Goal: Answer question/provide support

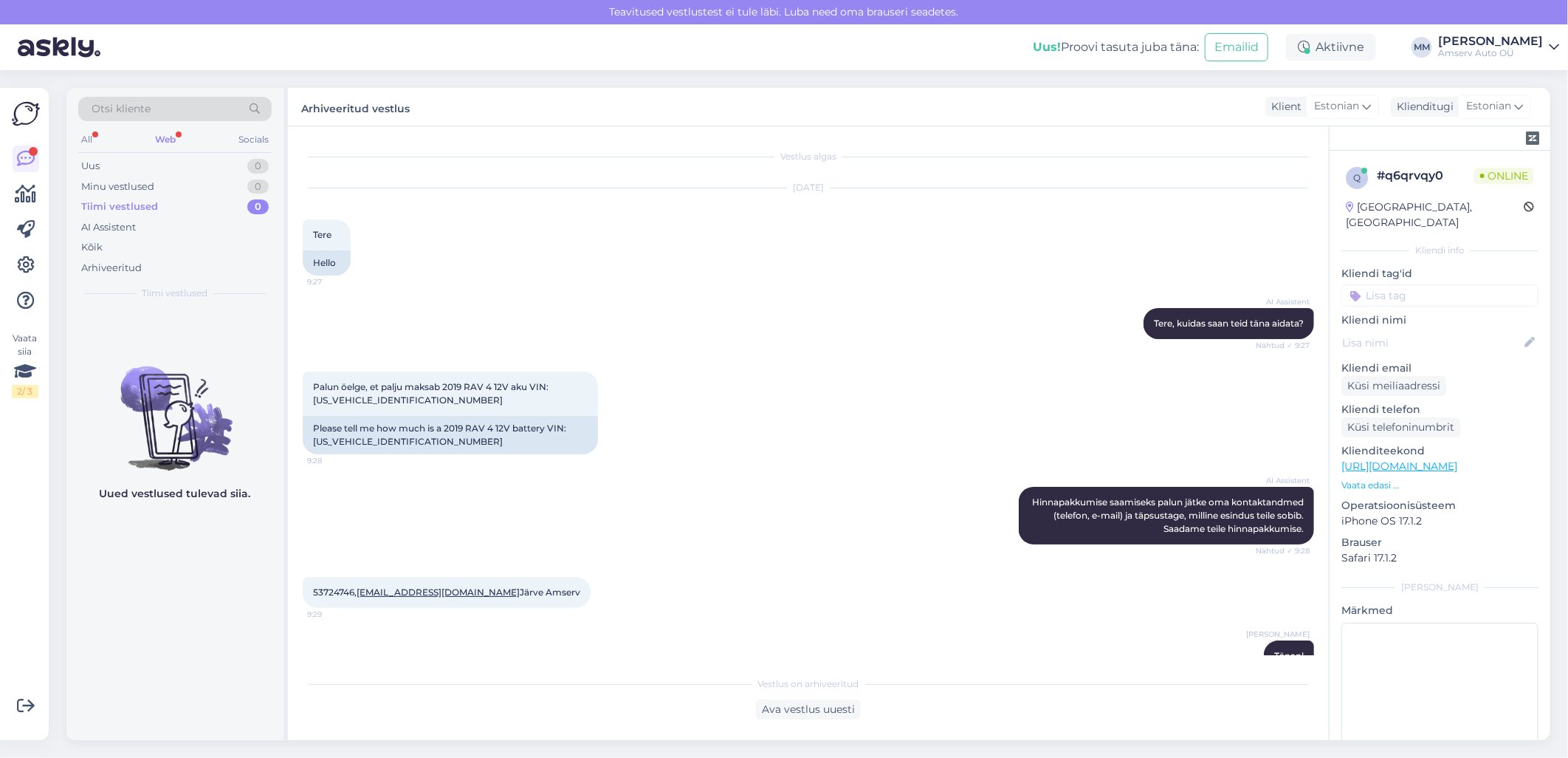
scroll to position [21, 0]
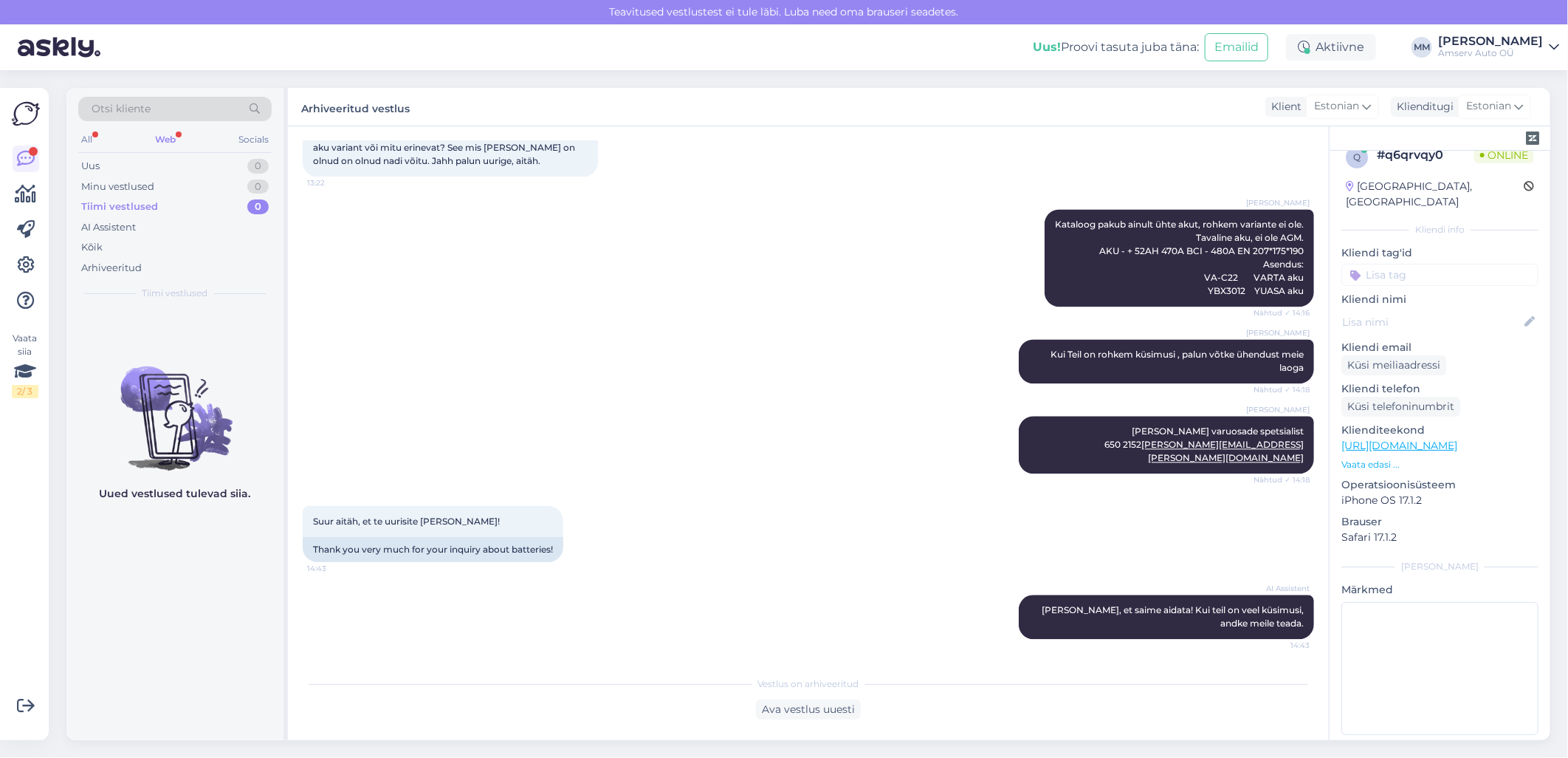
click at [163, 139] on div "Web" at bounding box center [165, 139] width 26 height 20
click at [189, 168] on div "Uus 1" at bounding box center [175, 166] width 193 height 21
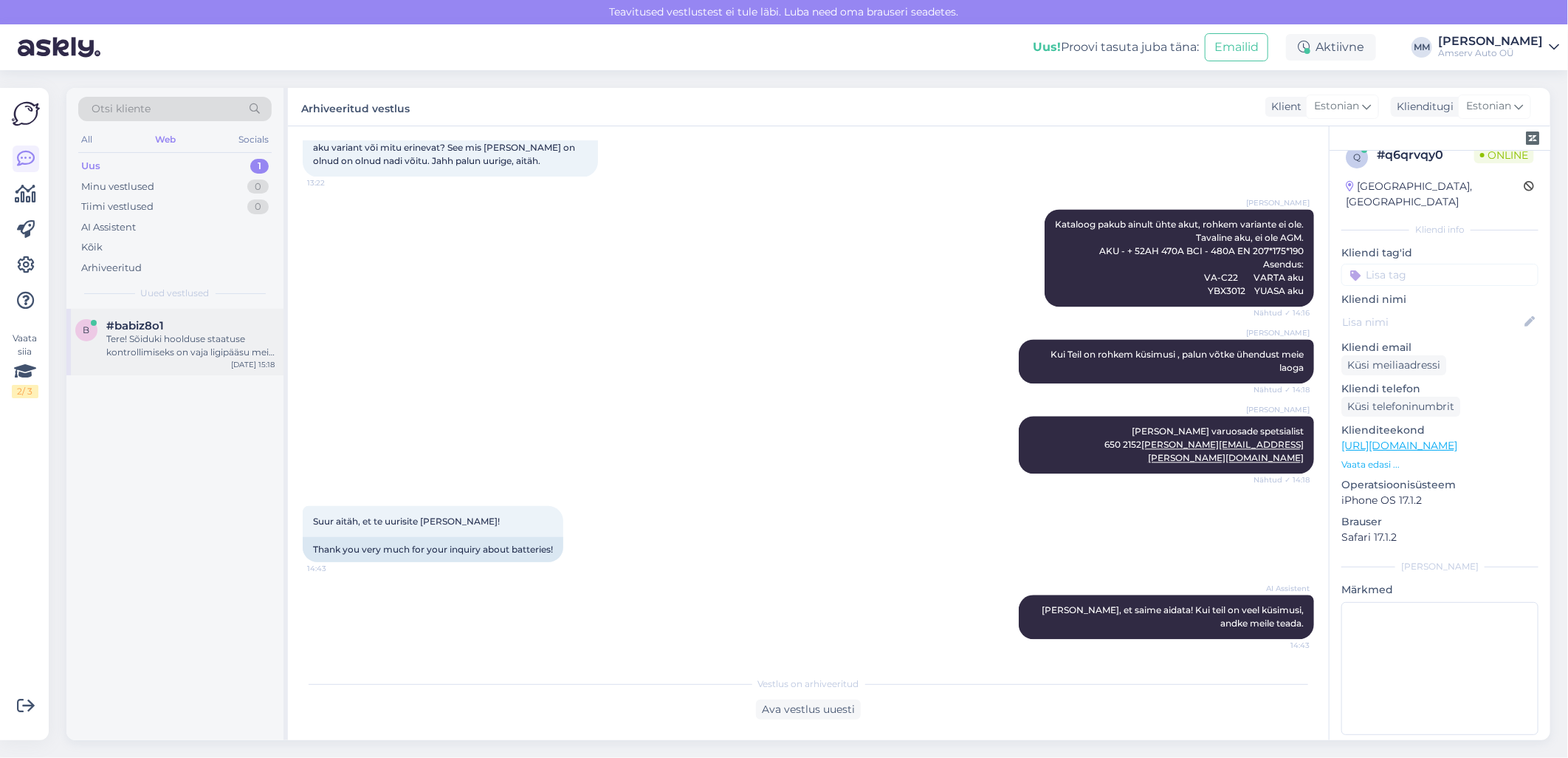
click at [166, 344] on div "Tere! Sõiduki hoolduse staatuse kontrollimiseks on vaja ligipääsu meie sisemist…" at bounding box center [190, 345] width 168 height 26
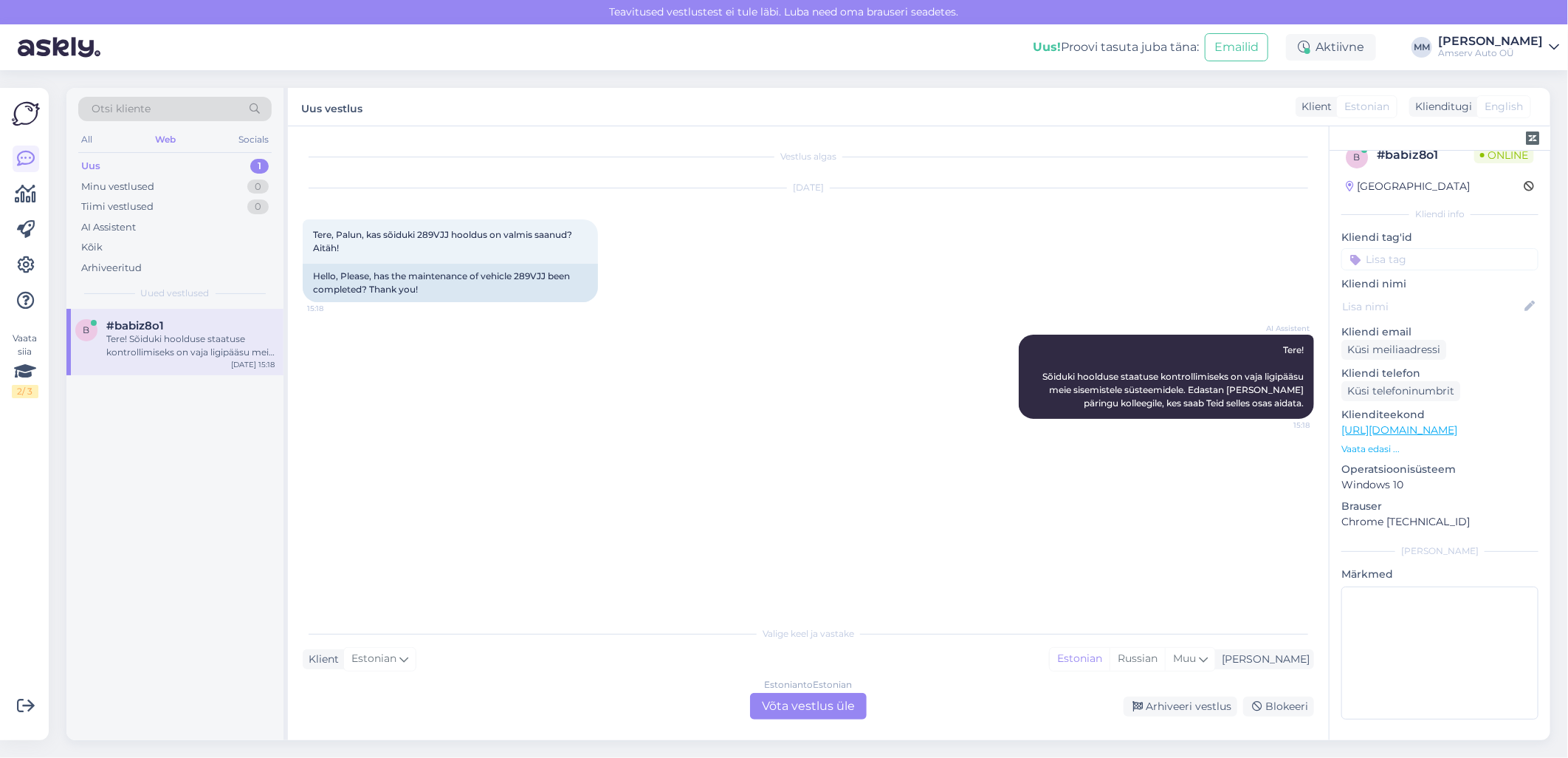
click at [789, 705] on div "Estonian to Estonian Võta vestlus üle" at bounding box center [808, 706] width 117 height 26
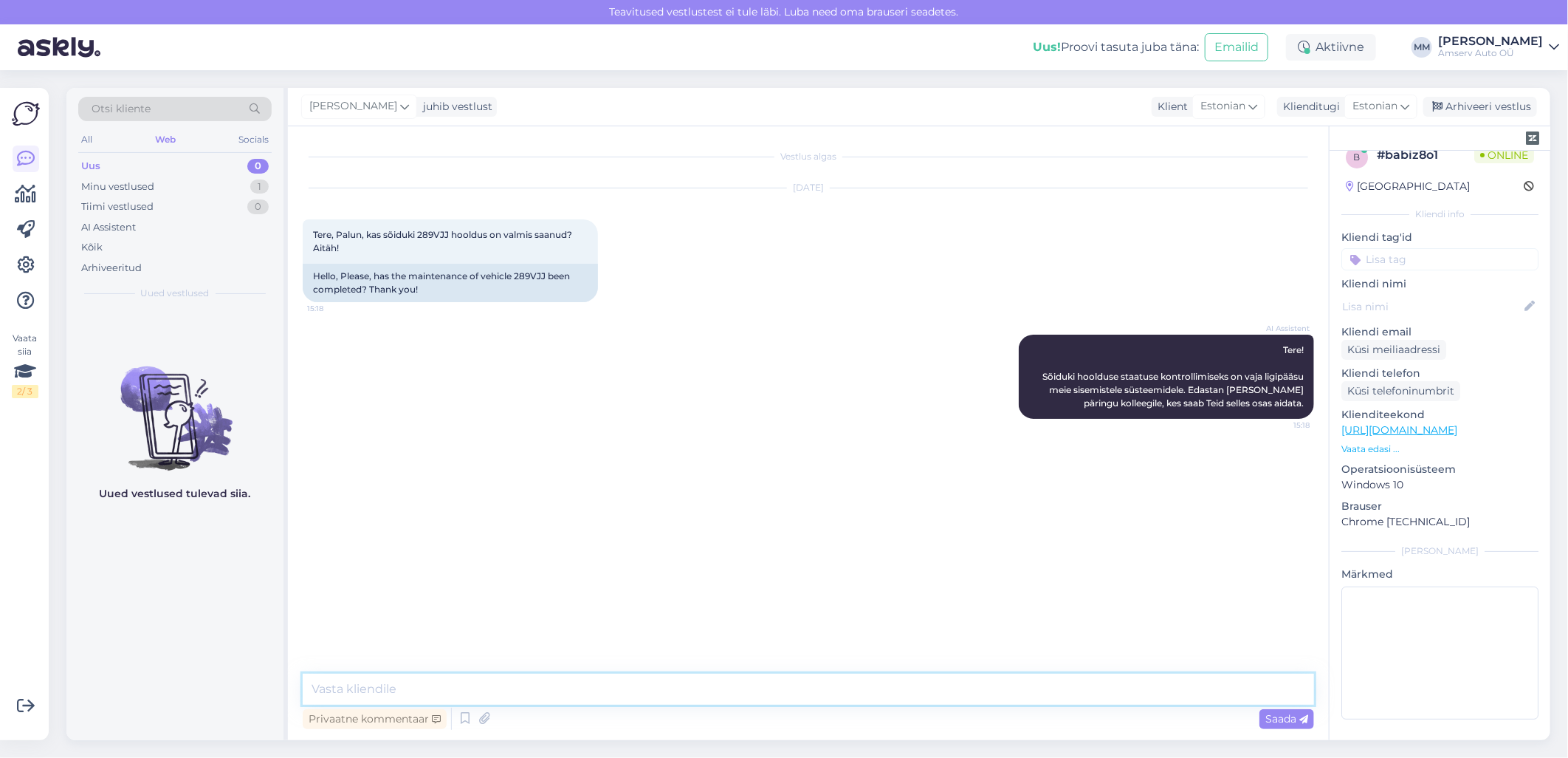
click at [593, 685] on textarea at bounding box center [808, 689] width 1012 height 31
type textarea "Tere"
type textarea "üks hetk, palun"
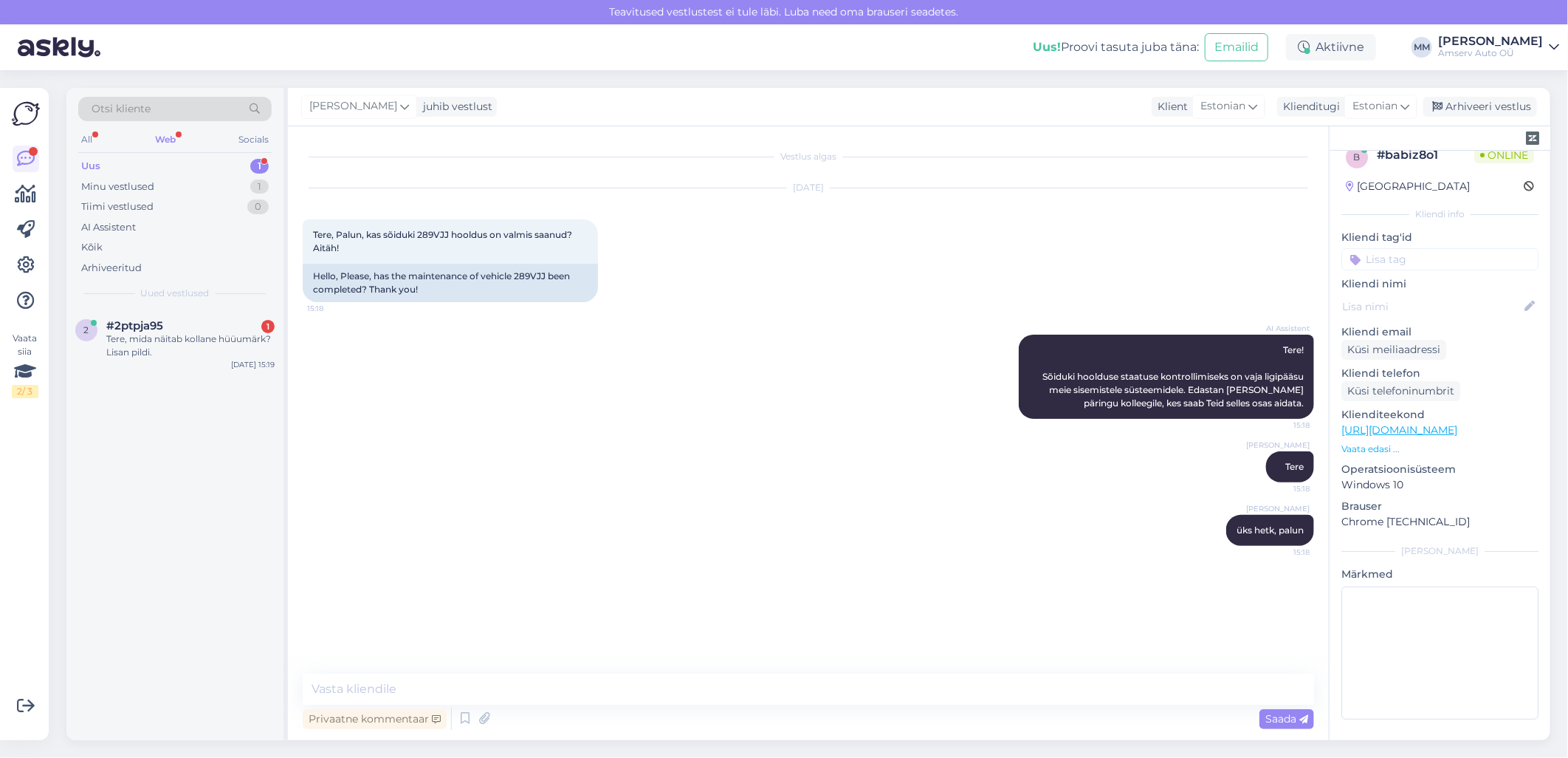
click at [173, 141] on div "Web" at bounding box center [165, 139] width 26 height 20
click at [168, 140] on div "Web" at bounding box center [165, 139] width 26 height 20
click at [149, 332] on div "Tere, mida näitab kollane hüüumärk? Lisan pildi." at bounding box center [190, 345] width 168 height 26
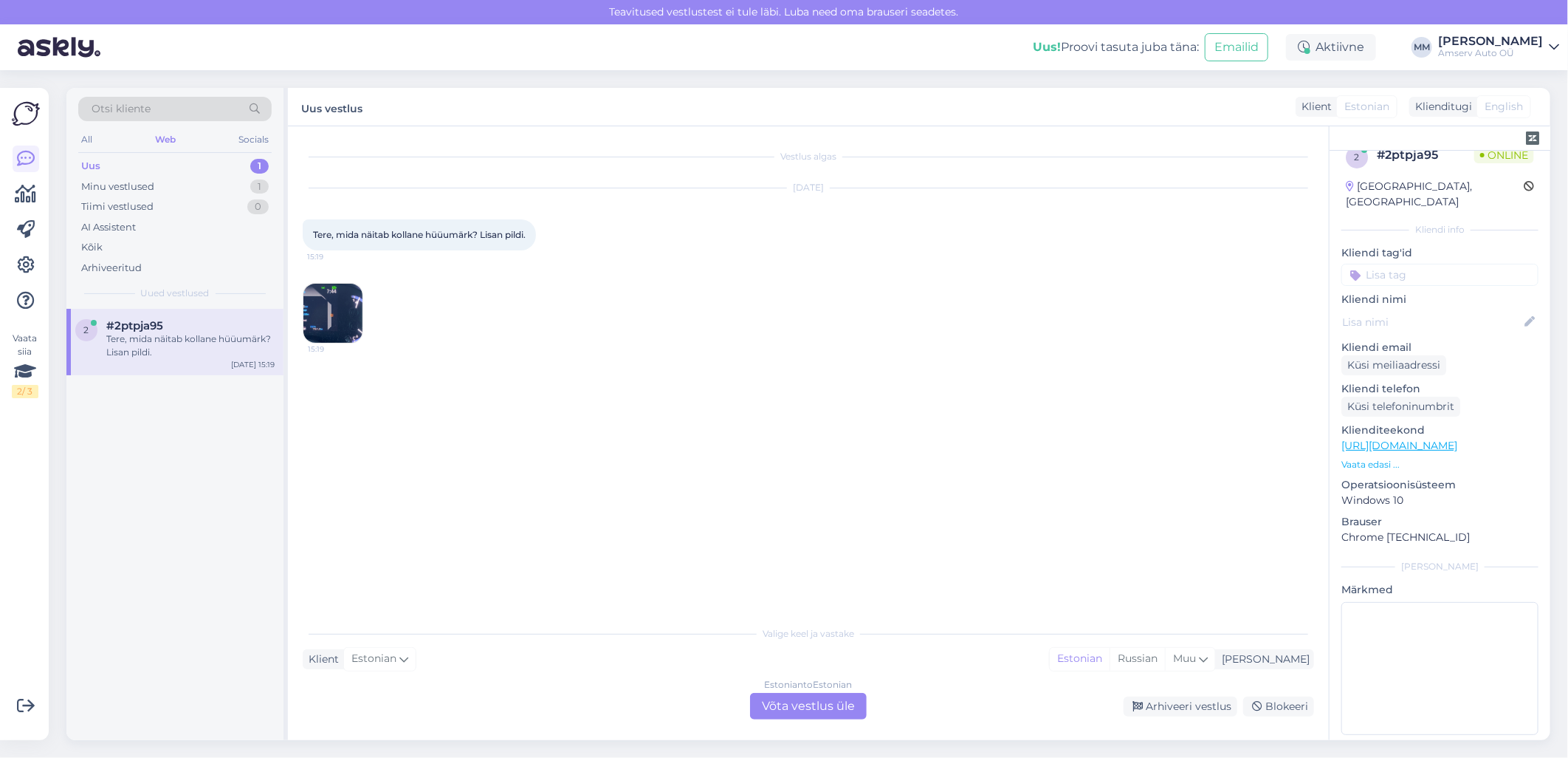
click at [342, 307] on img at bounding box center [332, 313] width 59 height 59
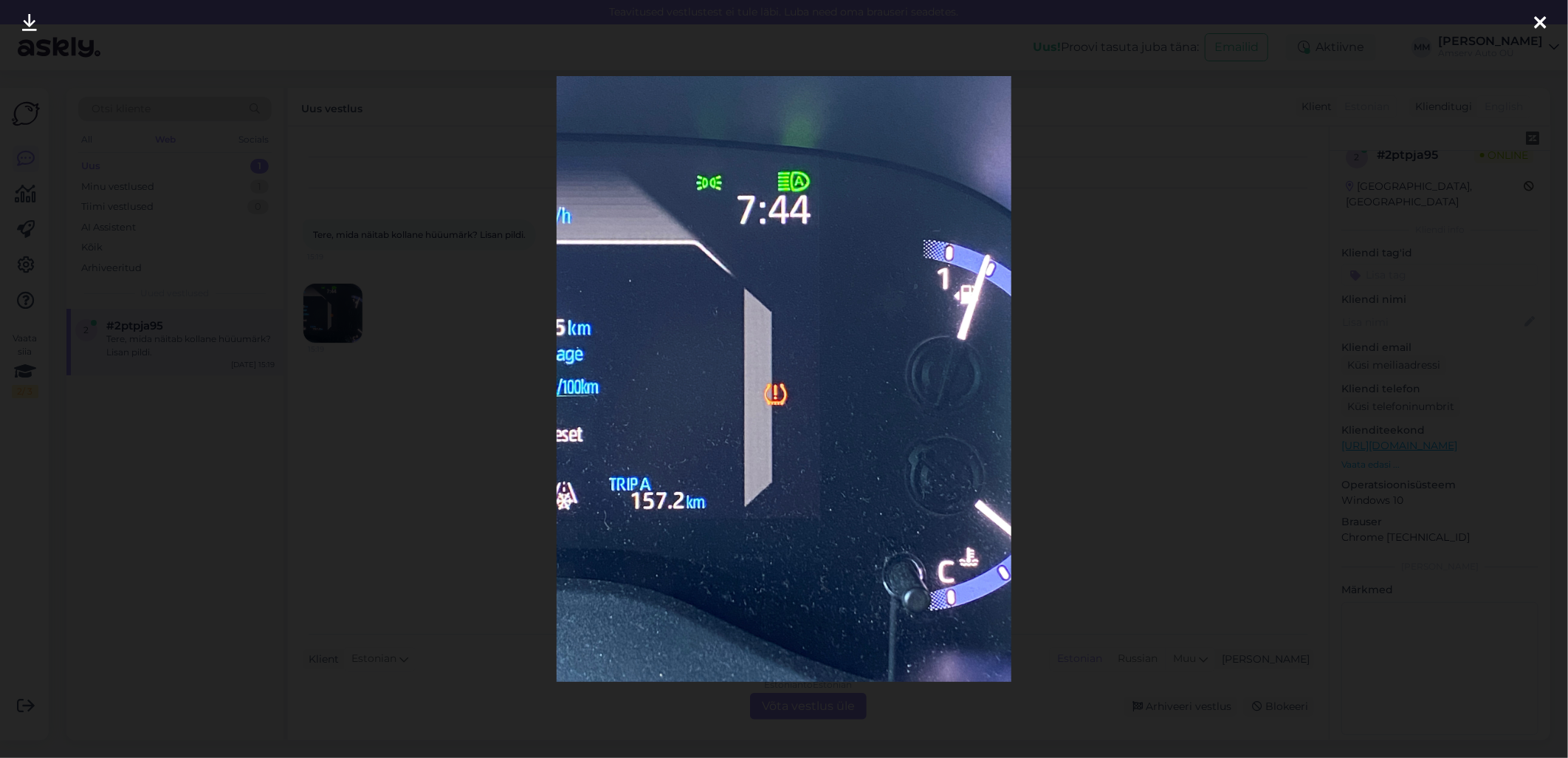
click at [1537, 23] on icon at bounding box center [1540, 23] width 12 height 20
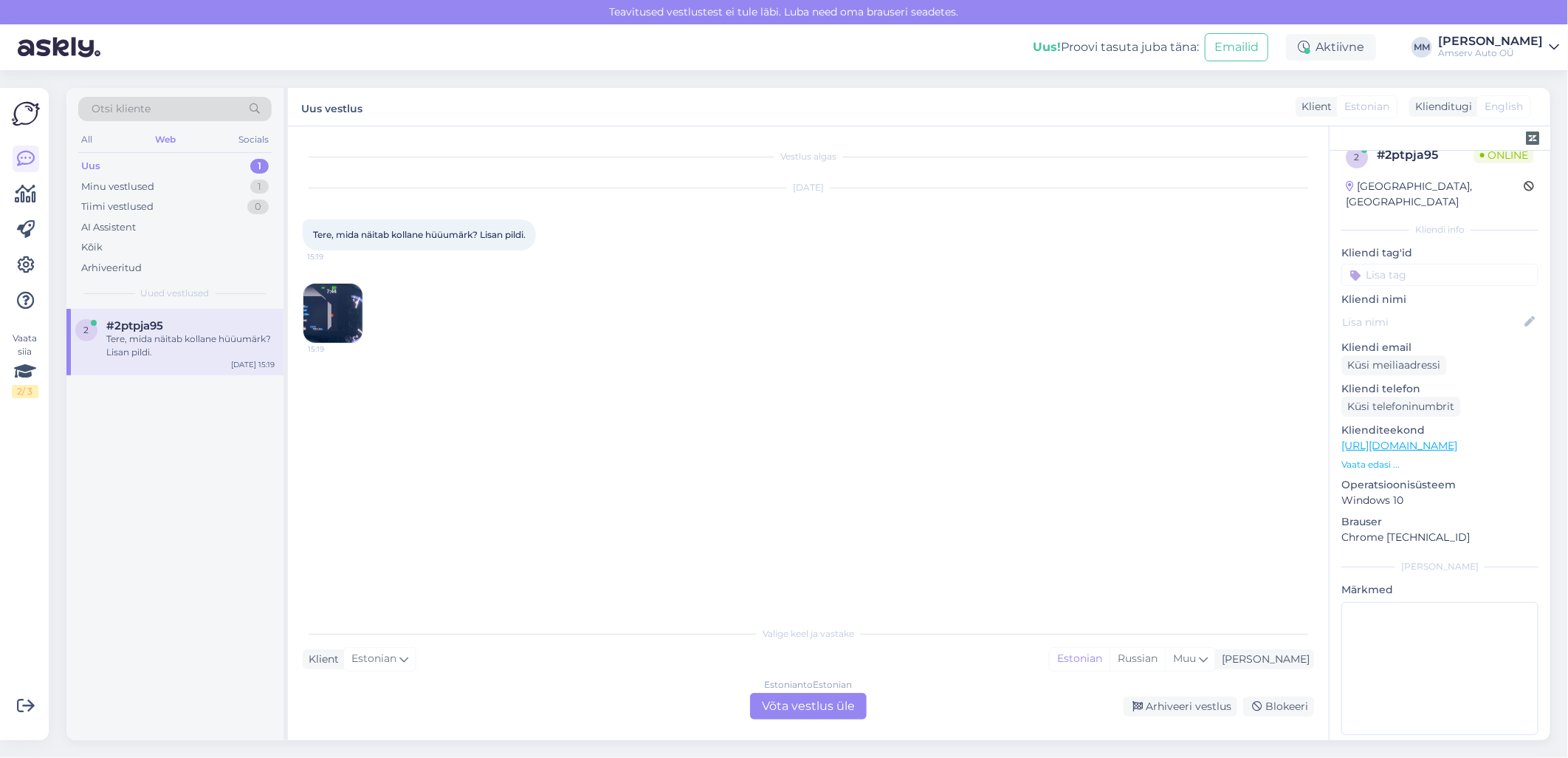
click at [787, 702] on div "Estonian to Estonian Võta vestlus üle" at bounding box center [808, 706] width 117 height 26
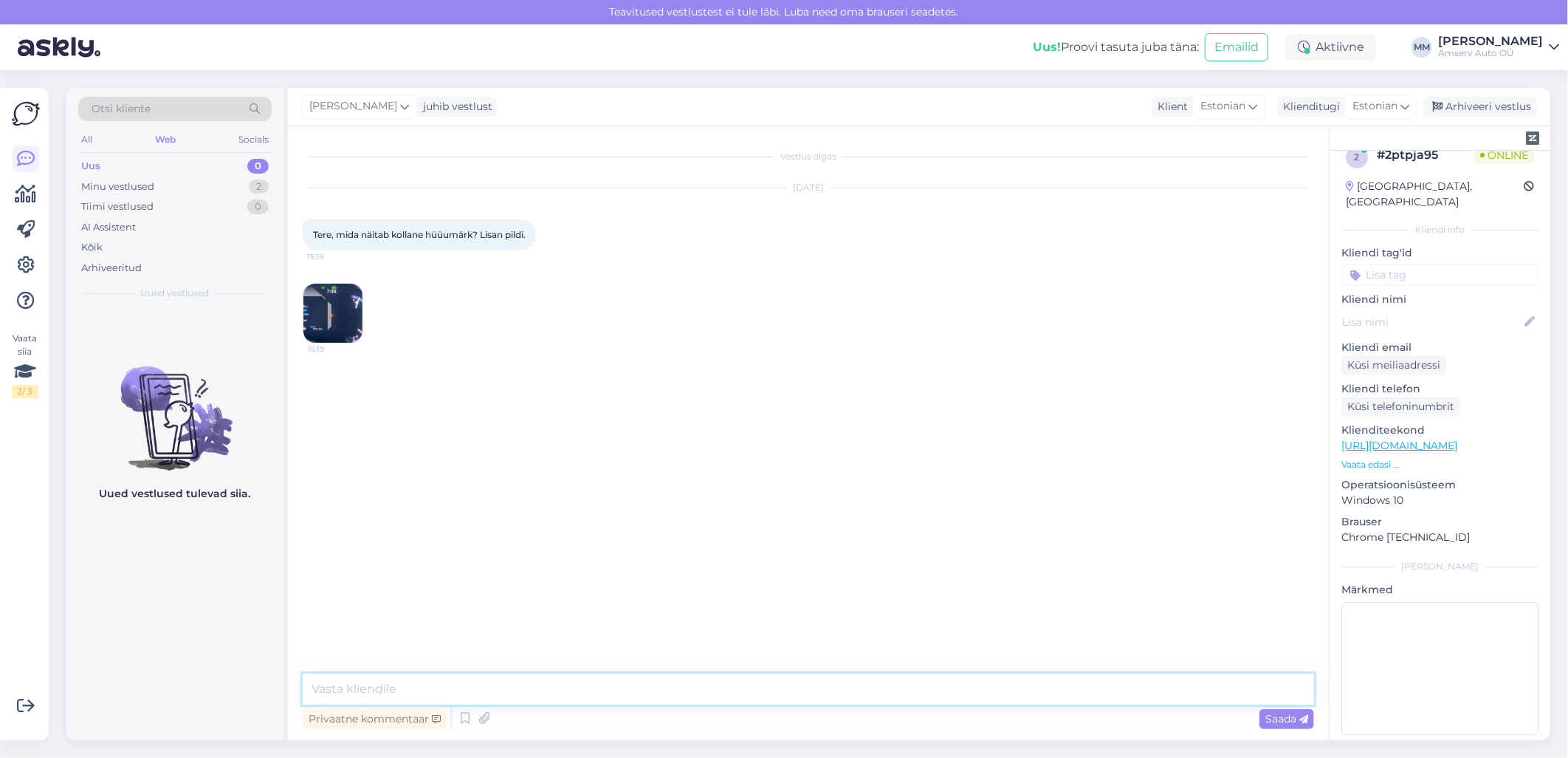
click at [553, 677] on textarea at bounding box center [808, 689] width 1012 height 31
type textarea "Tere"
type textarea "Palun võtke ühendust meie spetsialistiga 6502160"
drag, startPoint x: 617, startPoint y: 691, endPoint x: 267, endPoint y: 681, distance: 350.1
click at [267, 681] on div "Otsi kliente All Web Socials Uus 0 Minu vestlused 2 Tiimi vestlused 0 AI Assist…" at bounding box center [808, 414] width 1484 height 653
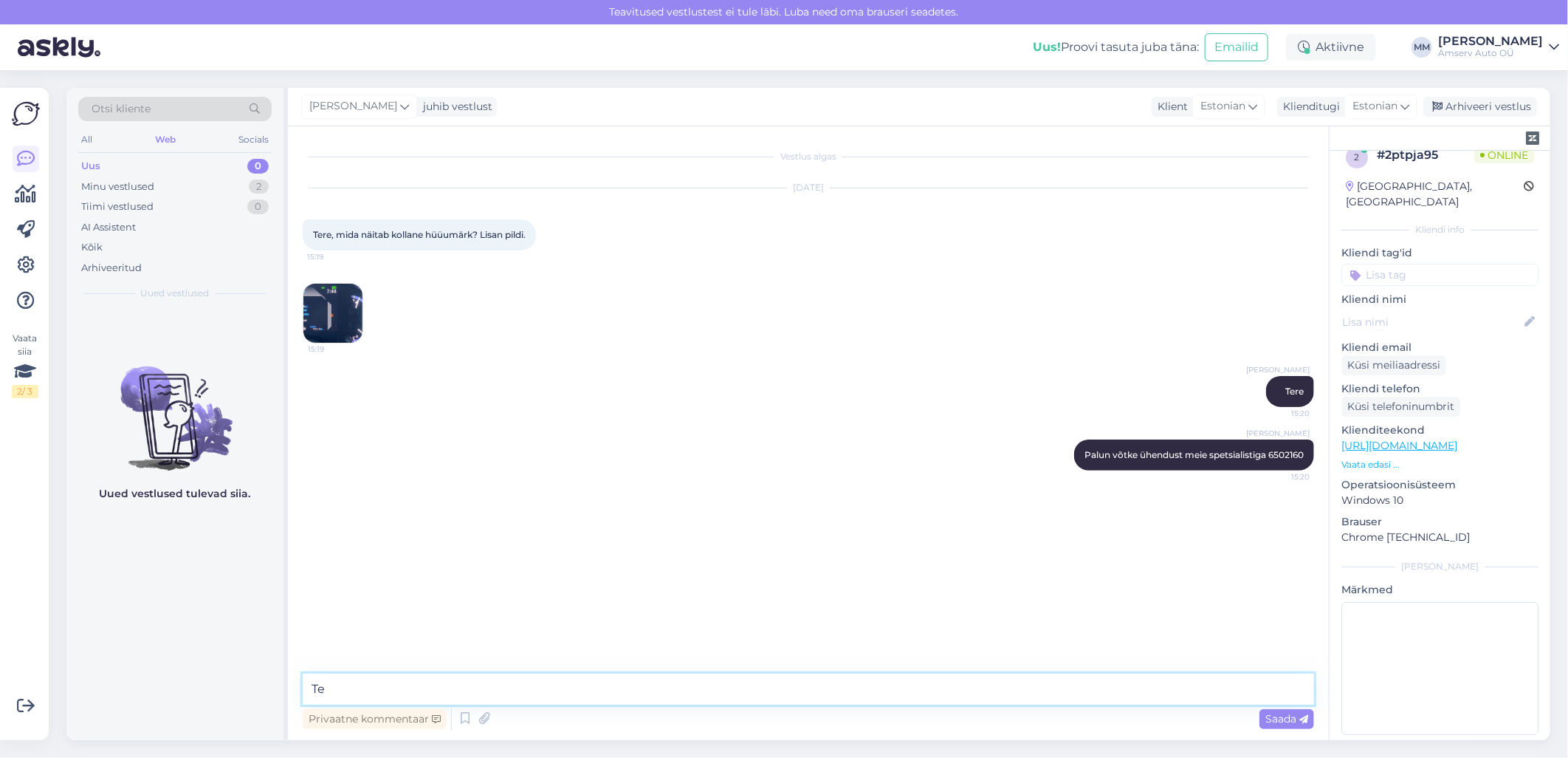
type textarea "T"
click at [348, 319] on img at bounding box center [332, 313] width 59 height 59
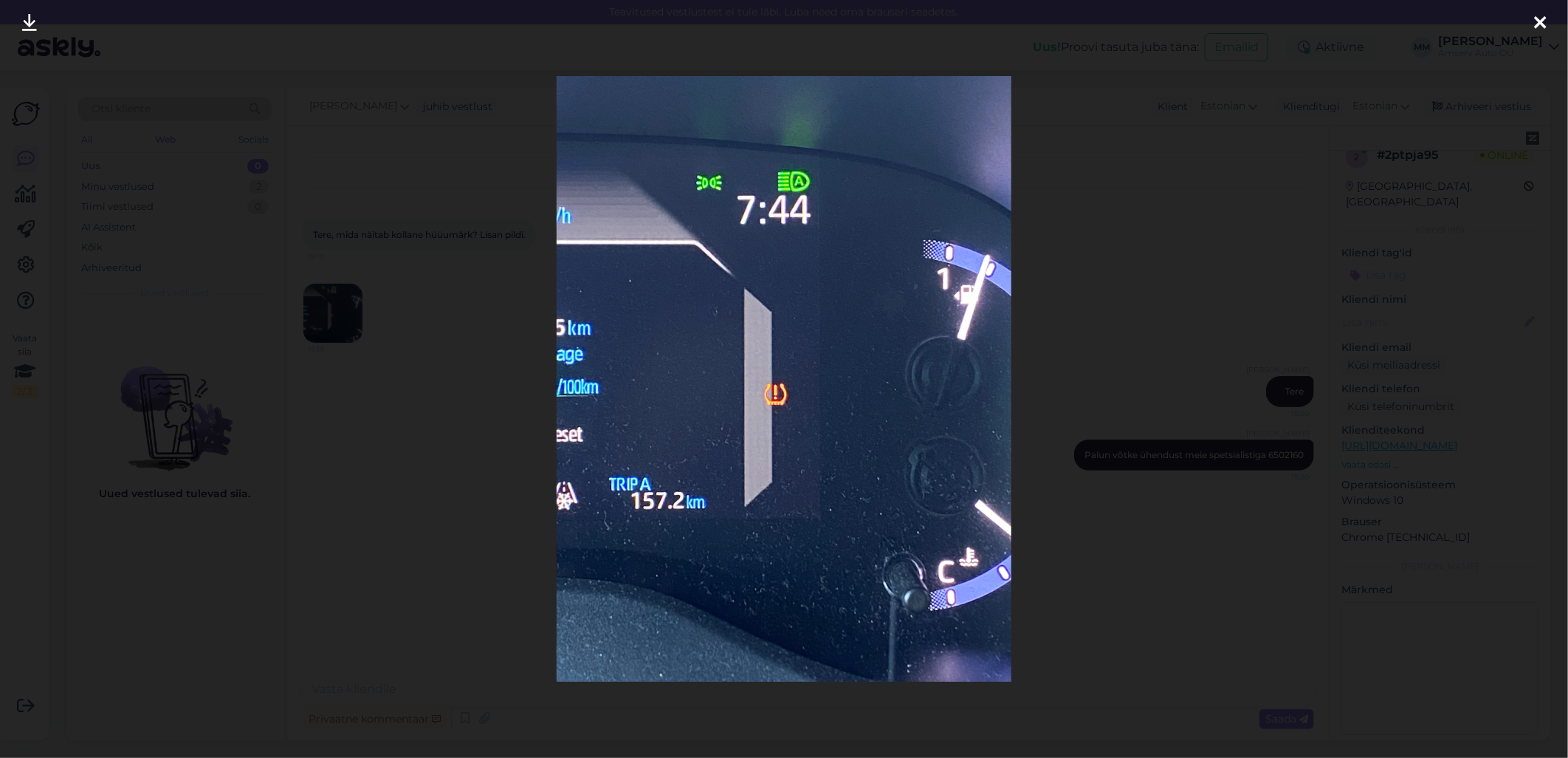
click at [1540, 24] on icon at bounding box center [1540, 23] width 12 height 20
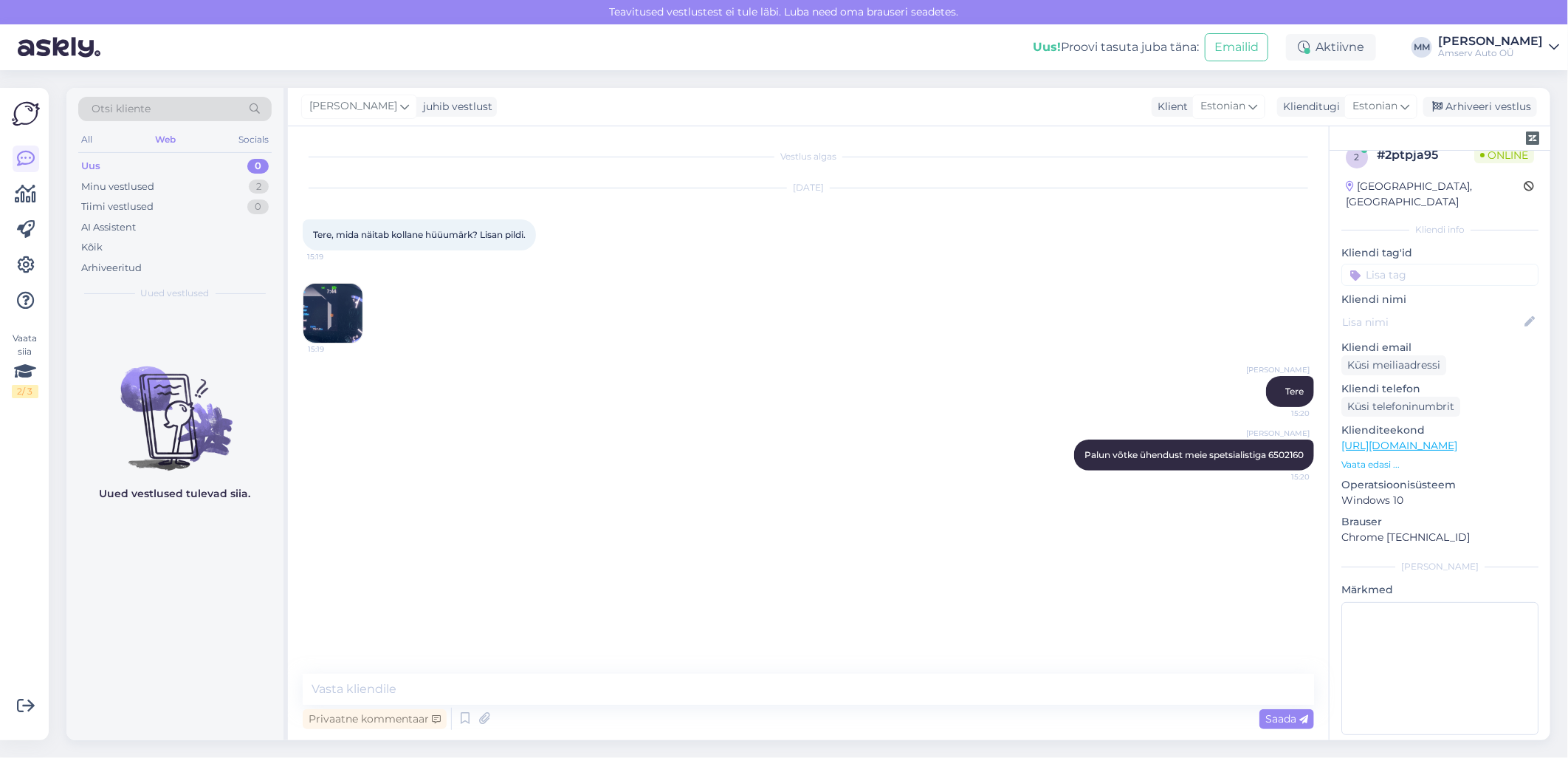
drag, startPoint x: 314, startPoint y: 225, endPoint x: 538, endPoint y: 230, distance: 224.1
click at [536, 230] on div "Tere, mida näitab kollane hüüumärk? Lisan pildi. 15:19" at bounding box center [419, 234] width 233 height 31
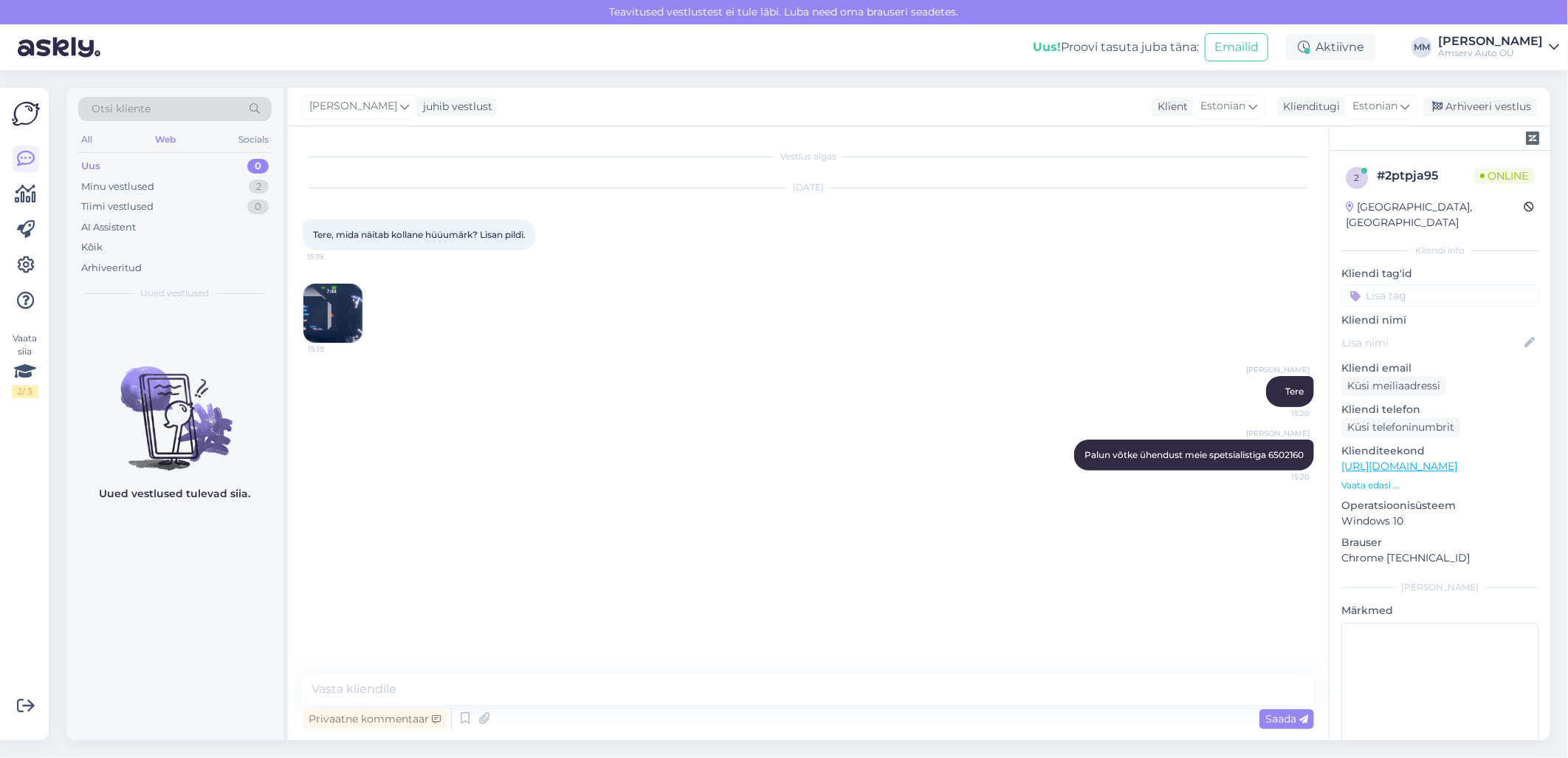
click at [349, 311] on img at bounding box center [332, 313] width 59 height 59
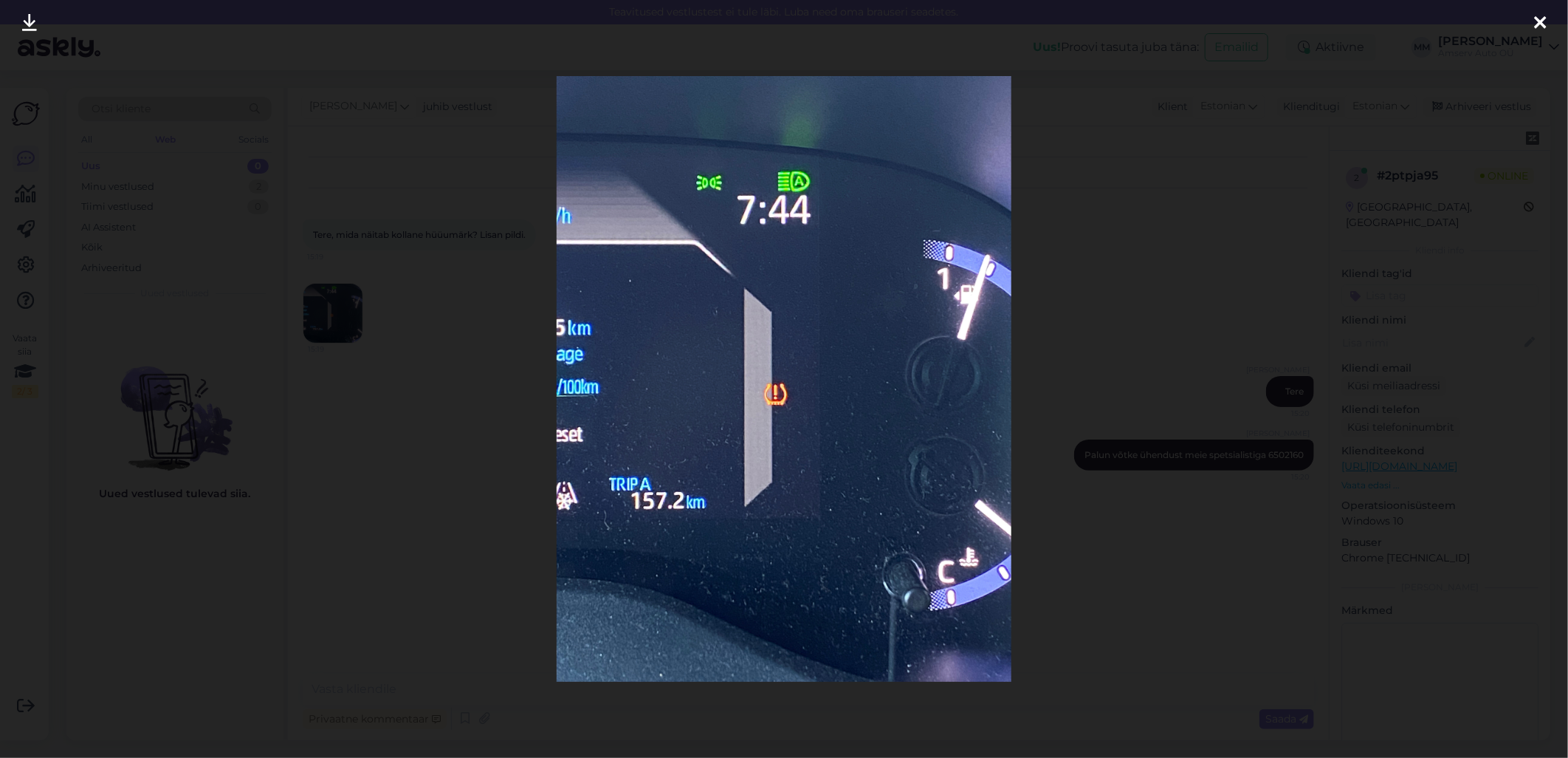
click at [1537, 20] on icon at bounding box center [1540, 23] width 12 height 20
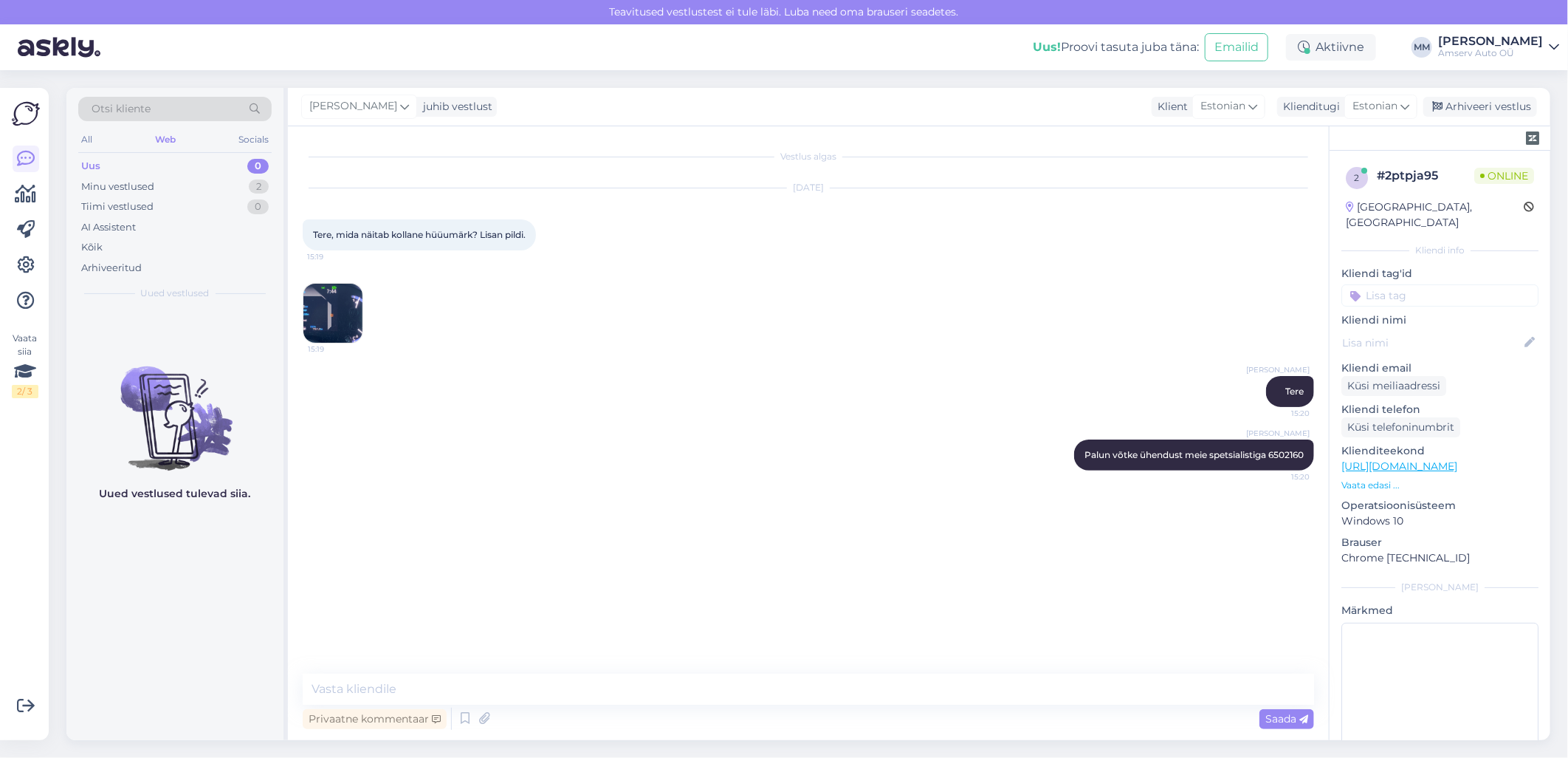
drag, startPoint x: 329, startPoint y: 227, endPoint x: 559, endPoint y: 235, distance: 230.1
click at [559, 235] on div "[DATE] Tere, mida näitab kollane hüüumärk? Lisan pildi. 15:19 15:19" at bounding box center [808, 265] width 1012 height 188
click at [508, 695] on textarea at bounding box center [808, 689] width 1012 height 31
click at [317, 690] on textarea "Rehvirõhu [PERSON_NAME]" at bounding box center [808, 689] width 1012 height 31
type textarea "See on rehvirõhu [PERSON_NAME]"
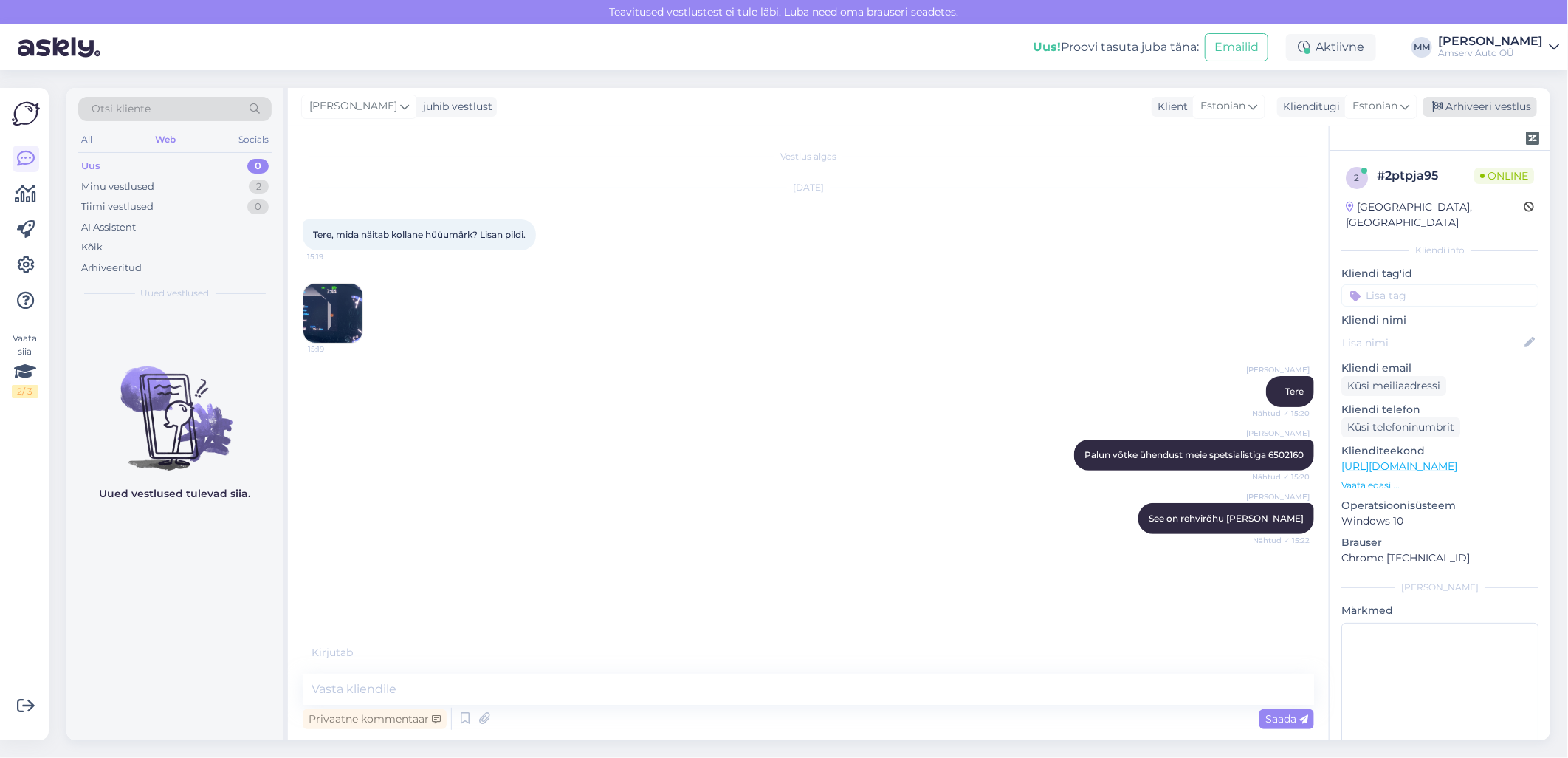
click at [1449, 105] on div "Arhiveeri vestlus" at bounding box center [1480, 106] width 114 height 20
click at [192, 183] on div "Minu vestlused 1" at bounding box center [175, 187] width 193 height 21
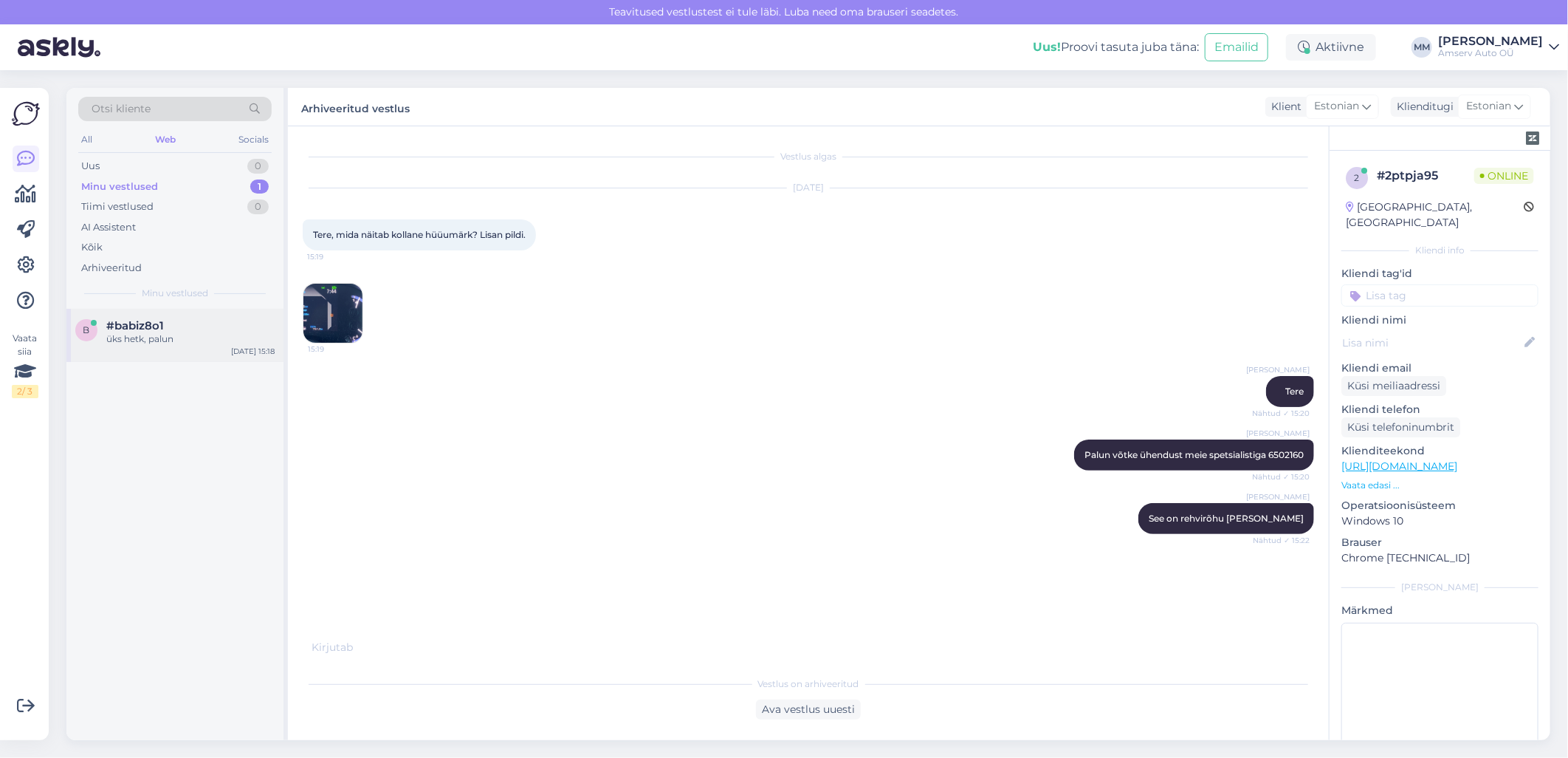
click at [166, 327] on div "#babiz8o1" at bounding box center [190, 326] width 168 height 13
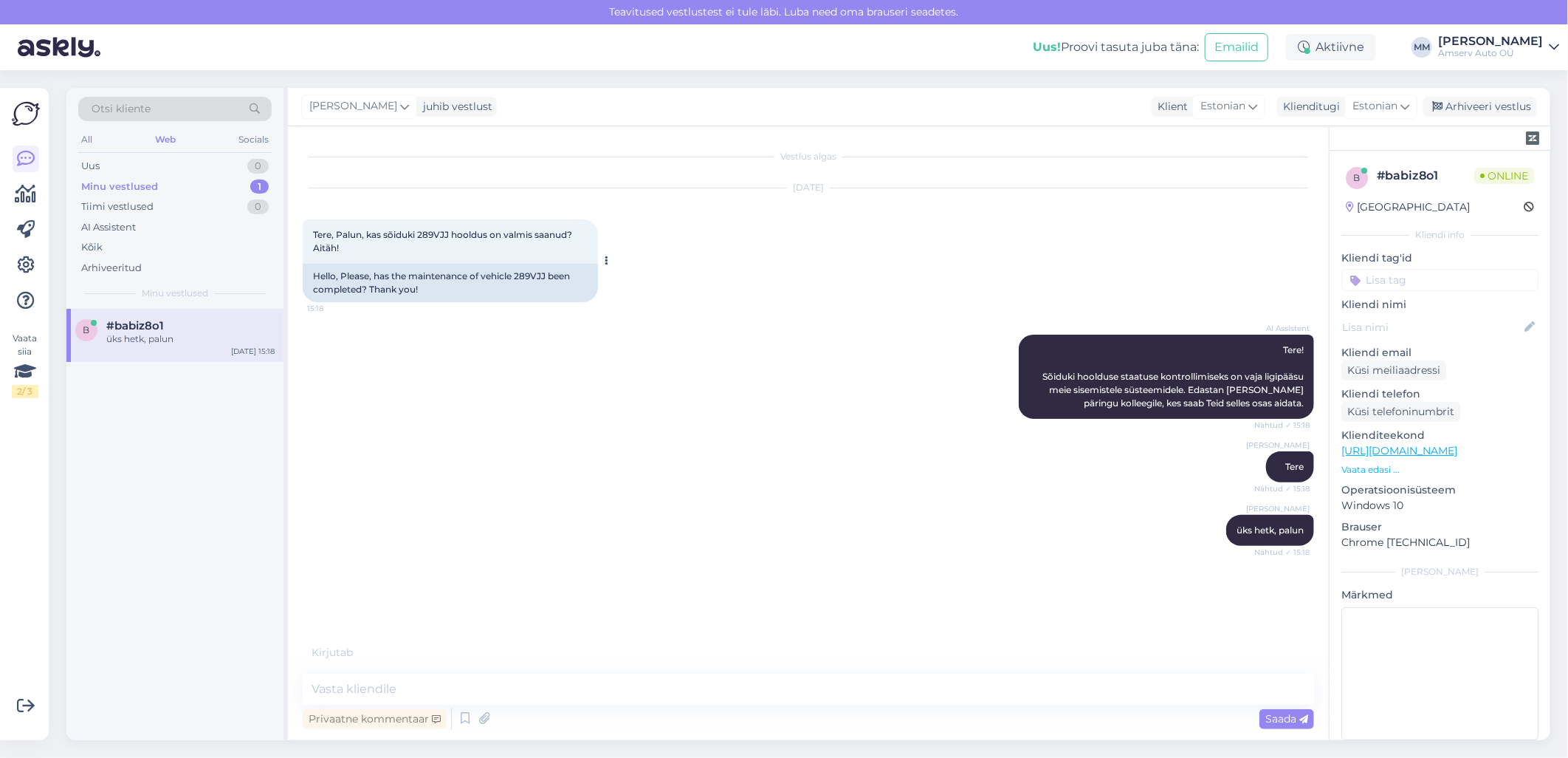
click at [437, 233] on span "Tere, Palun, kas sõiduki 289VJJ hooldus on valmis saanud? Aitäh!" at bounding box center [443, 241] width 261 height 24
click at [441, 233] on span "Tere, Palun, kas sõiduki 289VJJ hooldus on valmis saanud? Aitäh!" at bounding box center [443, 241] width 261 height 24
copy span "289VJJ"
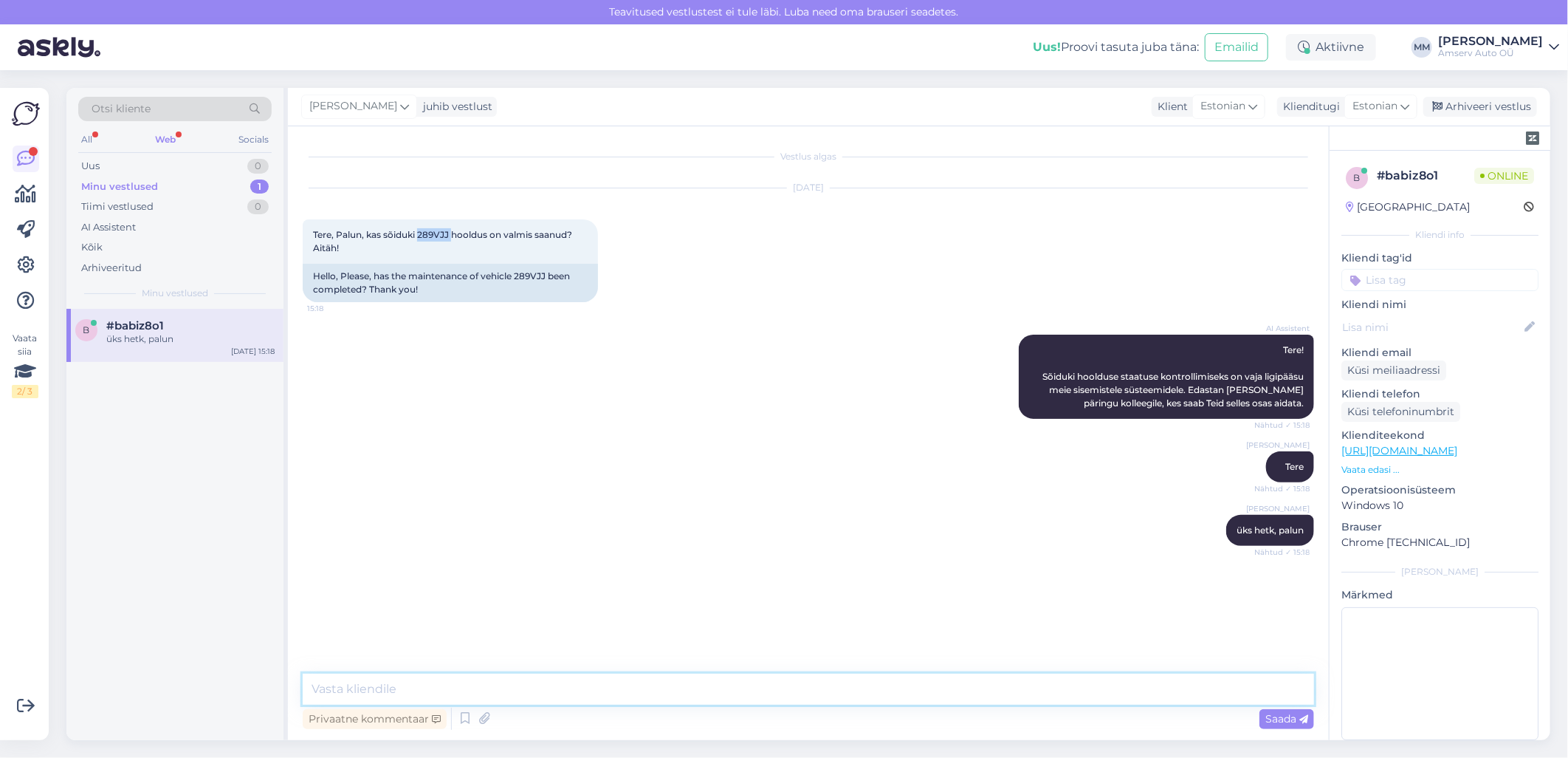
click at [763, 696] on textarea at bounding box center [808, 689] width 1012 height 31
type textarea "Ma edastan info hooldusnõunikule, kes tegeles Teie autoga"
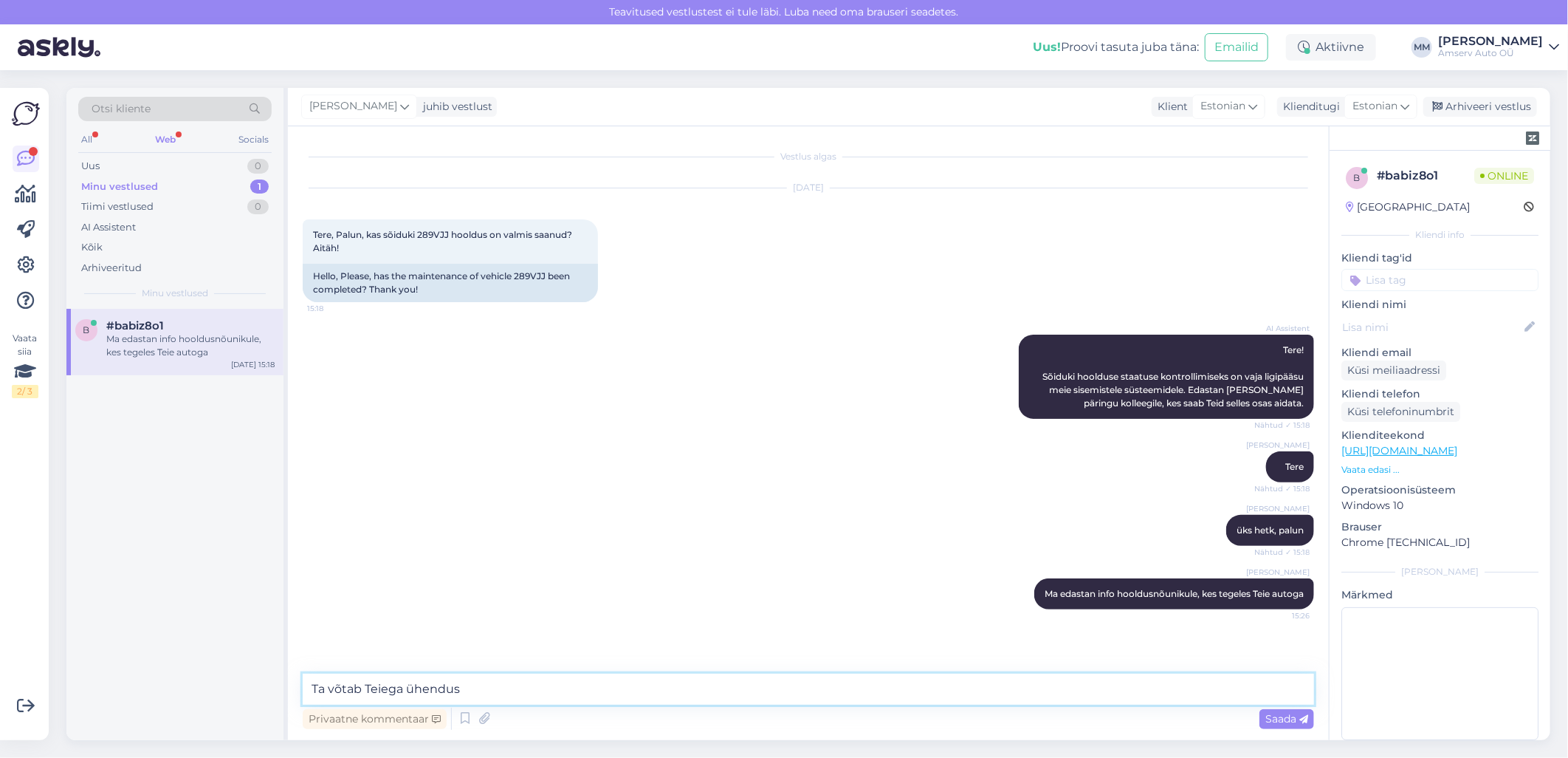
type textarea "Ta võtab Teiega ühendust"
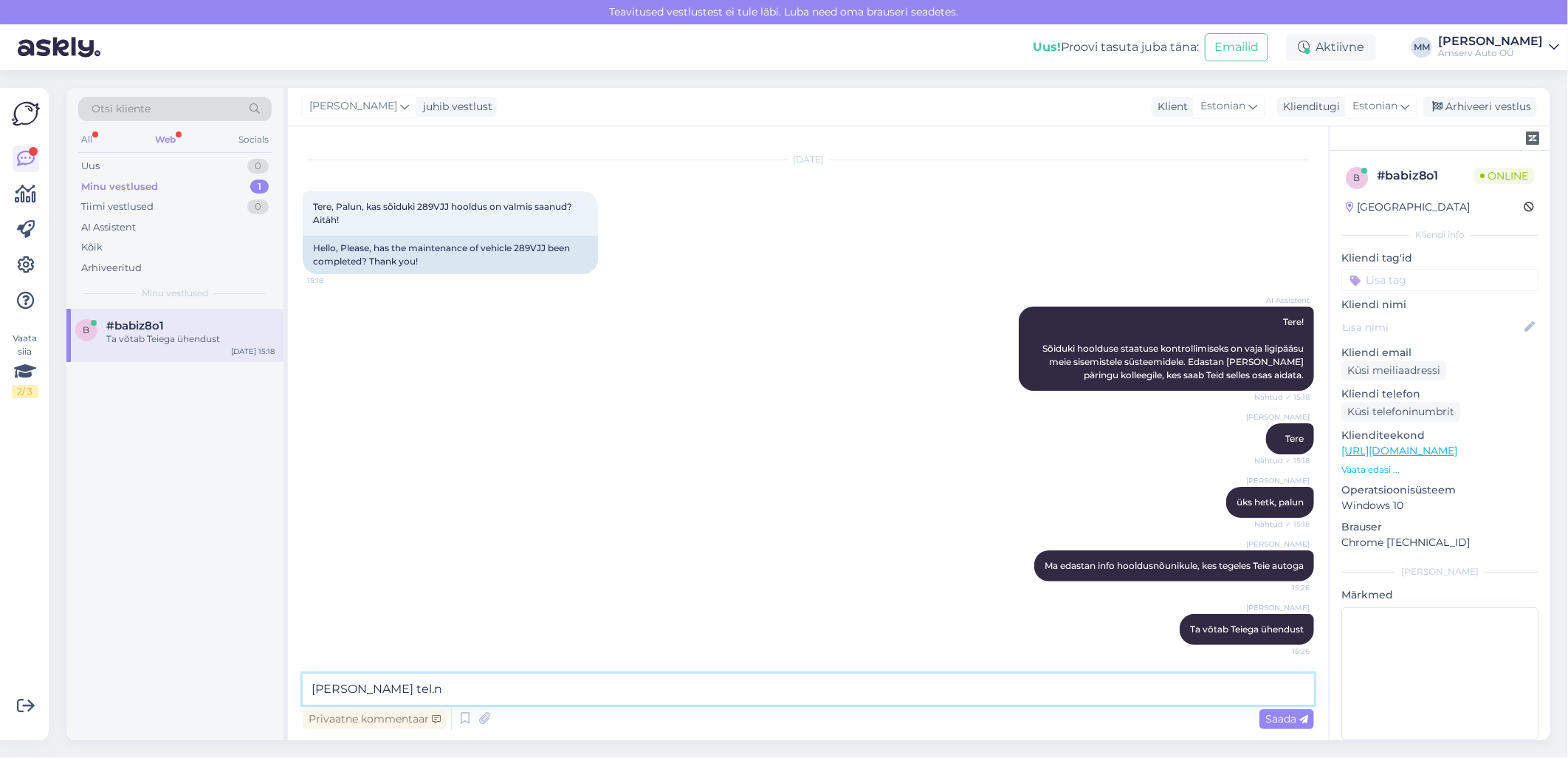
type textarea "[PERSON_NAME] [DOMAIN_NAME]"
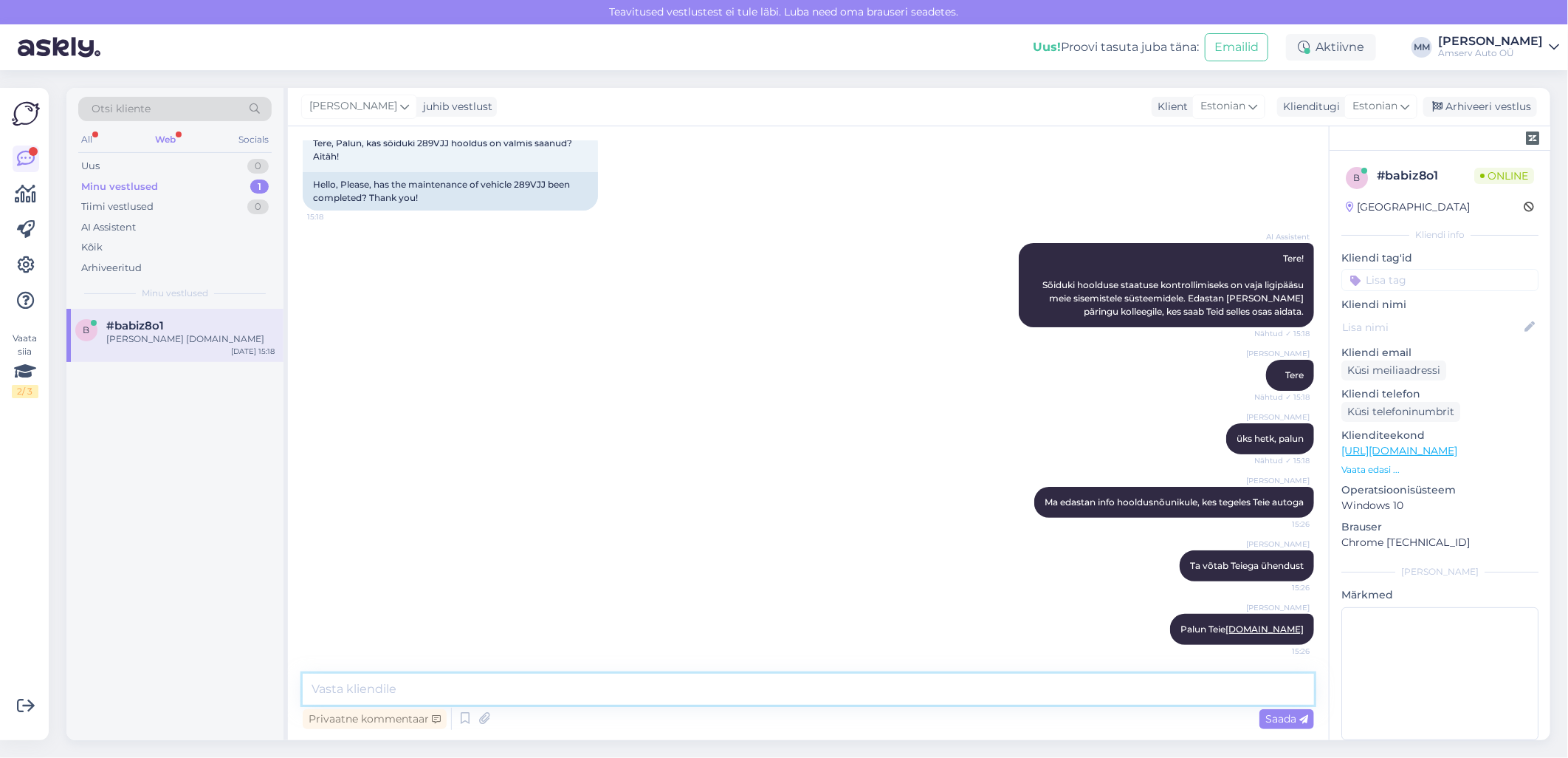
click at [768, 700] on textarea at bounding box center [808, 689] width 1012 height 31
type textarea "[PERSON_NAME] sõiduk on valmis"
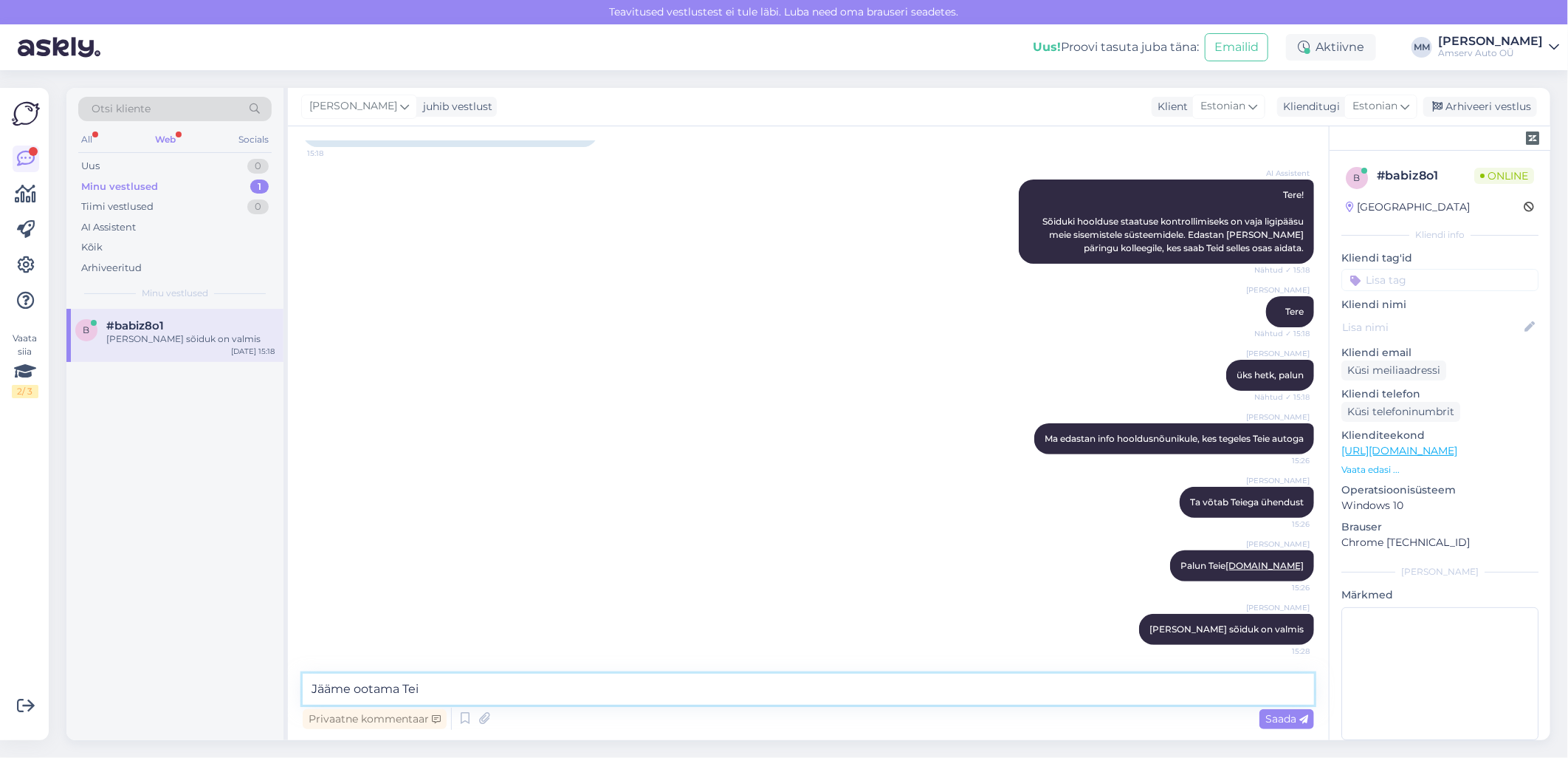
type textarea "Jääme ootama Teid"
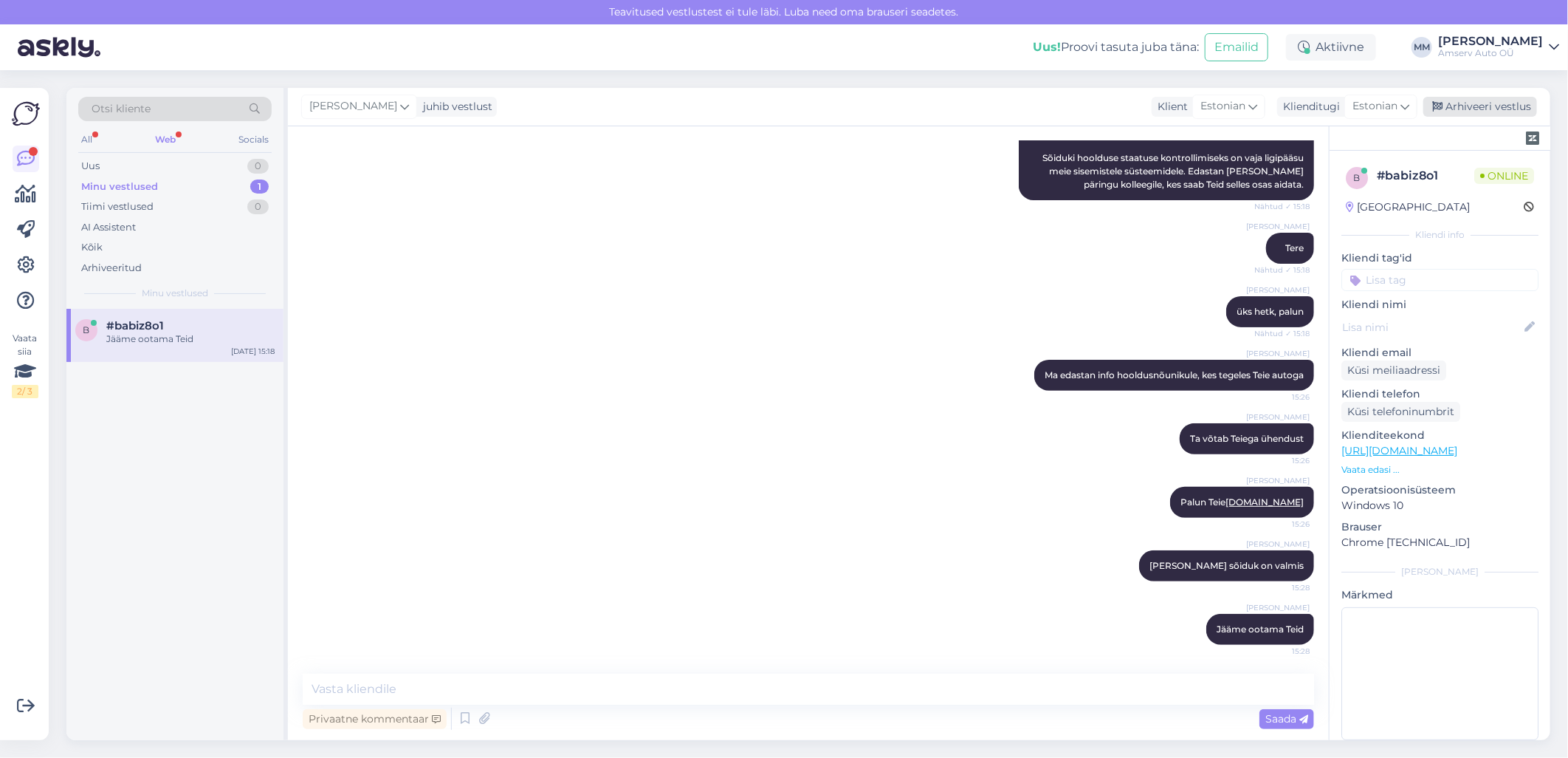
click at [1470, 107] on div "Arhiveeri vestlus" at bounding box center [1480, 106] width 114 height 20
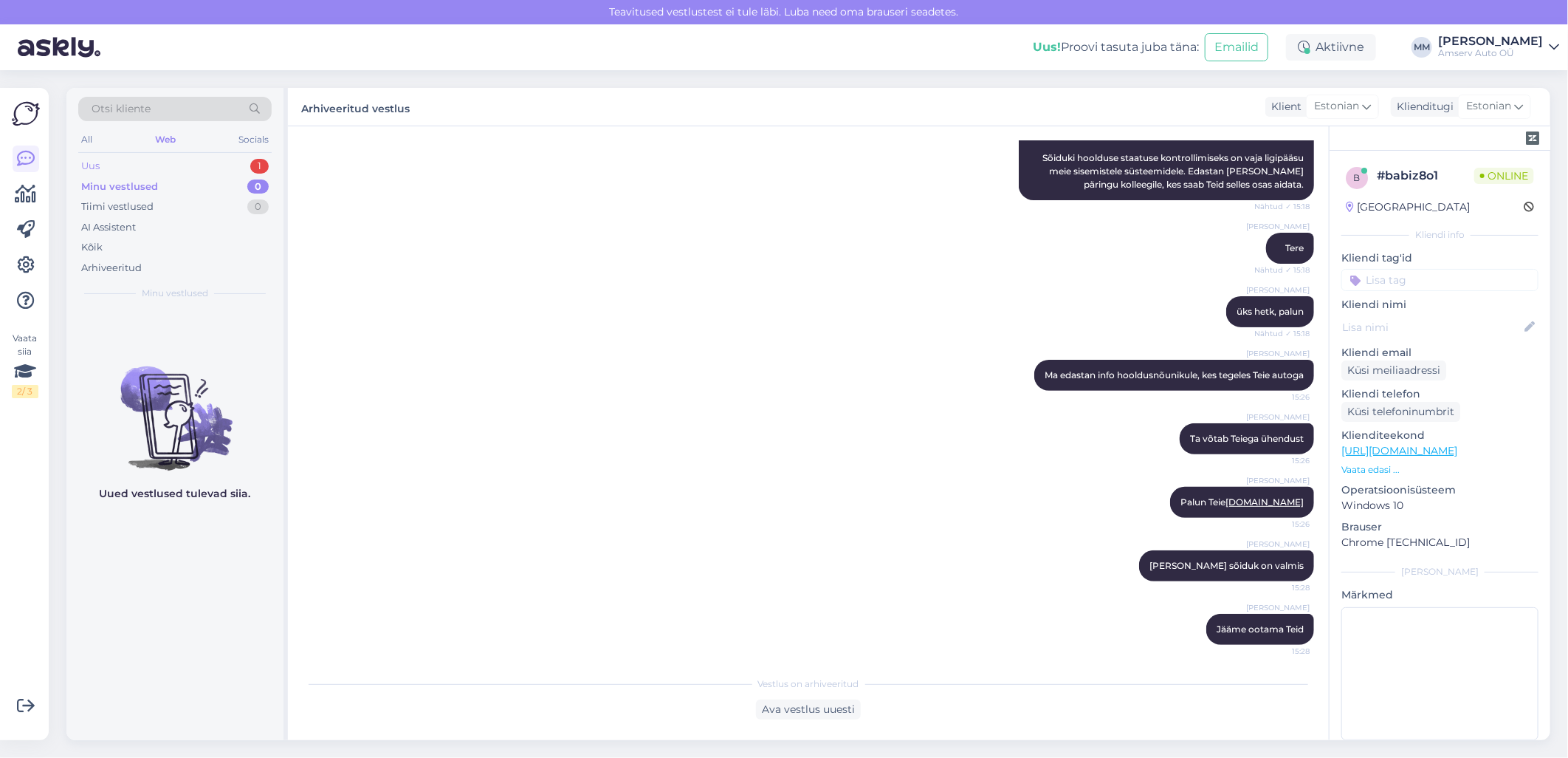
click at [153, 163] on div "Uus 1" at bounding box center [175, 166] width 193 height 21
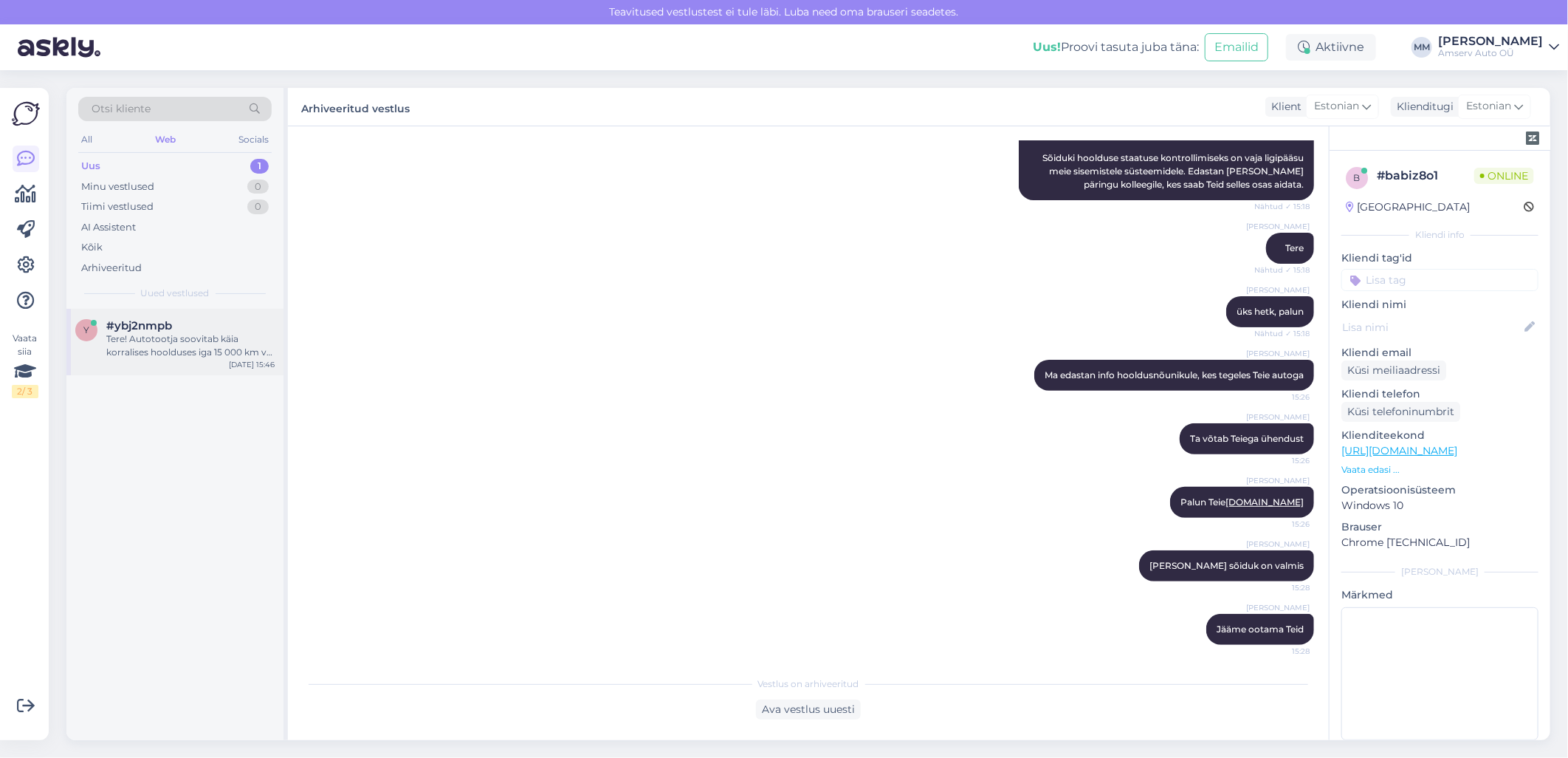
click at [189, 349] on div "Tere! Autotootja soovitab käia korralises hoolduses iga 15 000 km või 1 kord aa…" at bounding box center [190, 345] width 168 height 26
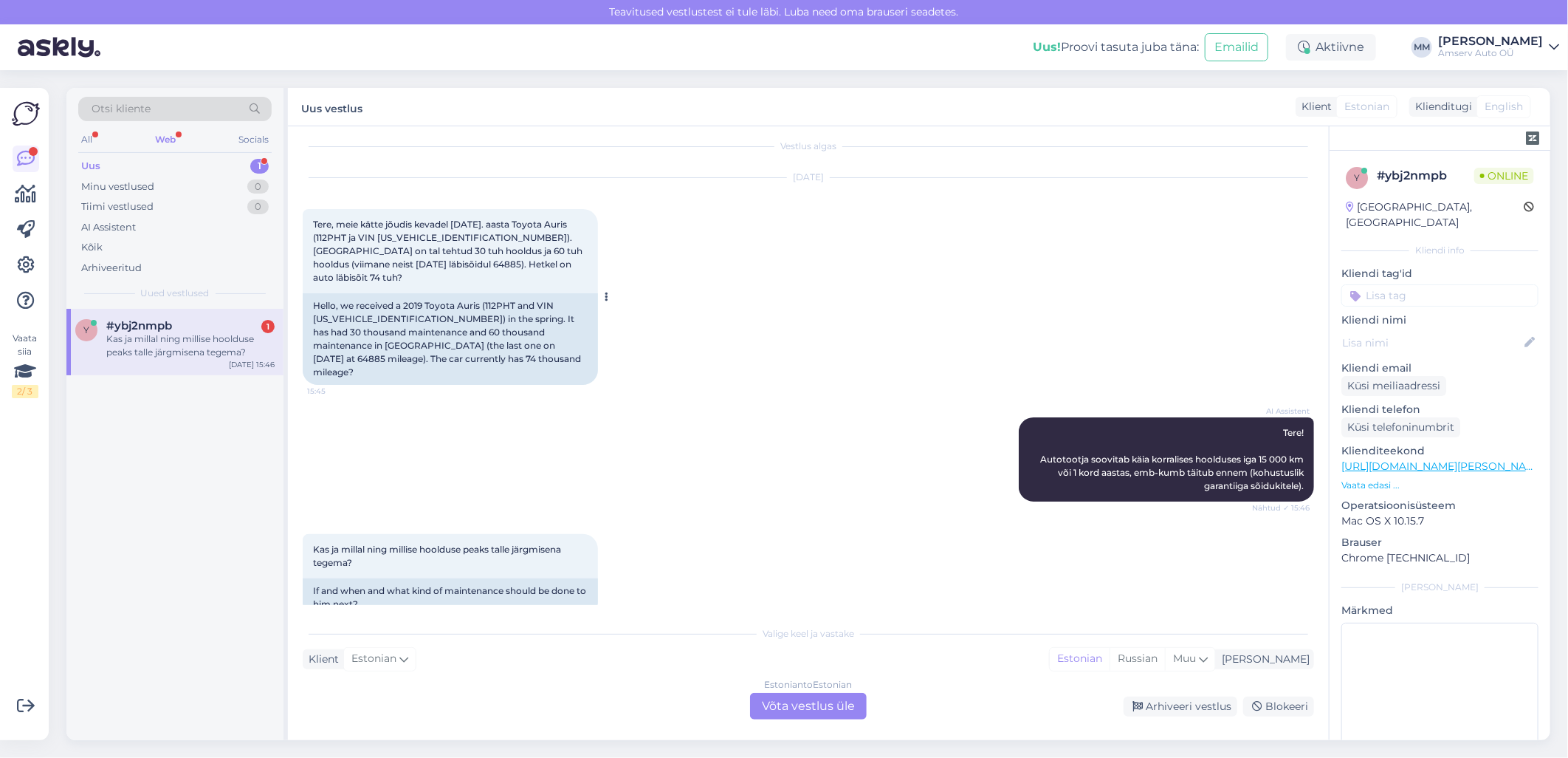
scroll to position [0, 0]
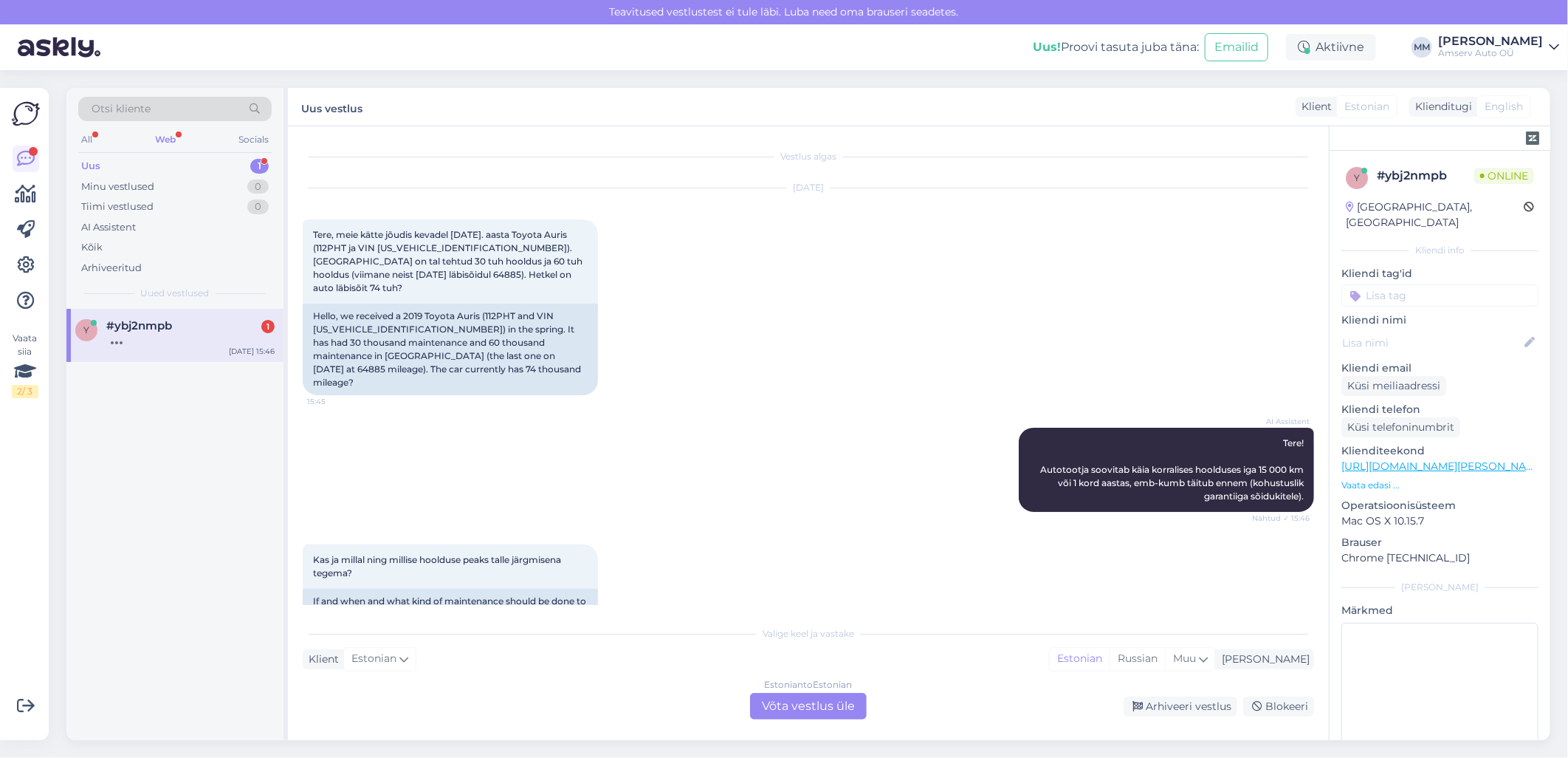
click at [774, 706] on div "Estonian to Estonian Võta vestlus üle" at bounding box center [808, 706] width 117 height 26
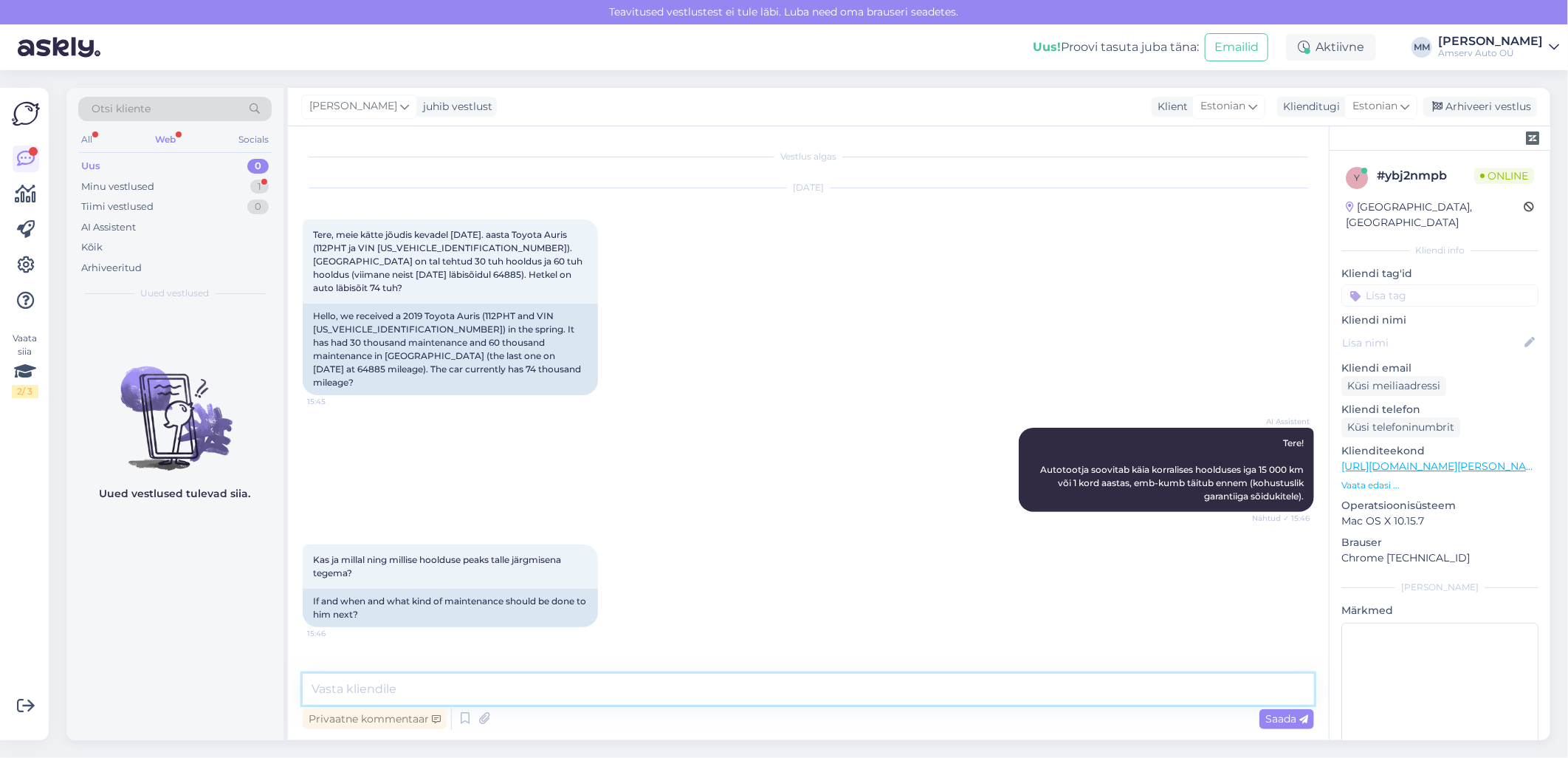
click at [692, 682] on textarea at bounding box center [808, 689] width 1012 height 31
type textarea "Tere"
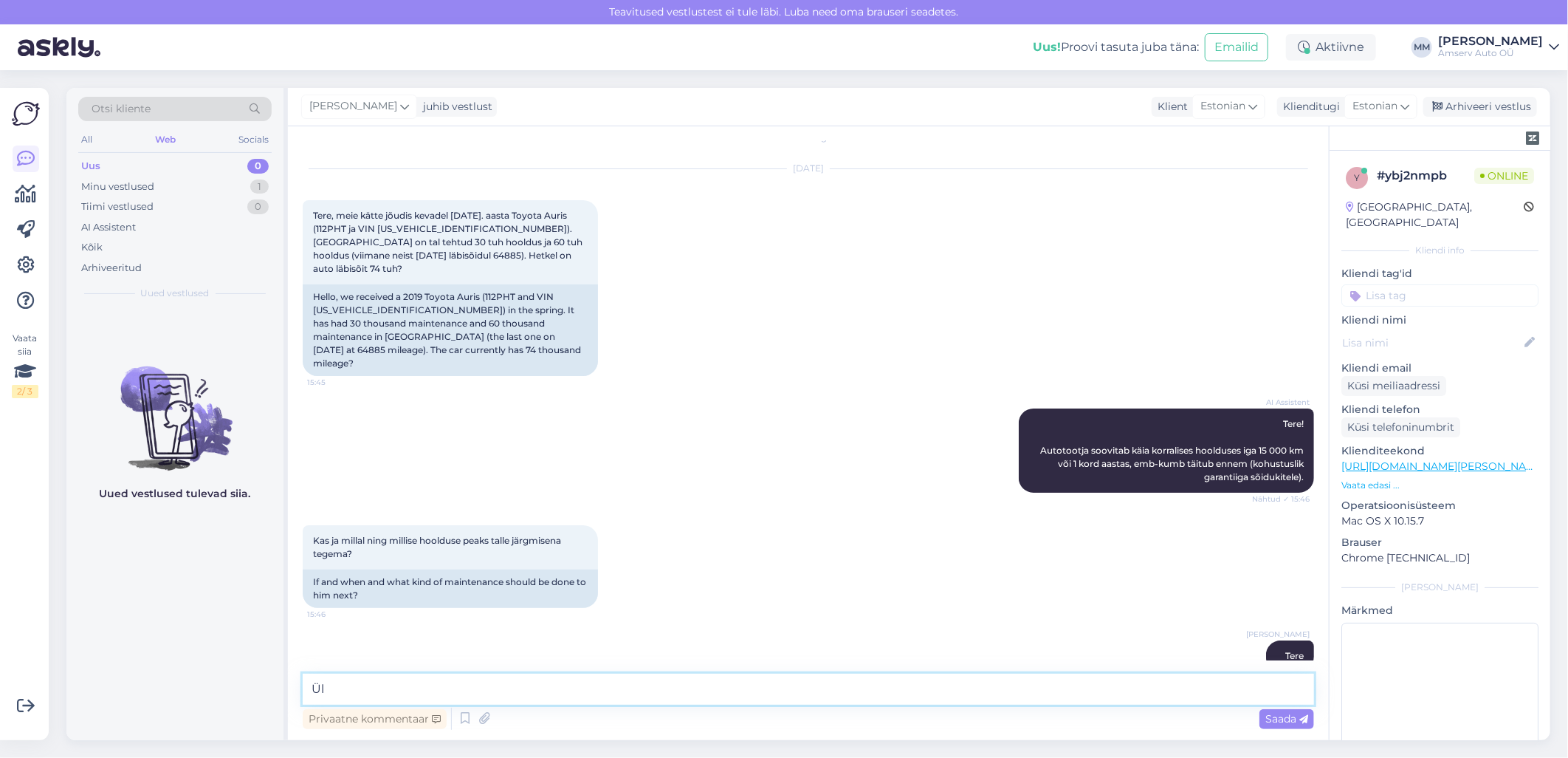
scroll to position [96, 0]
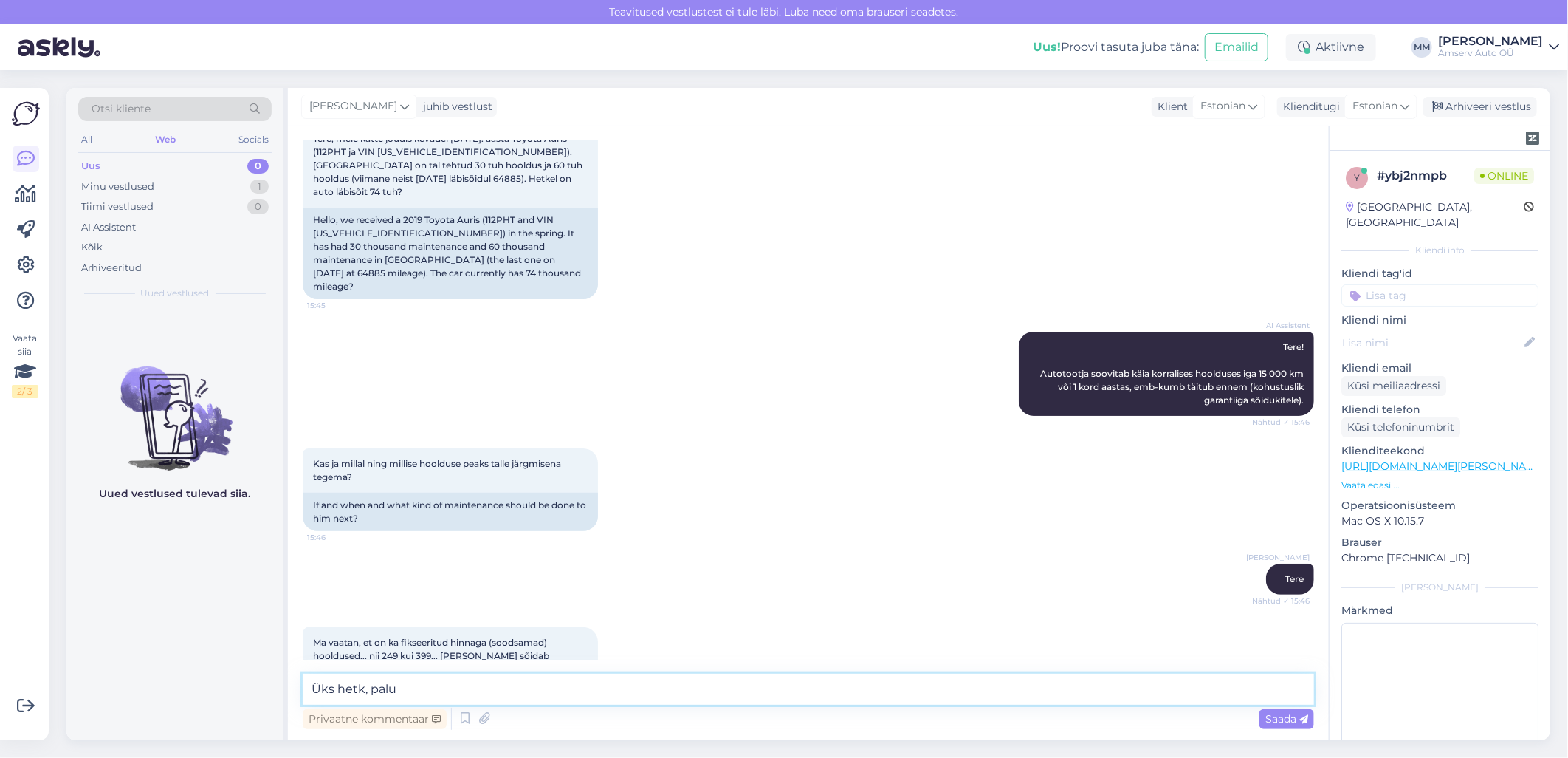
type textarea "Üks hetk, palun"
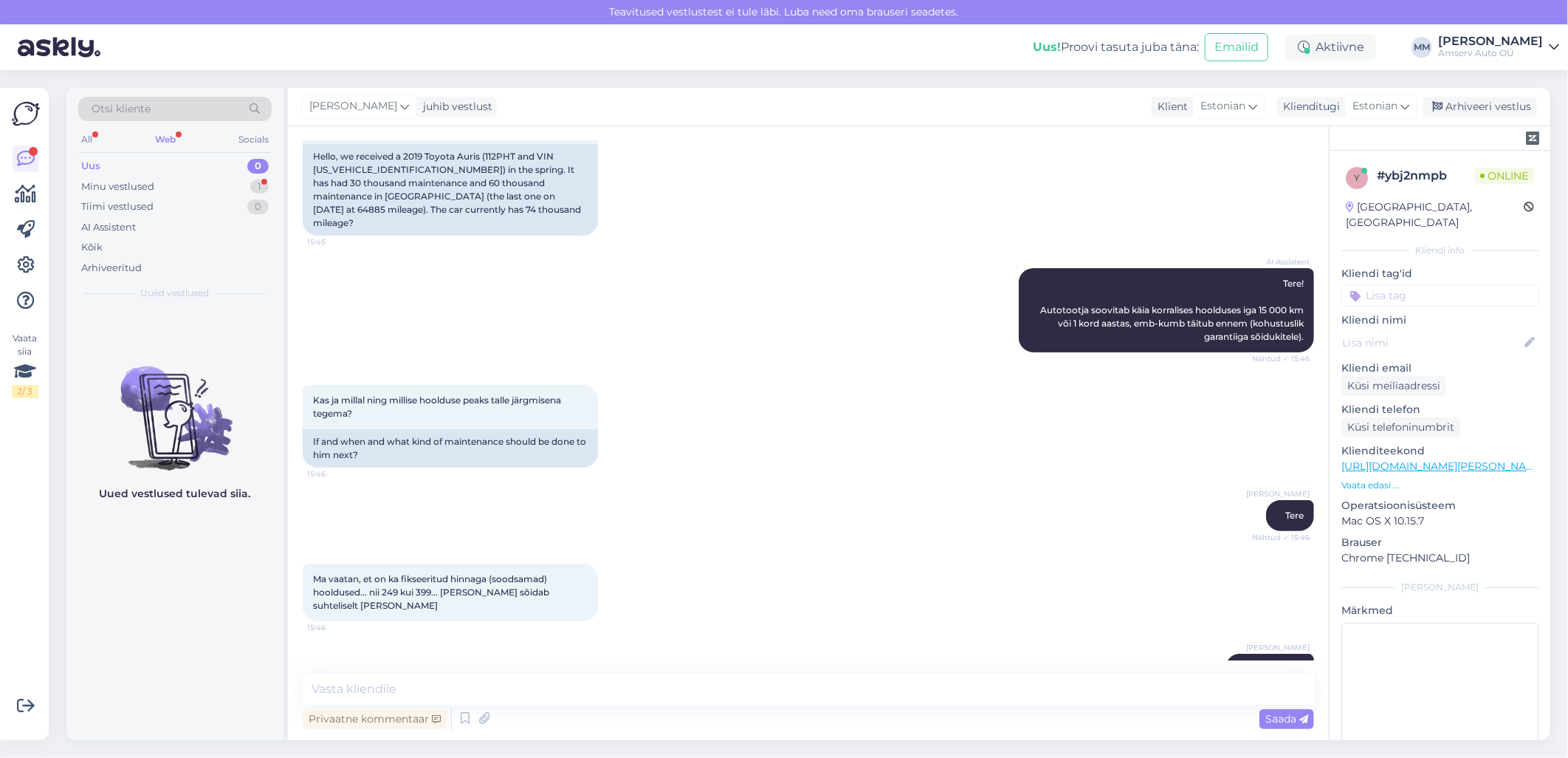
scroll to position [223, 0]
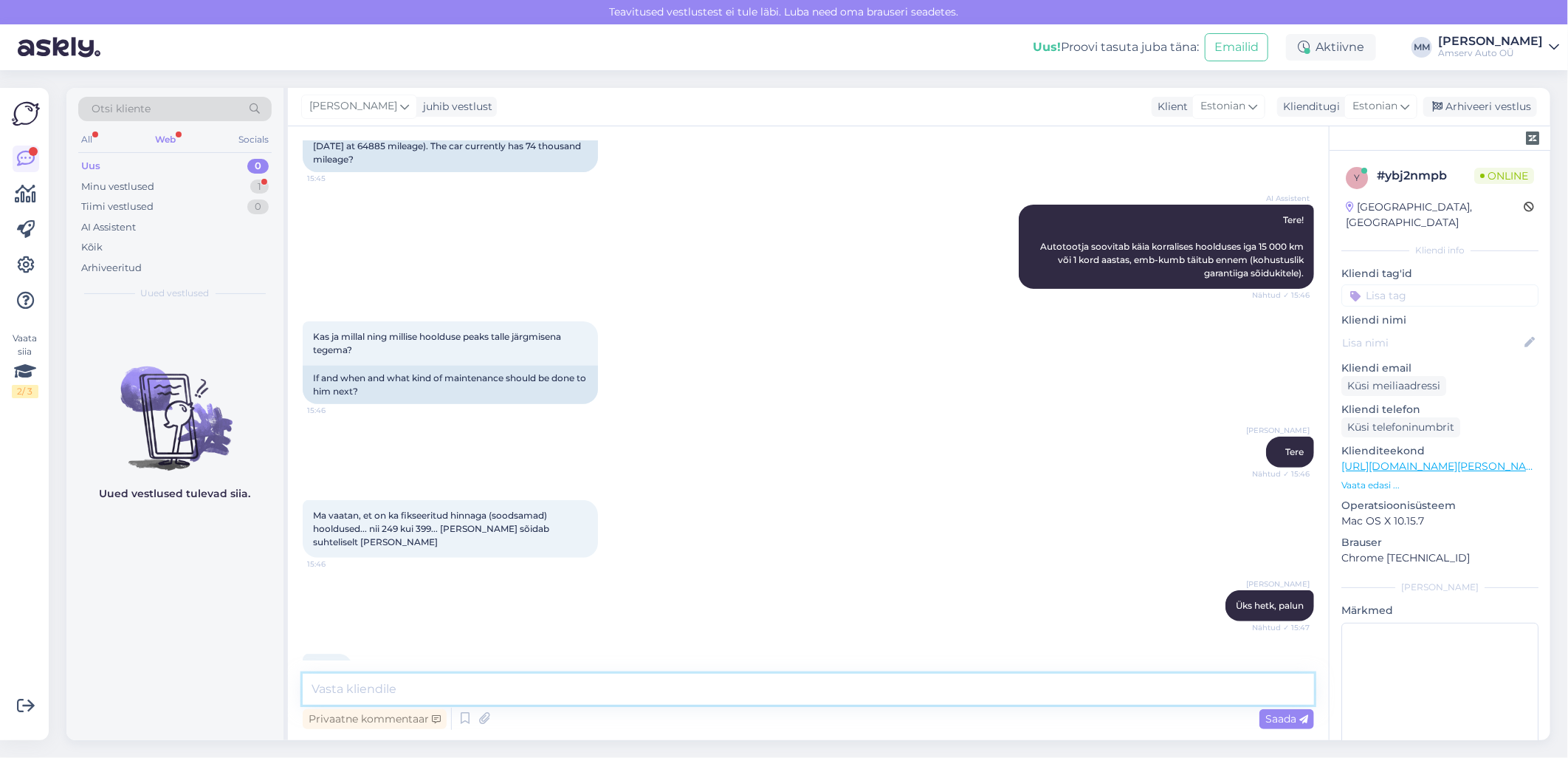
click at [769, 687] on textarea at bounding box center [808, 689] width 1012 height 31
paste textarea "Autotootja soovitab käia korralises hoolduses iga 15000 km või 1 kord aastas, m…"
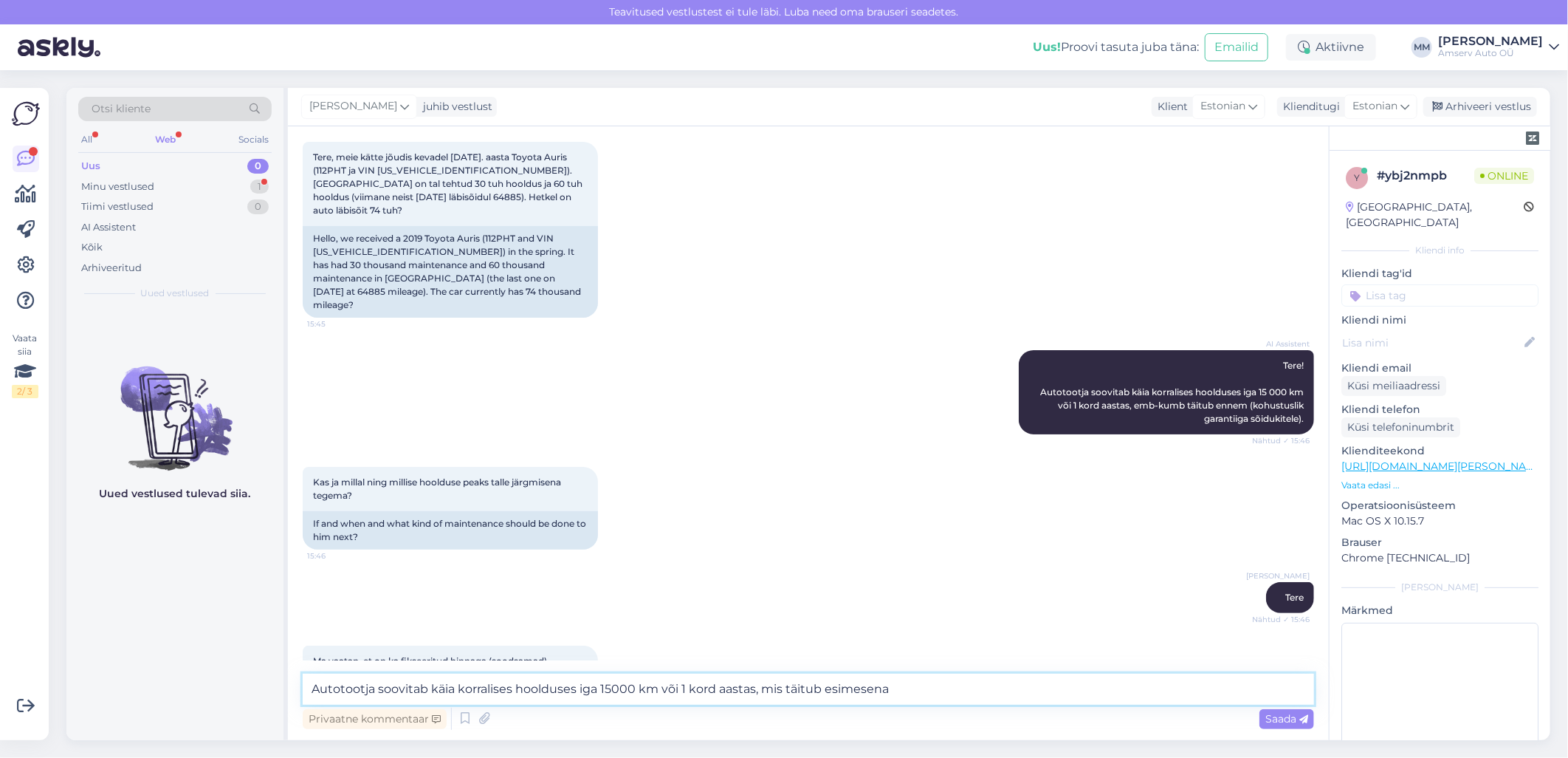
scroll to position [59, 0]
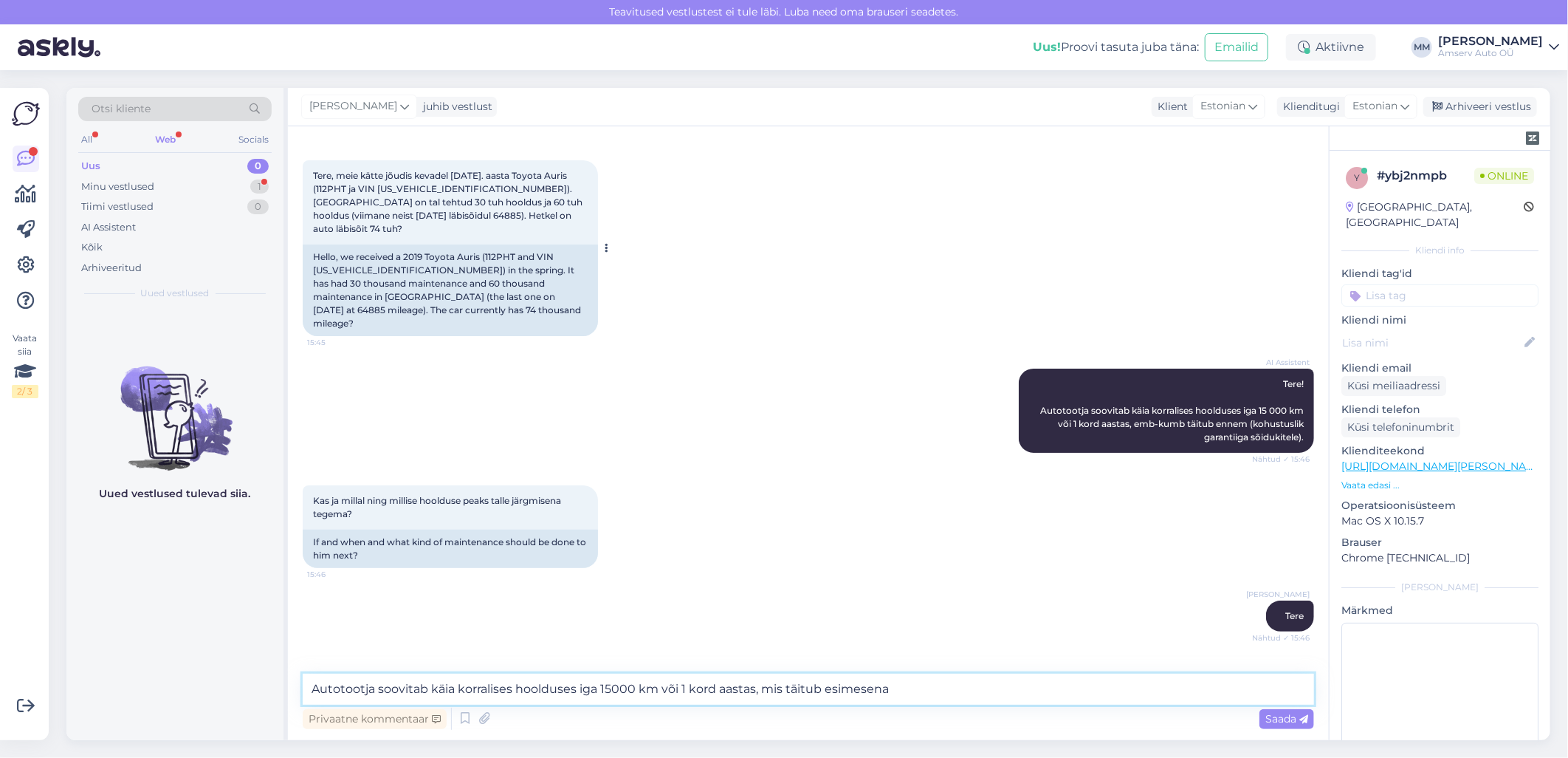
type textarea "Autotootja soovitab käia korralises hoolduses iga 15000 km või 1 kord aastas, m…"
drag, startPoint x: 375, startPoint y: 187, endPoint x: 469, endPoint y: 187, distance: 94.0
click at [469, 187] on span "Tere, meie kätte jõudis kevadel [DATE]. aasta Toyota Auris (112PHT ja VIN [US_V…" at bounding box center [448, 202] width 272 height 64
copy span "[US_VEHICLE_IDENTIFICATION_NUMBER]"
click at [912, 687] on textarea "Autotootja soovitab käia korralises hoolduses iga 15000 km või 1 kord aastas, m…" at bounding box center [808, 689] width 1012 height 31
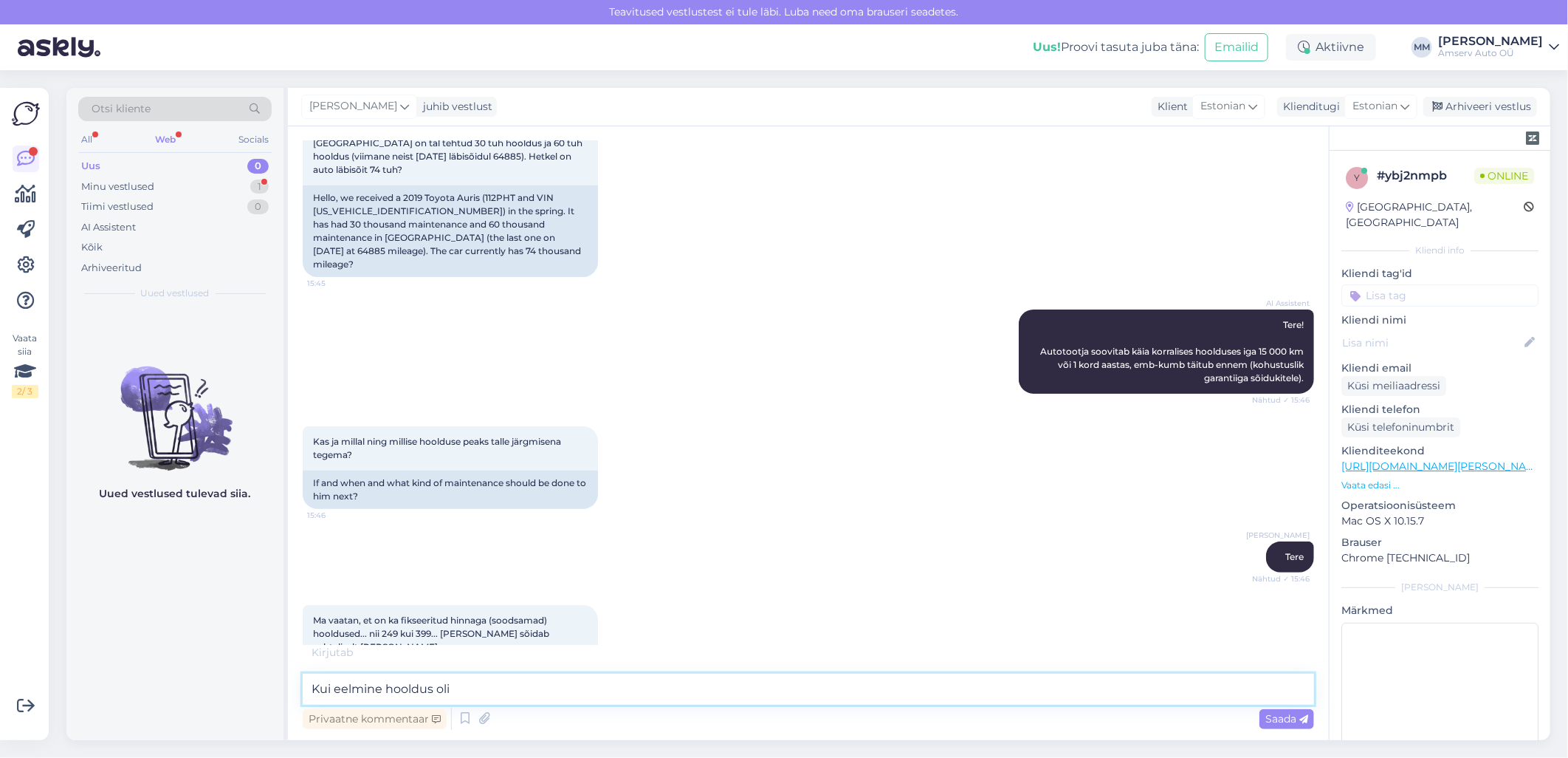
scroll to position [315, 0]
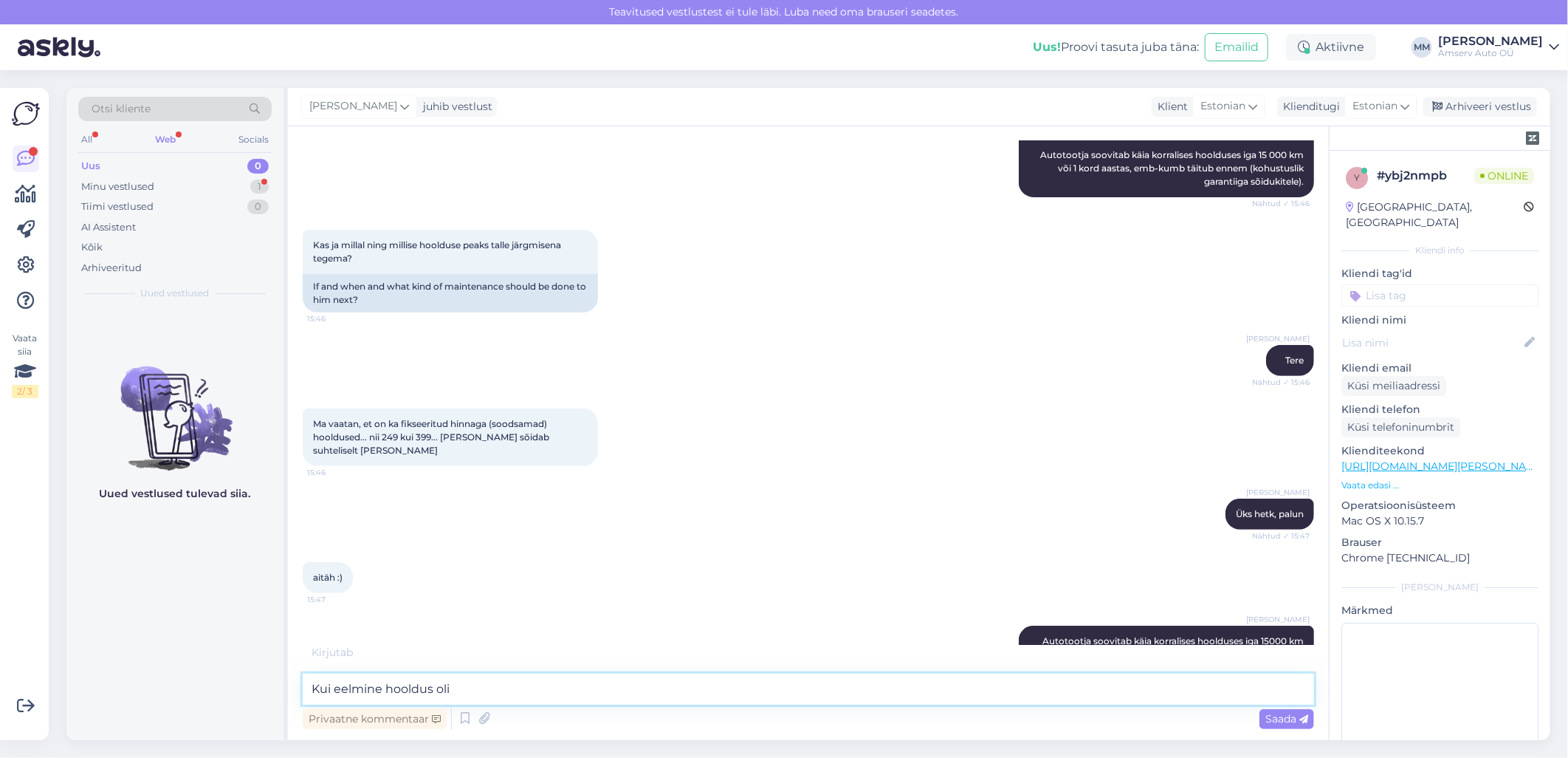
click at [475, 689] on textarea "Kui eelmine hooldus oli" at bounding box center [808, 689] width 1012 height 31
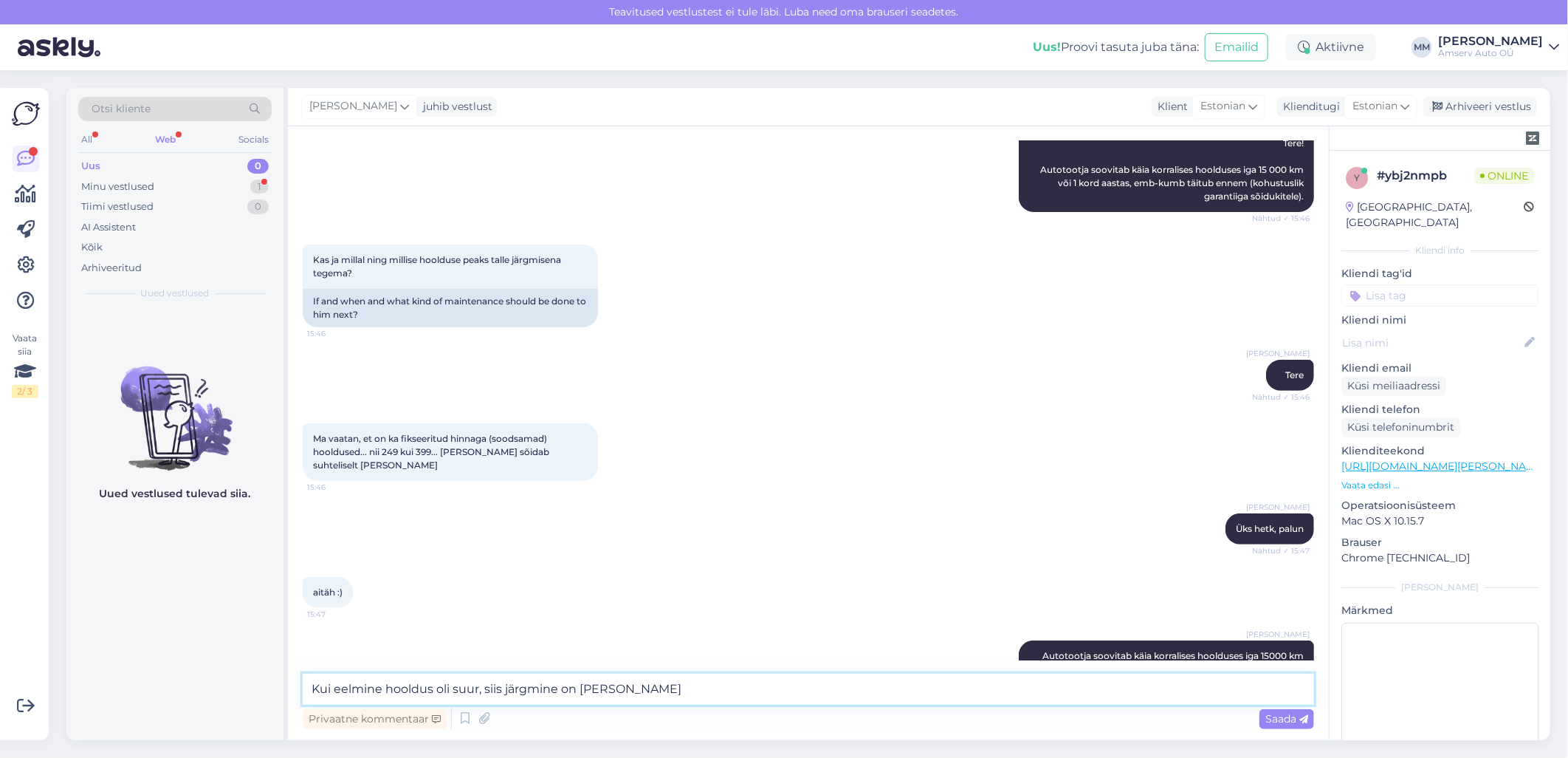
scroll to position [389, 0]
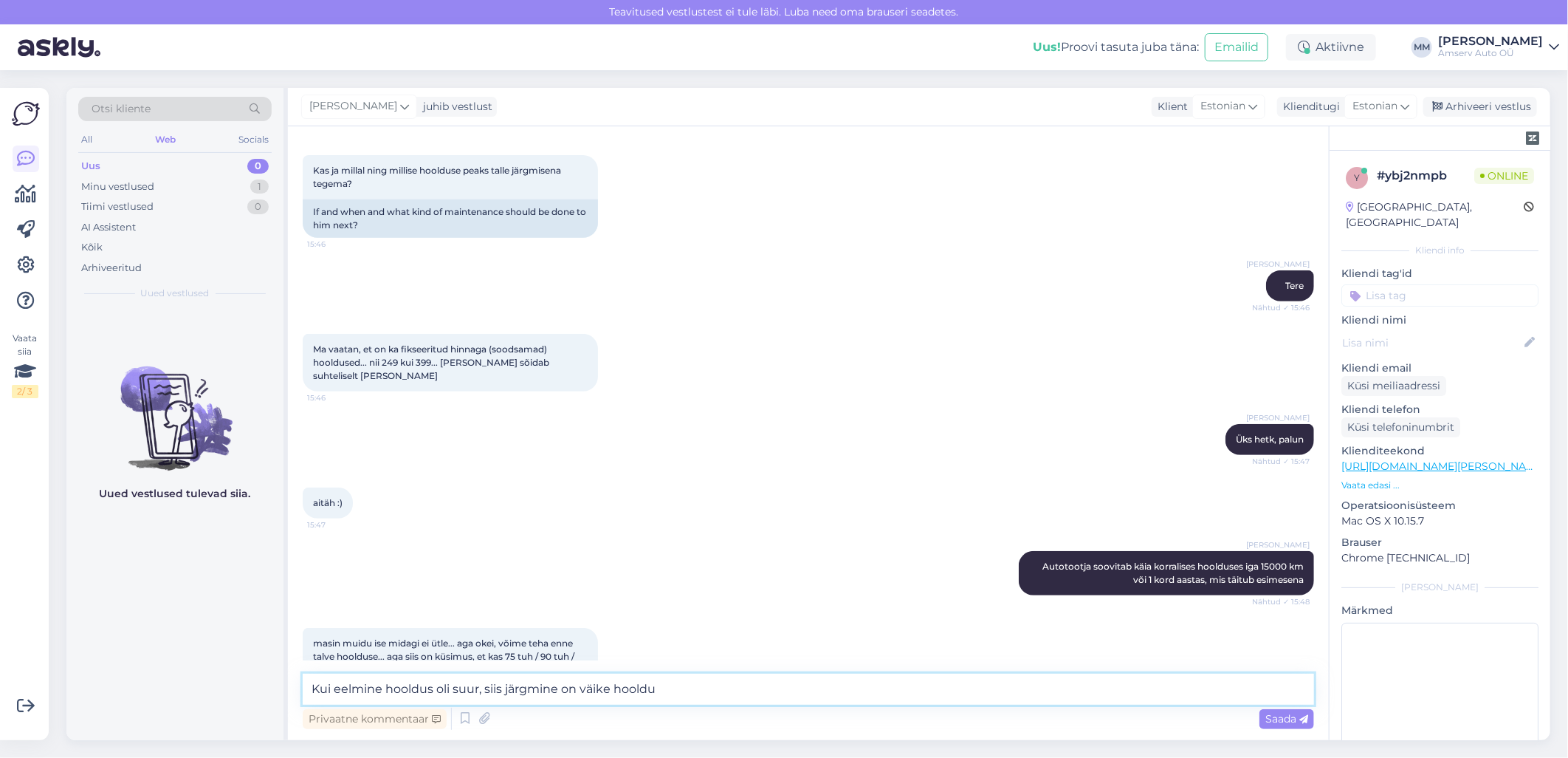
type textarea "Kui eelmine hooldus oli suur, siis järgmine on väike hooldus"
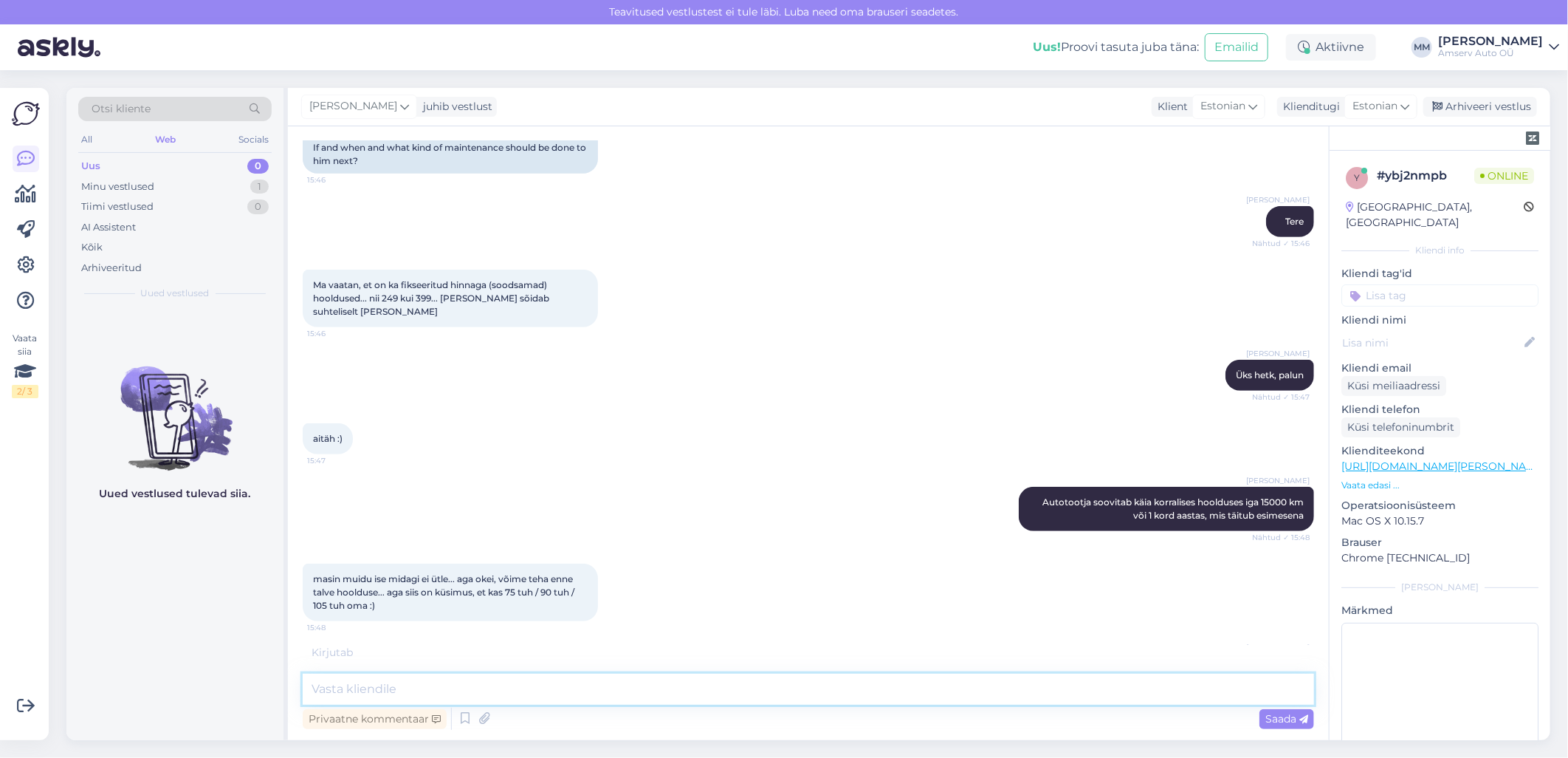
click at [504, 689] on textarea at bounding box center [808, 689] width 1012 height 31
type textarea "75 tuh"
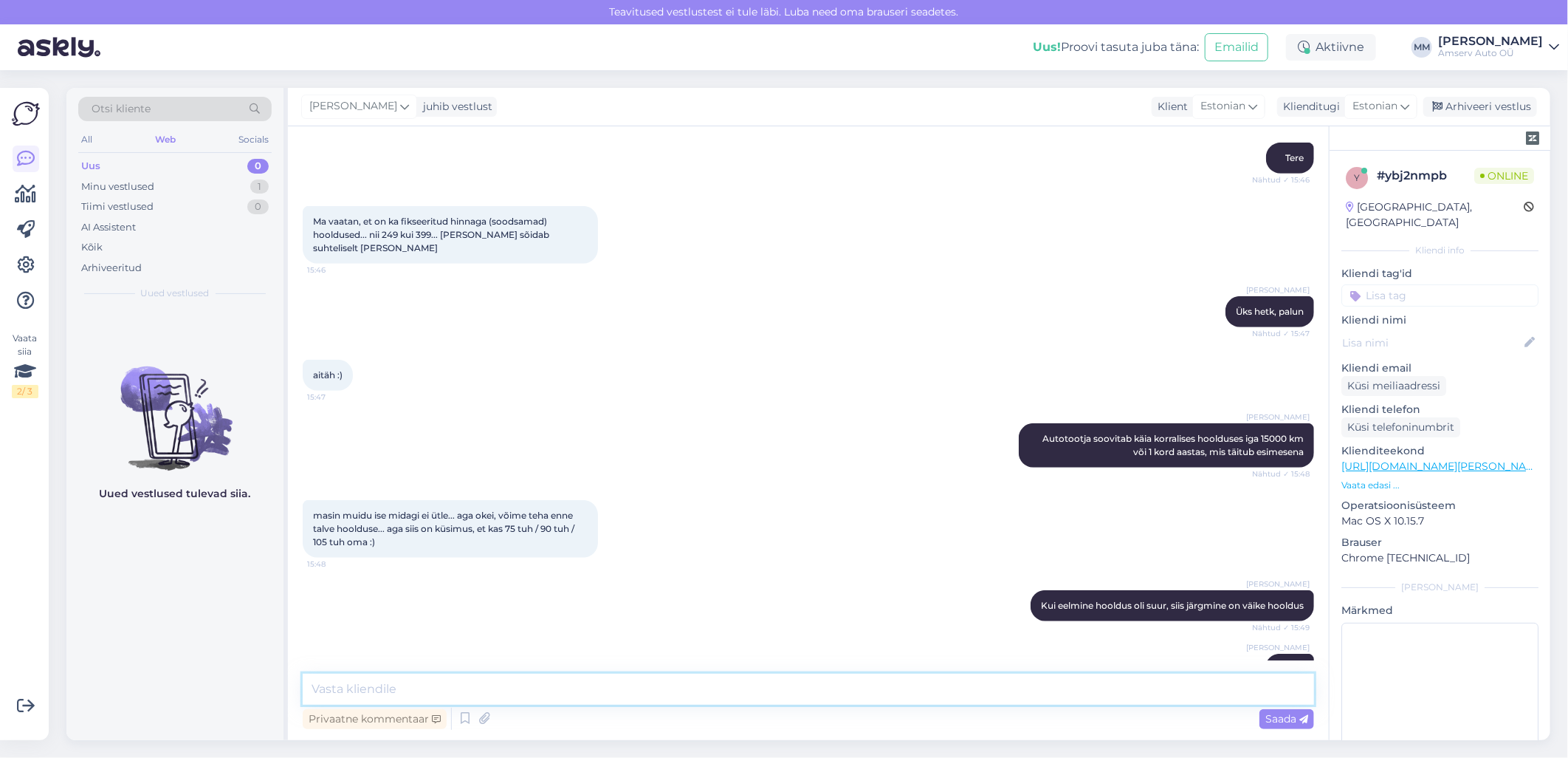
click at [564, 683] on textarea at bounding box center [808, 689] width 1012 height 31
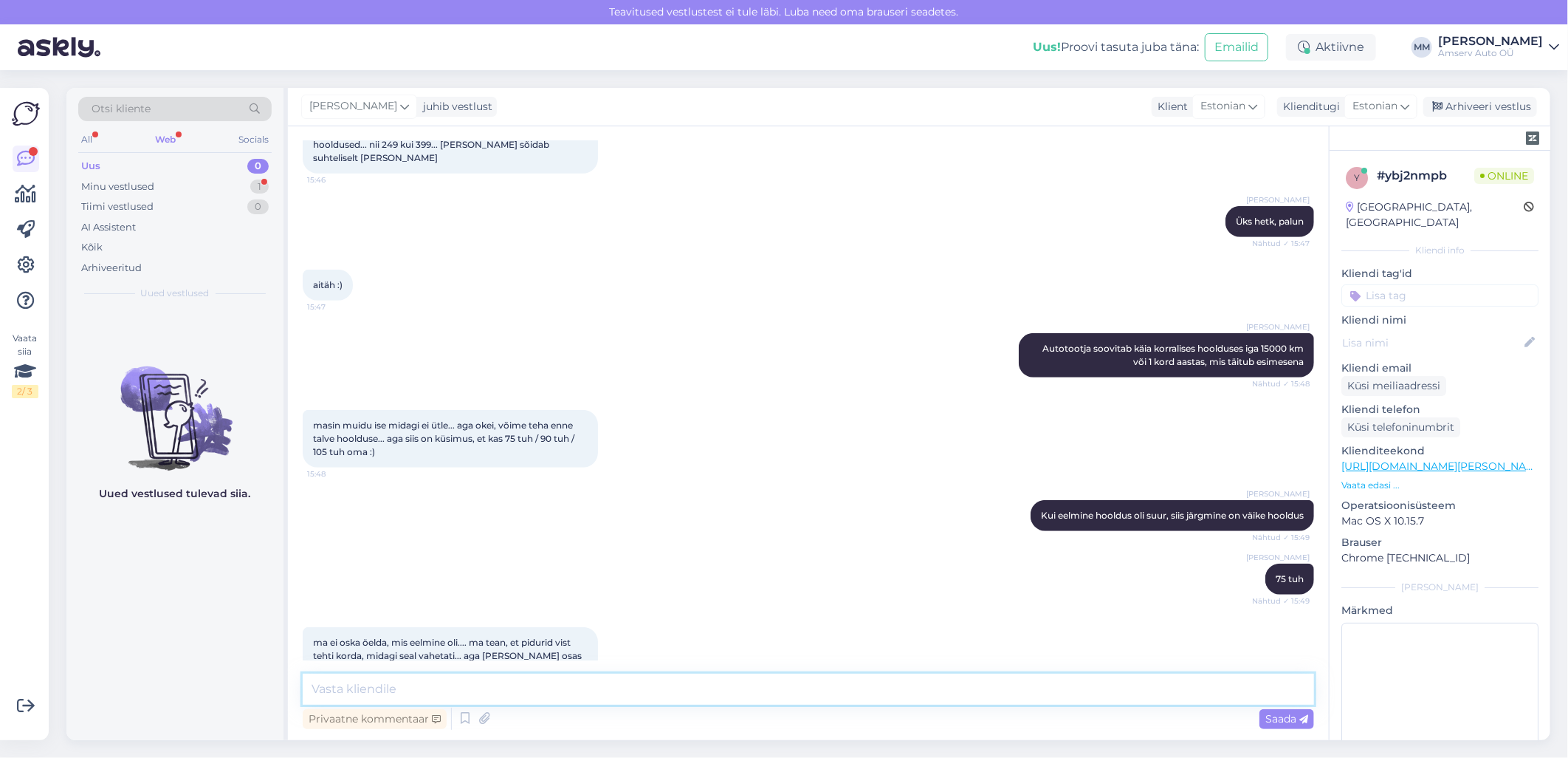
scroll to position [670, 0]
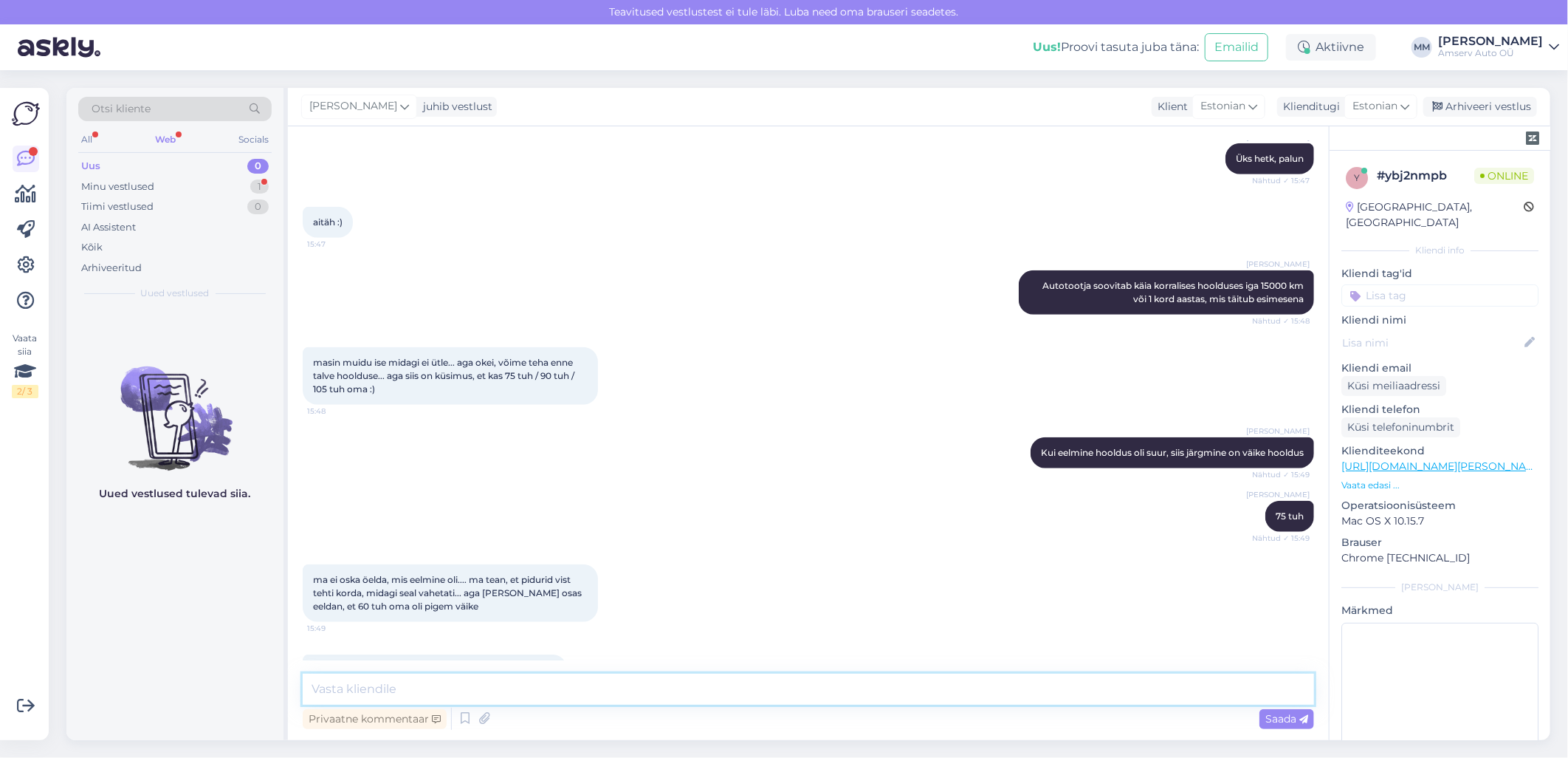
click at [400, 691] on textarea at bounding box center [808, 689] width 1012 height 31
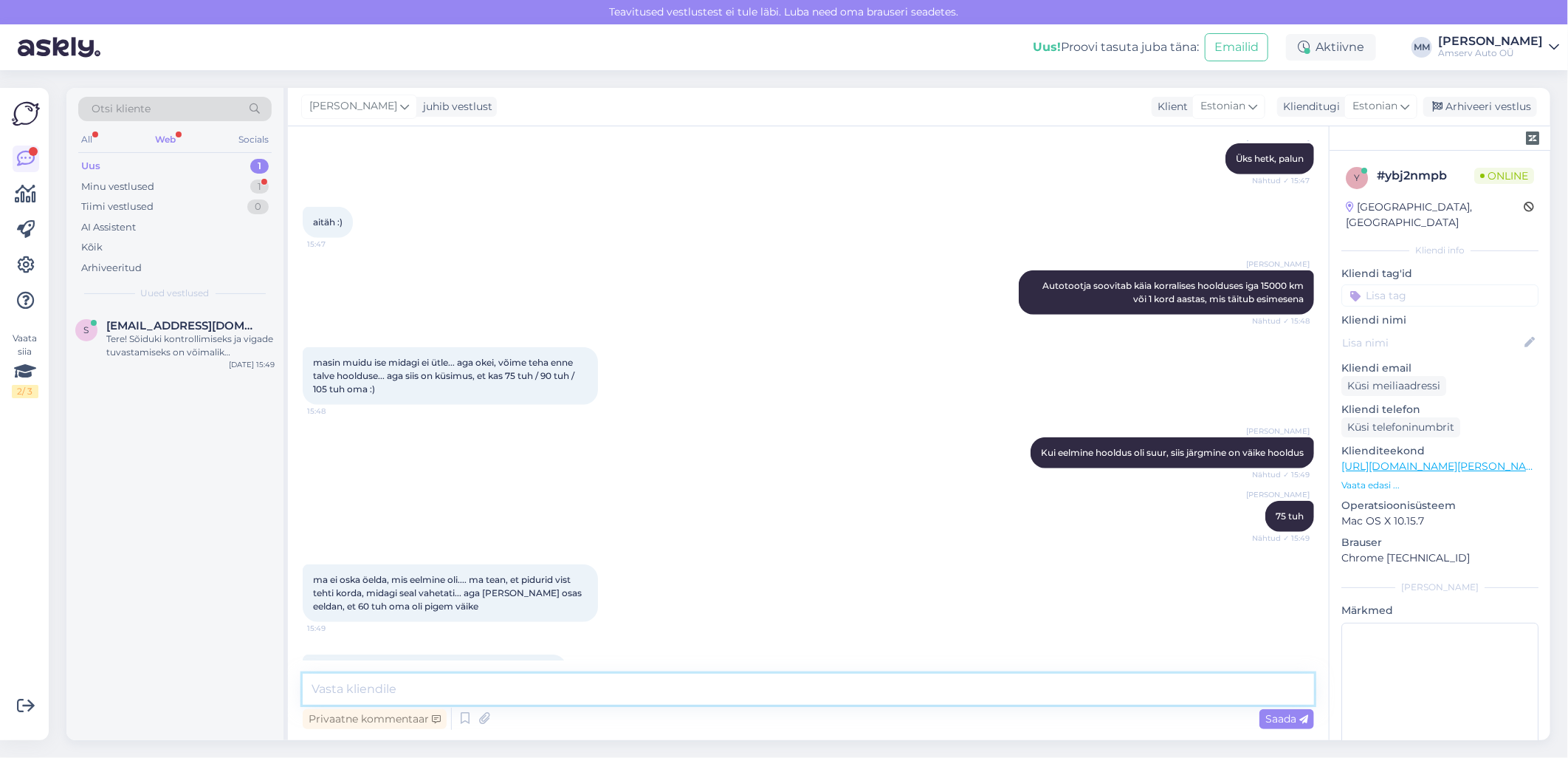
scroll to position [734, 0]
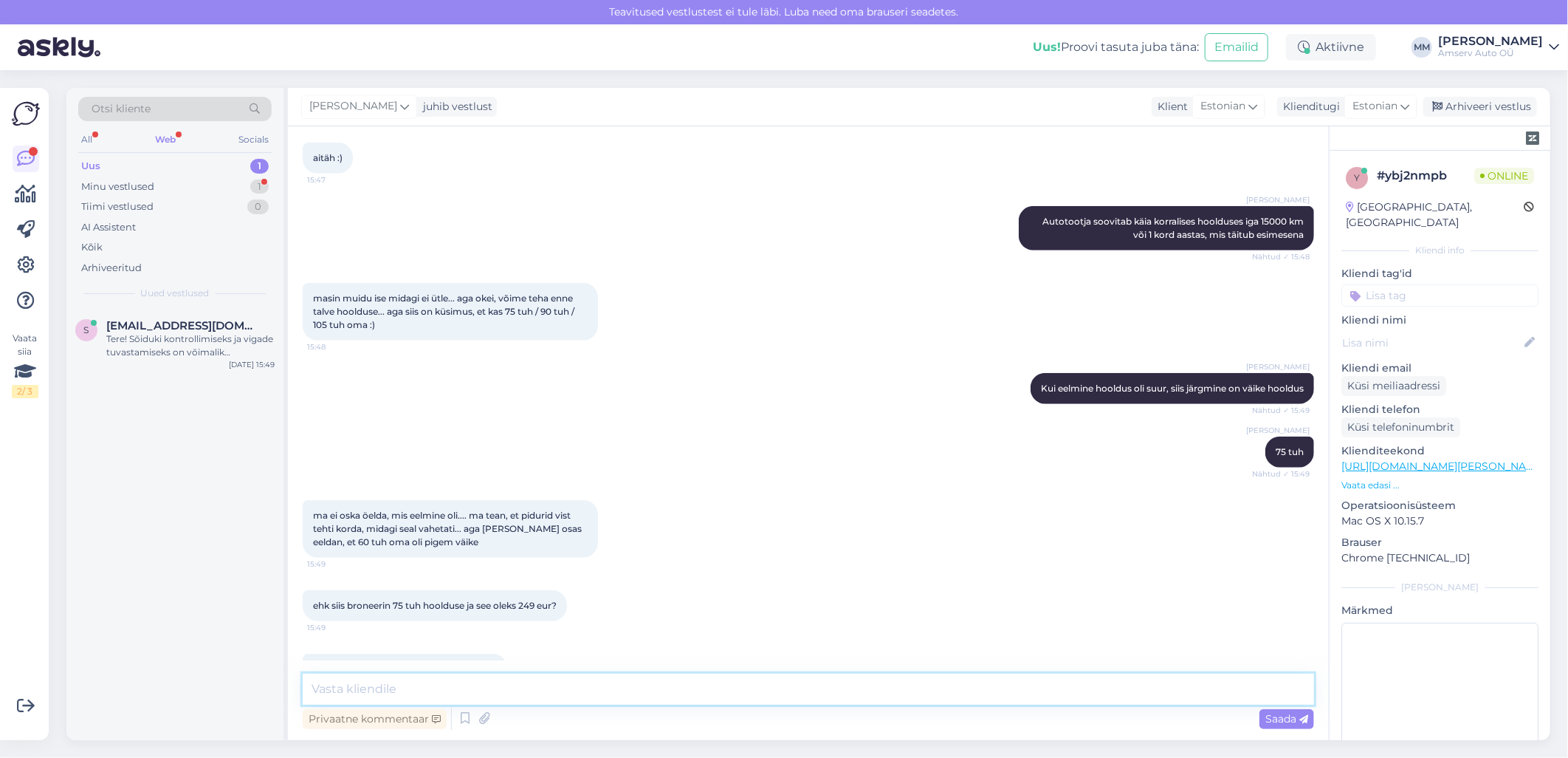
click at [400, 691] on textarea at bounding box center [808, 689] width 1012 height 31
type textarea "Palun võtke ühendust meie spetsialistiga 6502160"
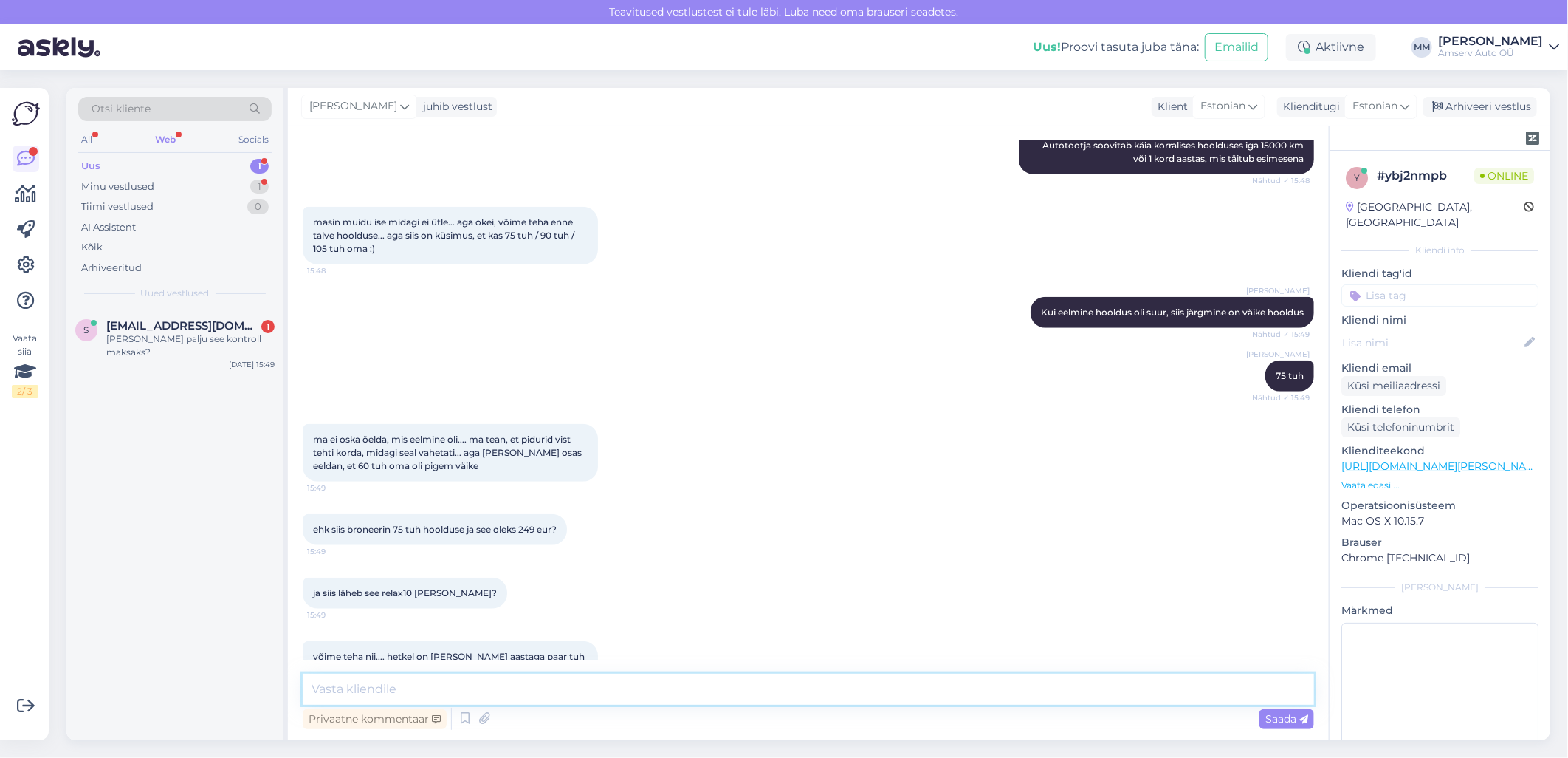
scroll to position [874, 0]
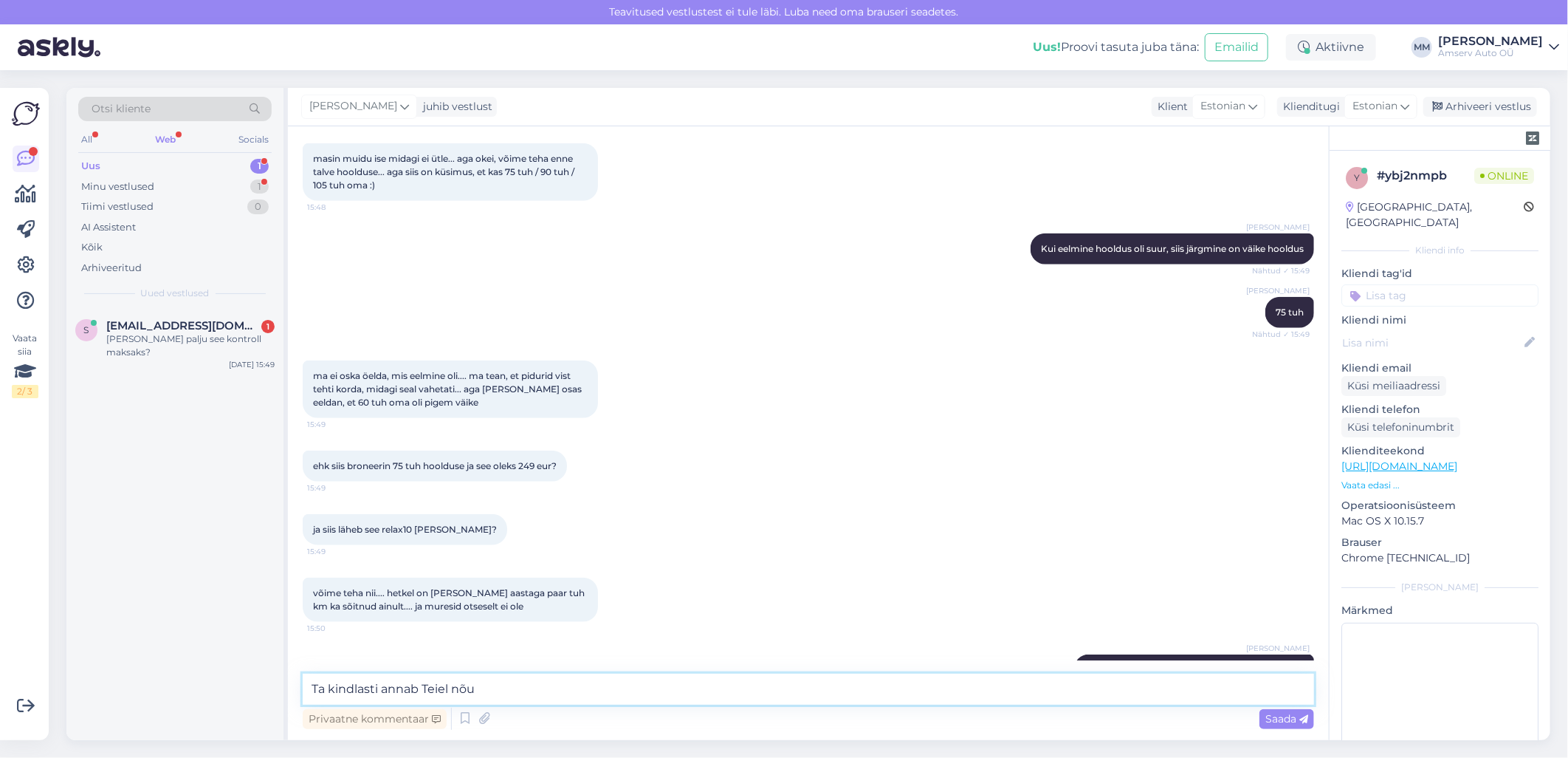
click at [451, 692] on textarea "Ta kindlasti annab Teiel nõu" at bounding box center [808, 689] width 1012 height 31
type textarea "Ta kindlasti annab Teile nõu"
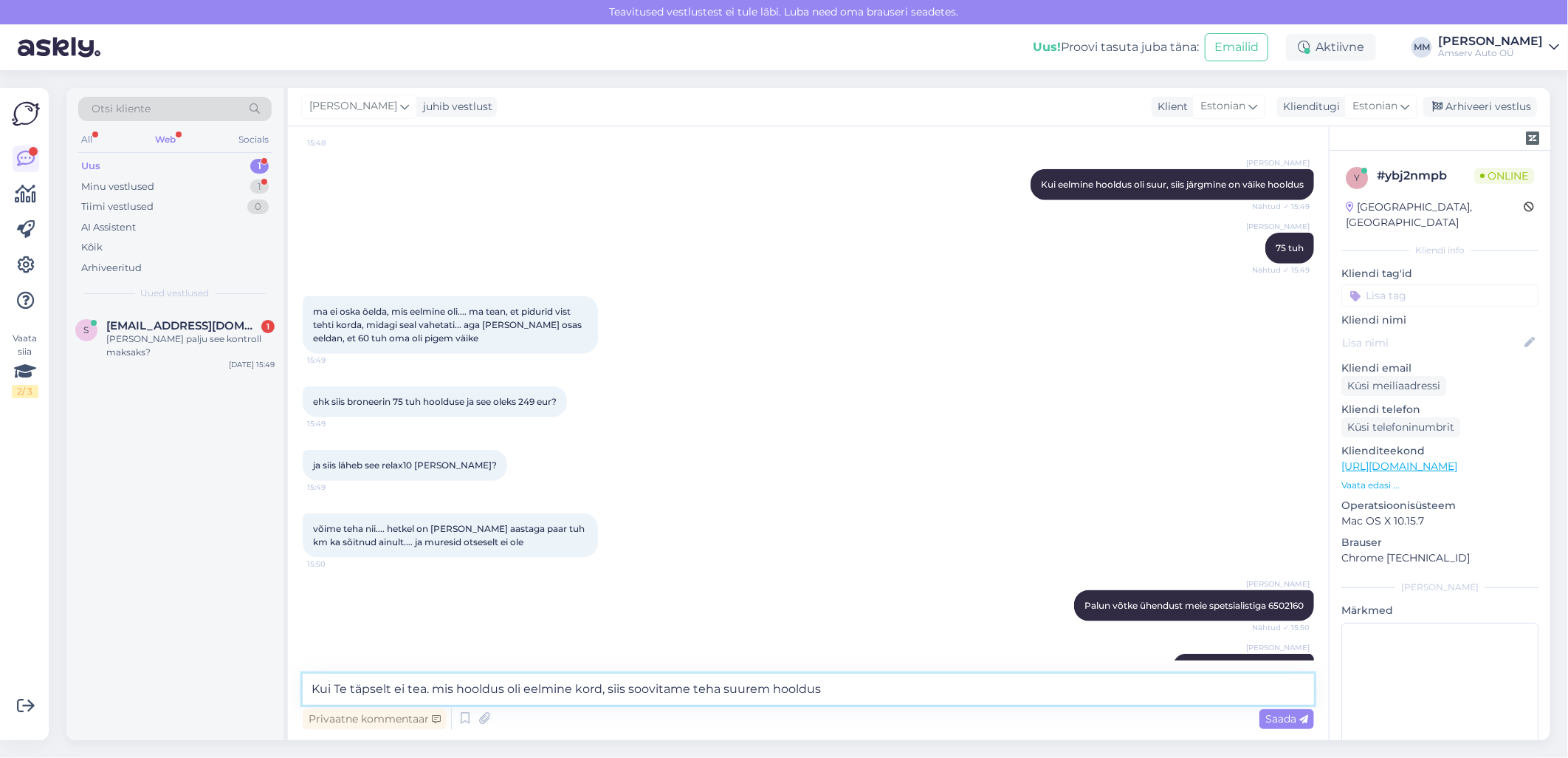
type textarea "Kui Te täpselt ei tea. mis hooldus oli eelmine kord, siis soovitame teha suurem…"
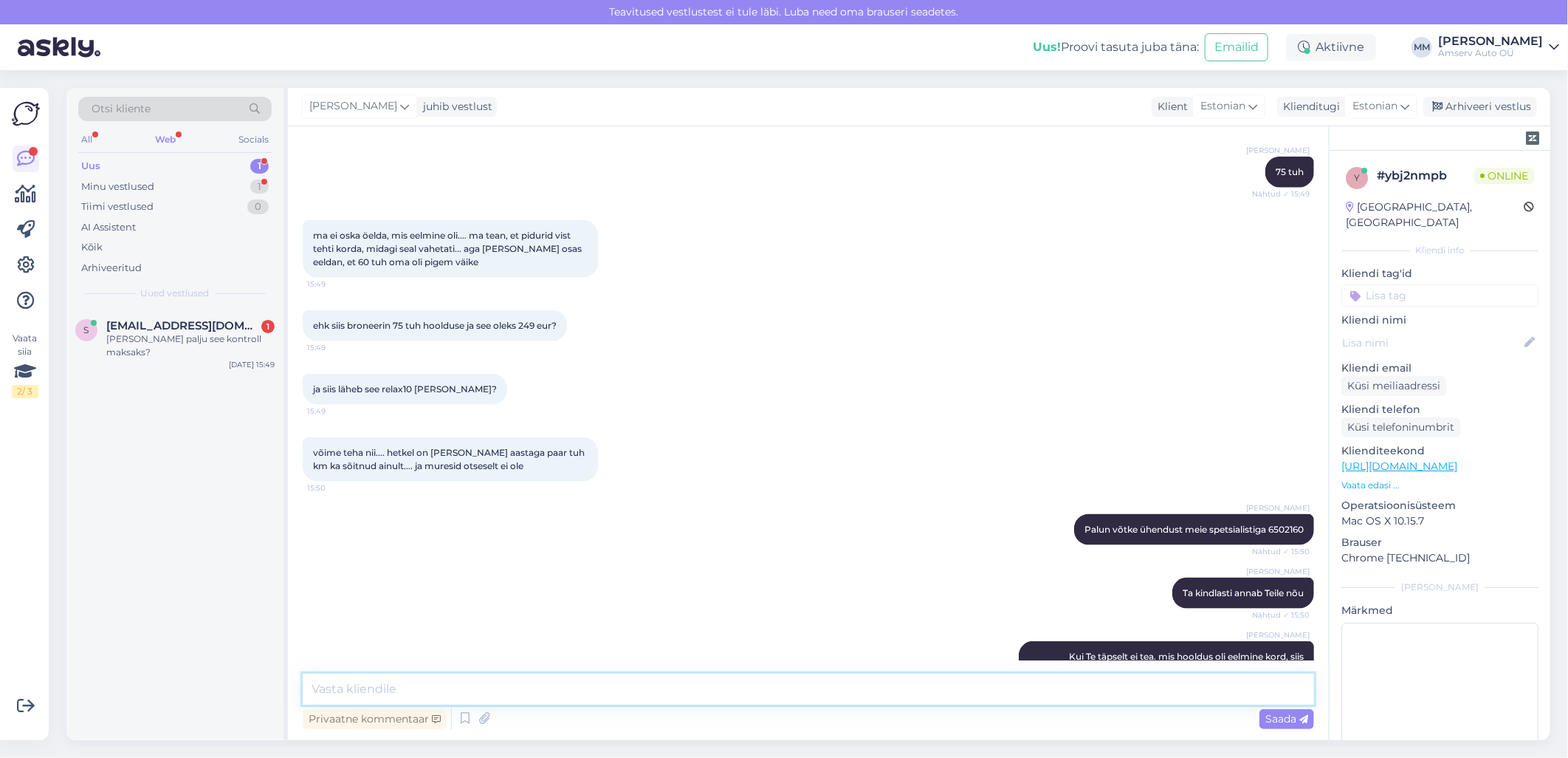
click at [451, 692] on textarea at bounding box center [808, 689] width 1012 height 31
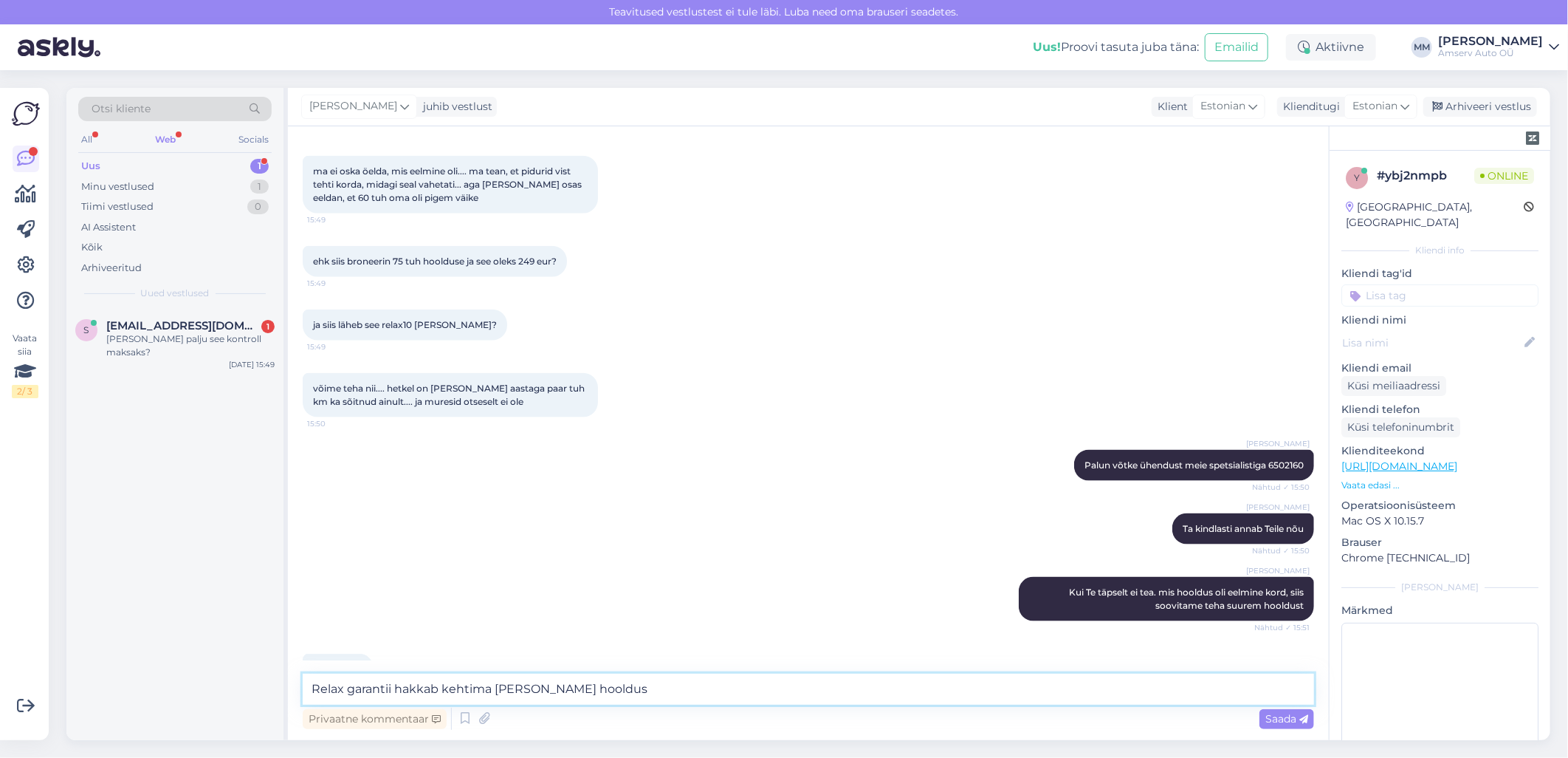
type textarea "Relax garantii hakkab kehtima [PERSON_NAME] hooldust"
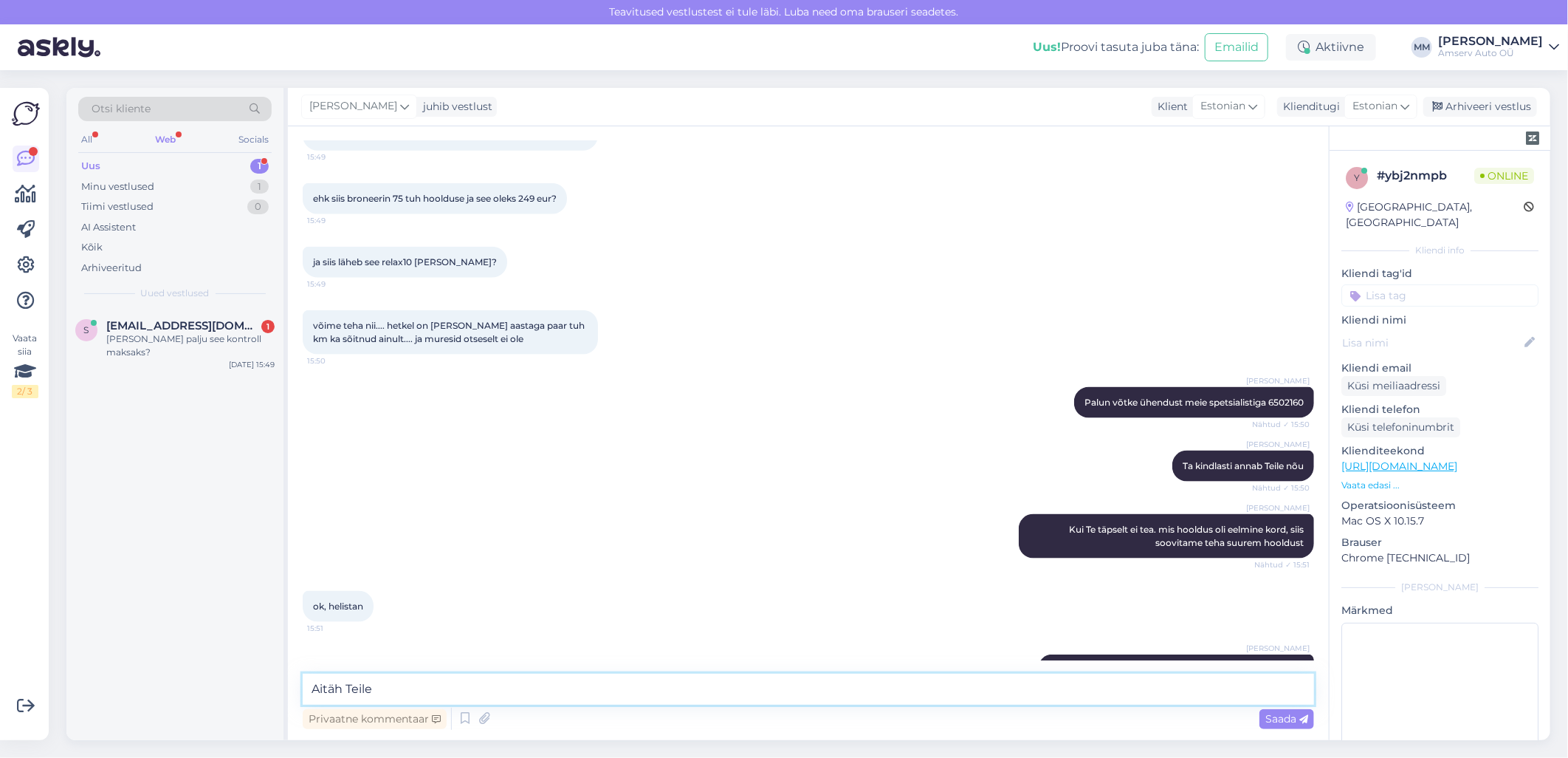
type textarea "Aitäh Teile!"
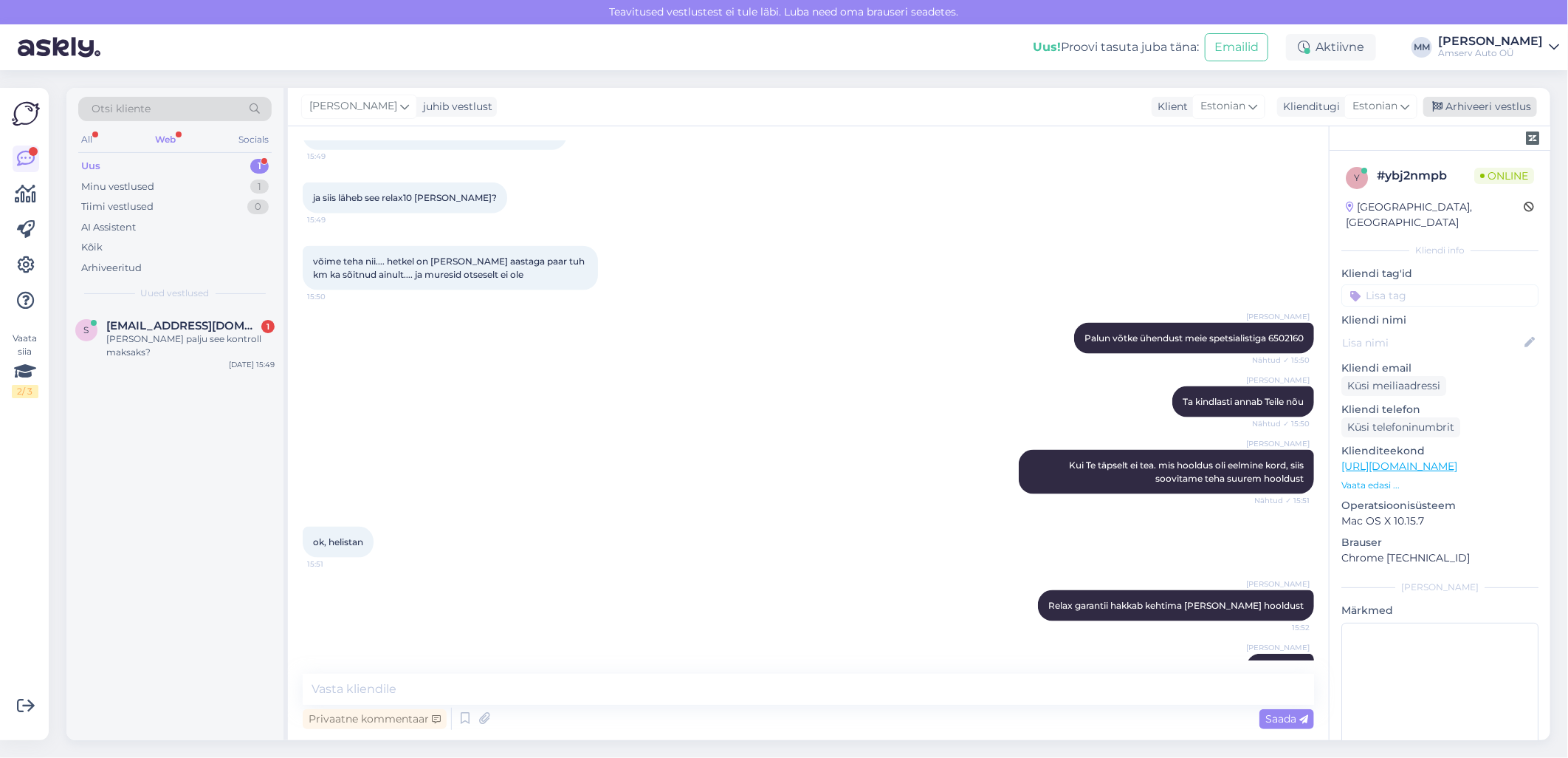
click at [1472, 101] on div "Arhiveeri vestlus" at bounding box center [1480, 106] width 114 height 20
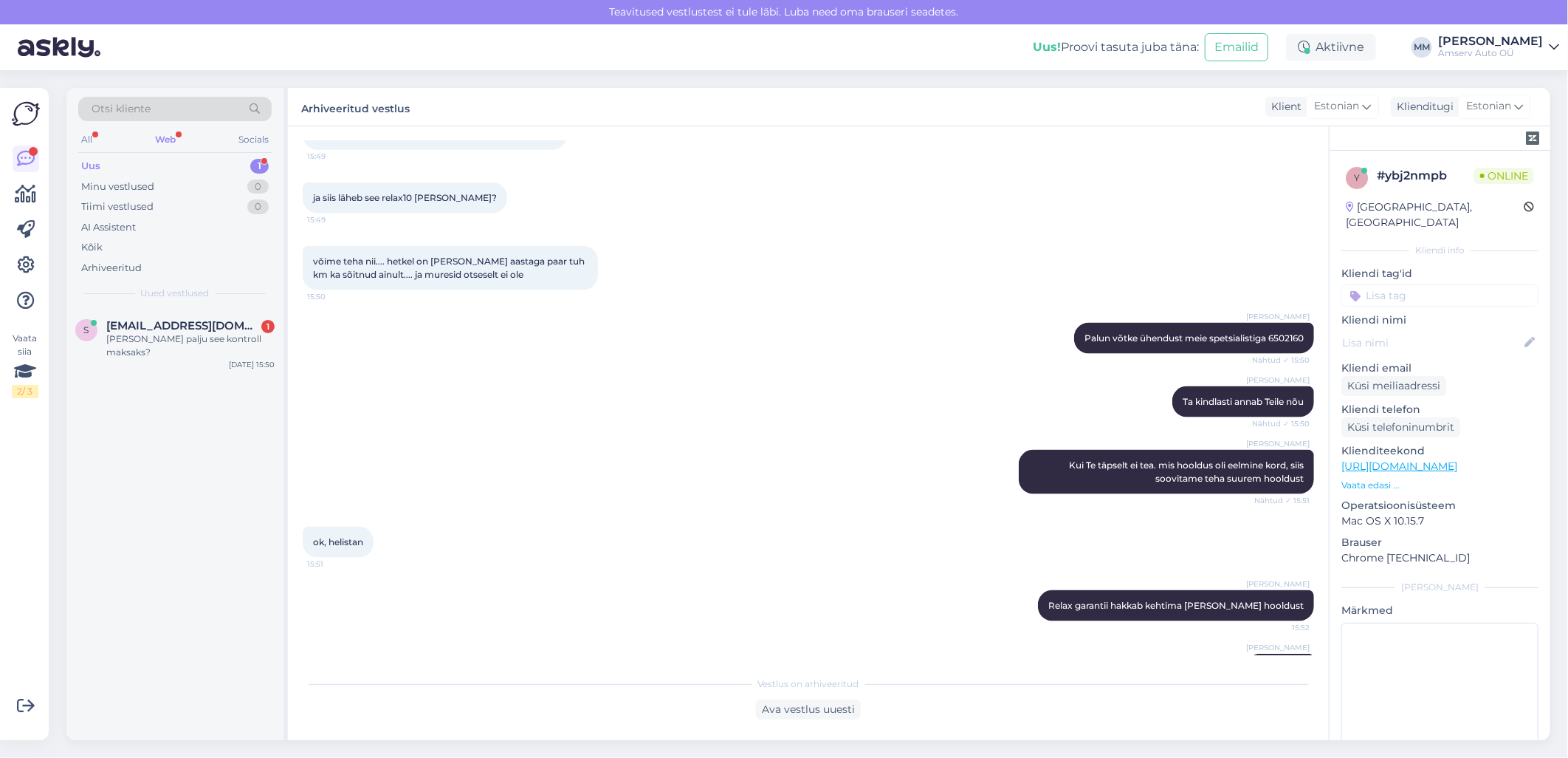
click at [172, 140] on div "Web" at bounding box center [165, 139] width 26 height 20
click at [203, 166] on div "Uus 1" at bounding box center [175, 166] width 193 height 21
click at [189, 338] on div "[PERSON_NAME] palju see kontroll maksaks?" at bounding box center [190, 345] width 168 height 26
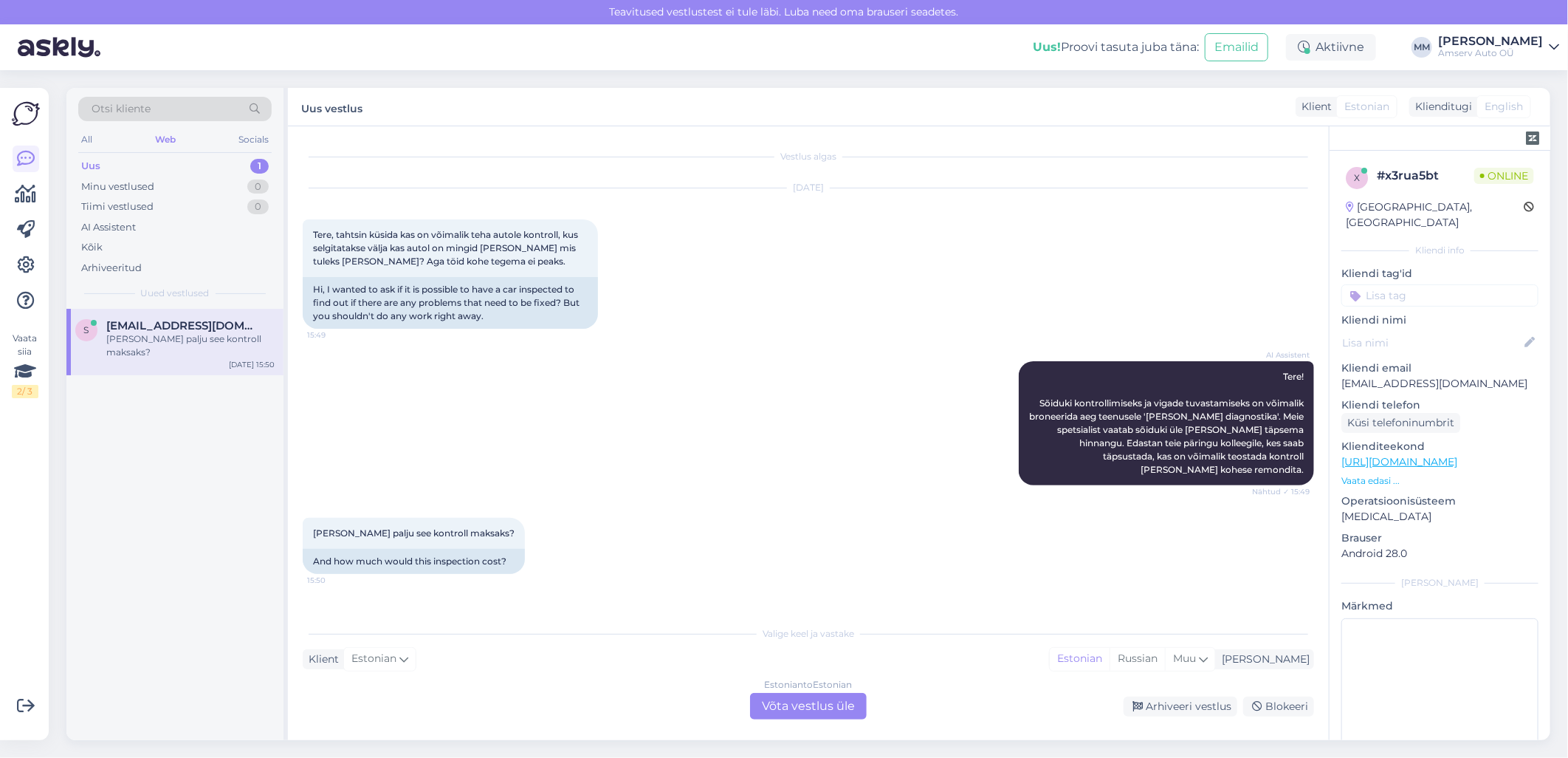
scroll to position [0, 0]
click at [388, 241] on div "Tere, tahtsin küsida kas on võimalik teha autole kontroll, kus selgitatakse väl…" at bounding box center [450, 248] width 295 height 58
click at [833, 698] on div "Estonian to Estonian Võta vestlus üle" at bounding box center [808, 706] width 117 height 26
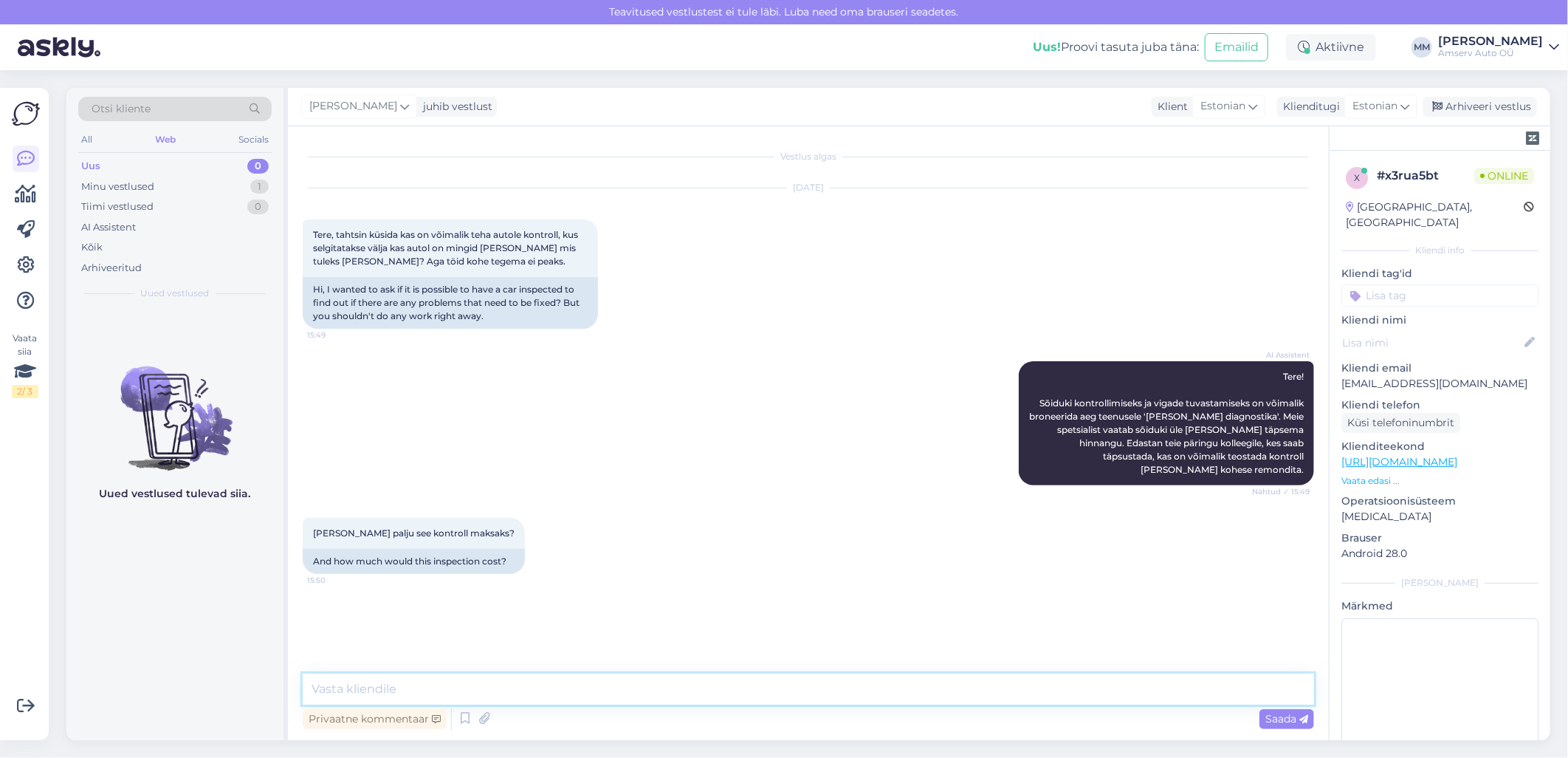
click at [660, 688] on textarea at bounding box center [808, 689] width 1012 height 31
type textarea "Tere"
type textarea "üks hetk, palun"
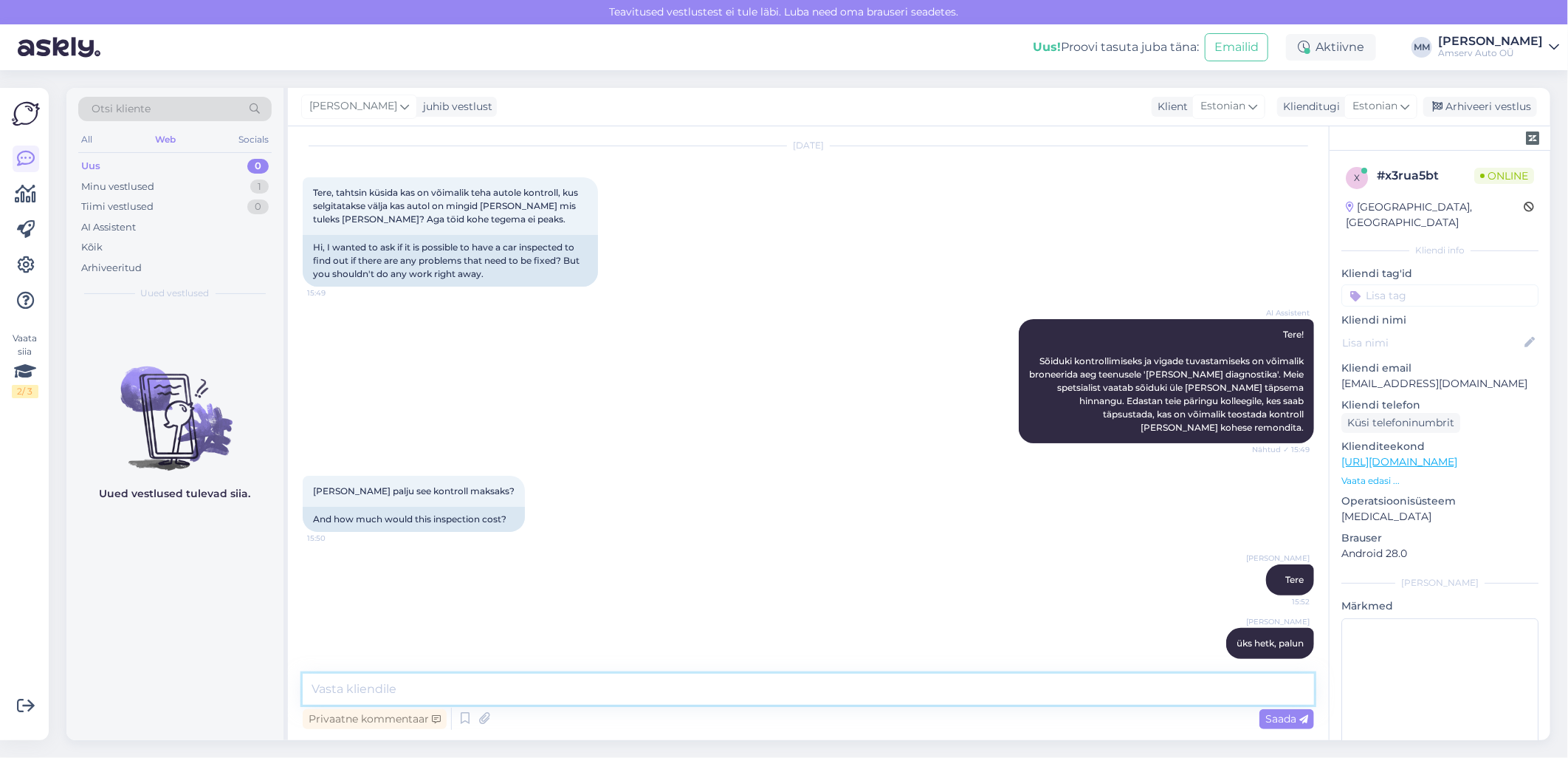
click at [390, 687] on textarea at bounding box center [808, 689] width 1012 height 31
click at [353, 691] on textarea at bounding box center [808, 689] width 1012 height 31
click at [461, 684] on textarea at bounding box center [808, 689] width 1012 height 31
paste textarea "50-punkti tehniline kontroll"
click at [571, 684] on textarea "50-punkti tehniline kontroll - hind" at bounding box center [808, 689] width 1012 height 31
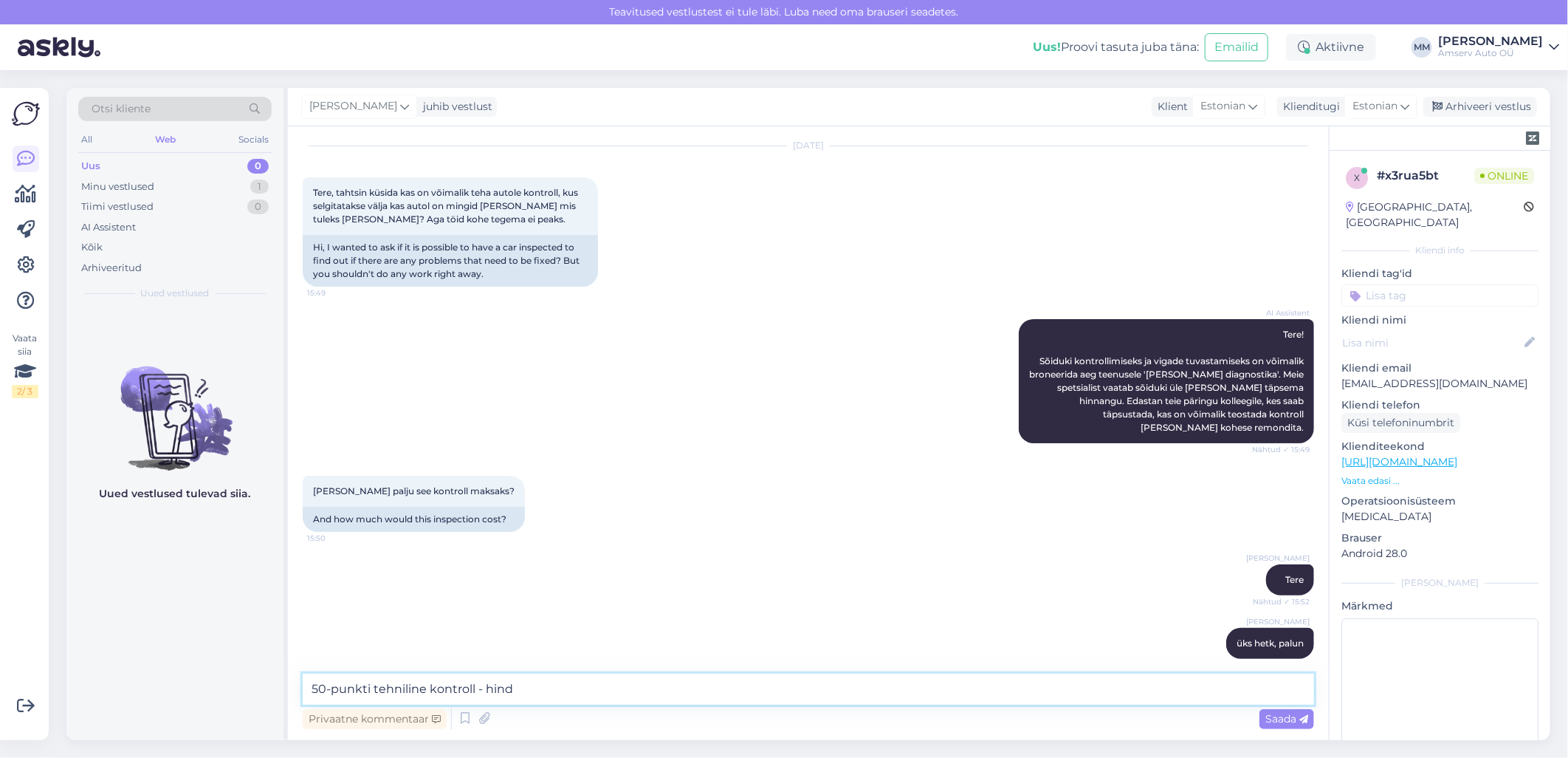
paste textarea "94 €"
type textarea "50-punkti tehniline kontroll - hind 94 €"
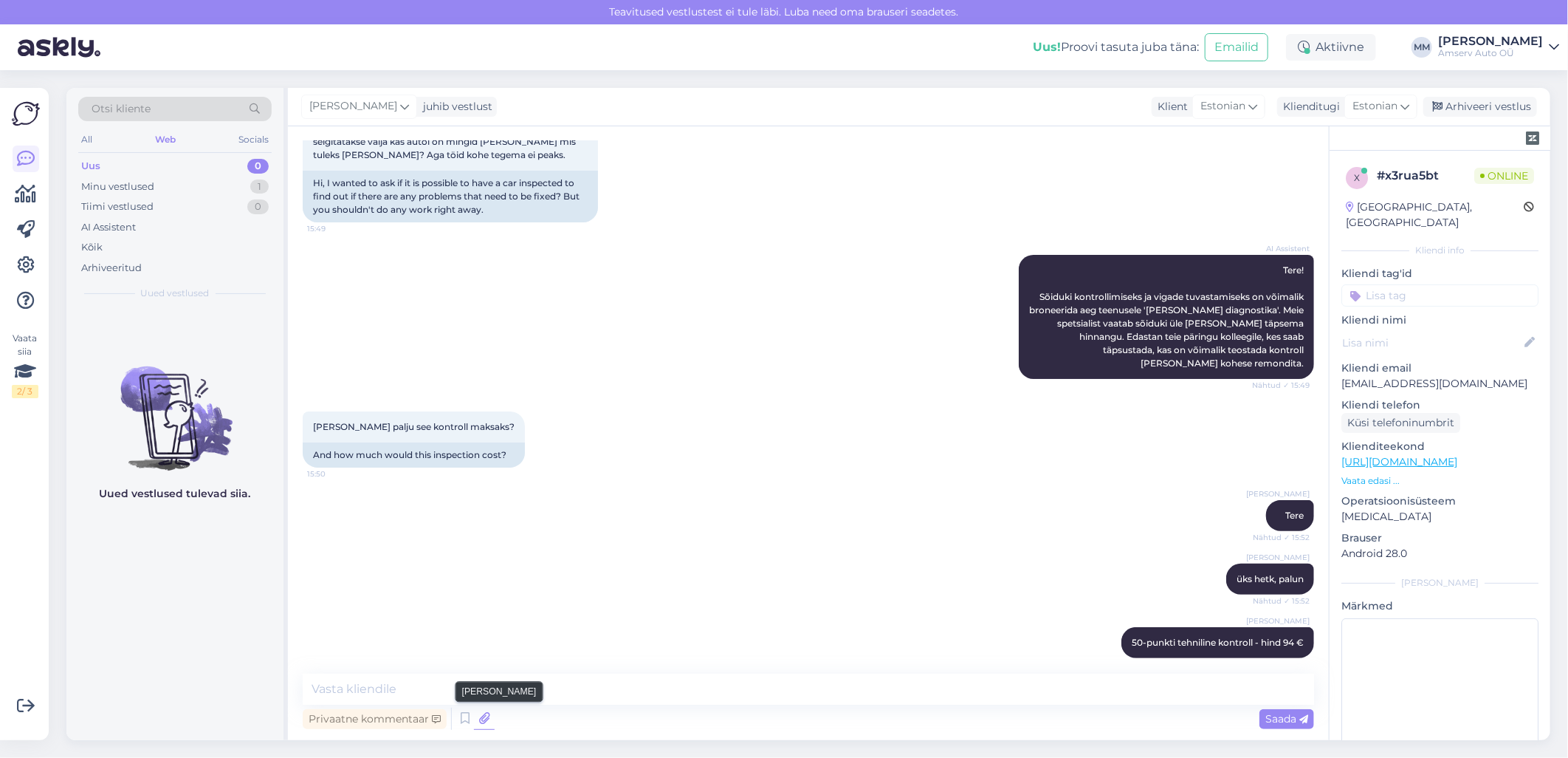
click at [481, 722] on icon at bounding box center [484, 719] width 21 height 22
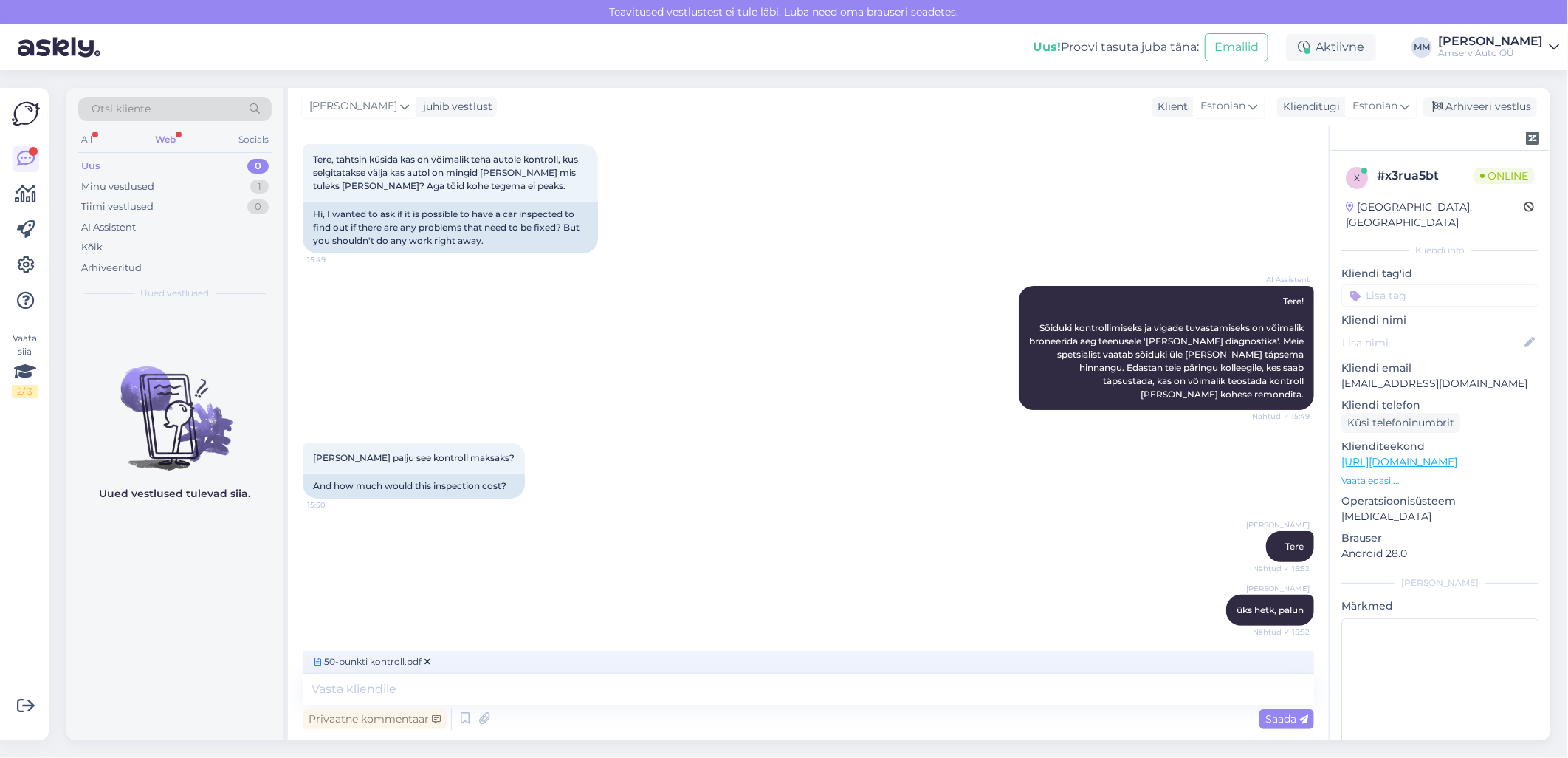
scroll to position [129, 0]
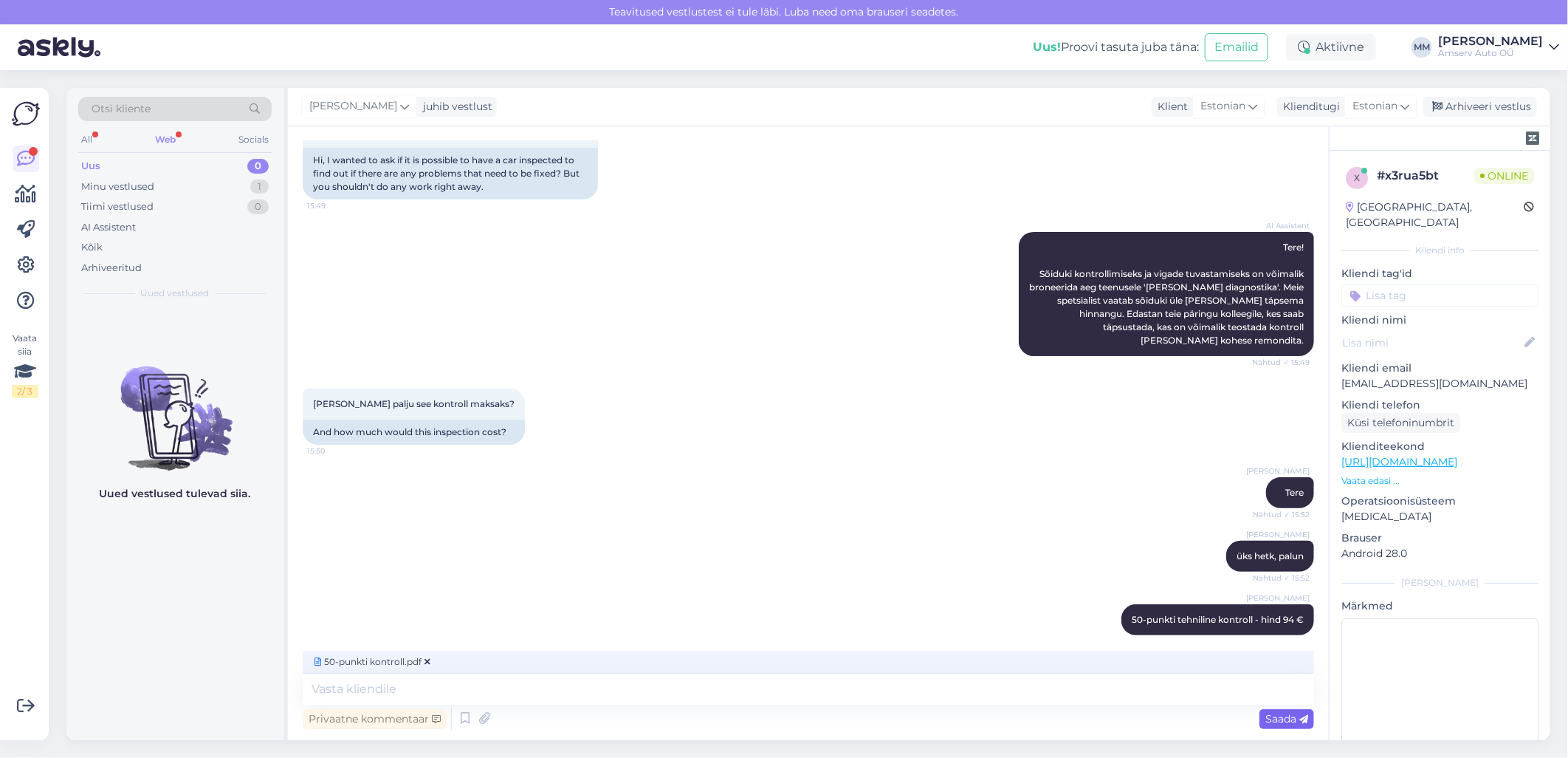
click at [1268, 720] on span "Saada" at bounding box center [1287, 719] width 43 height 13
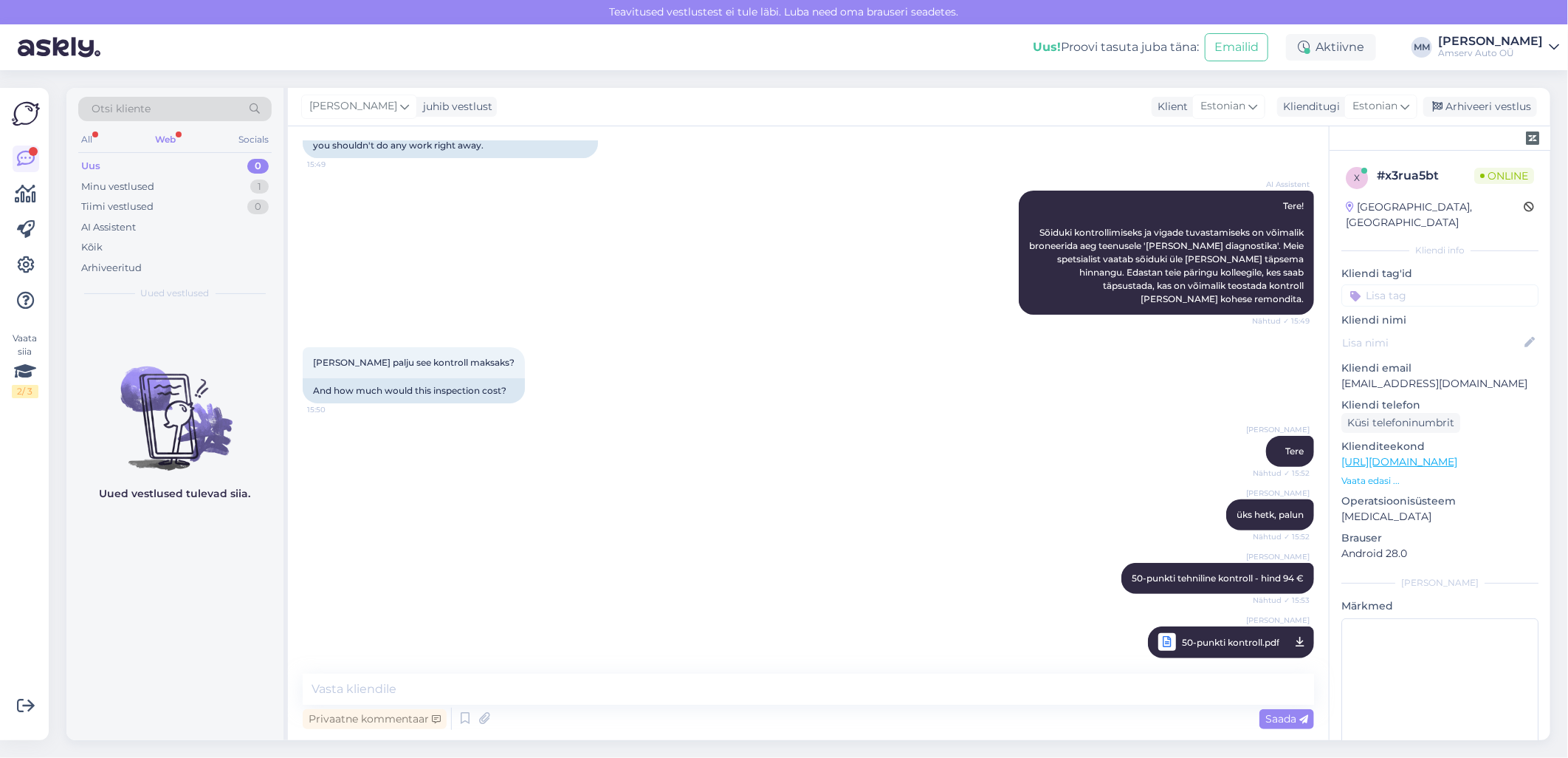
scroll to position [247, 0]
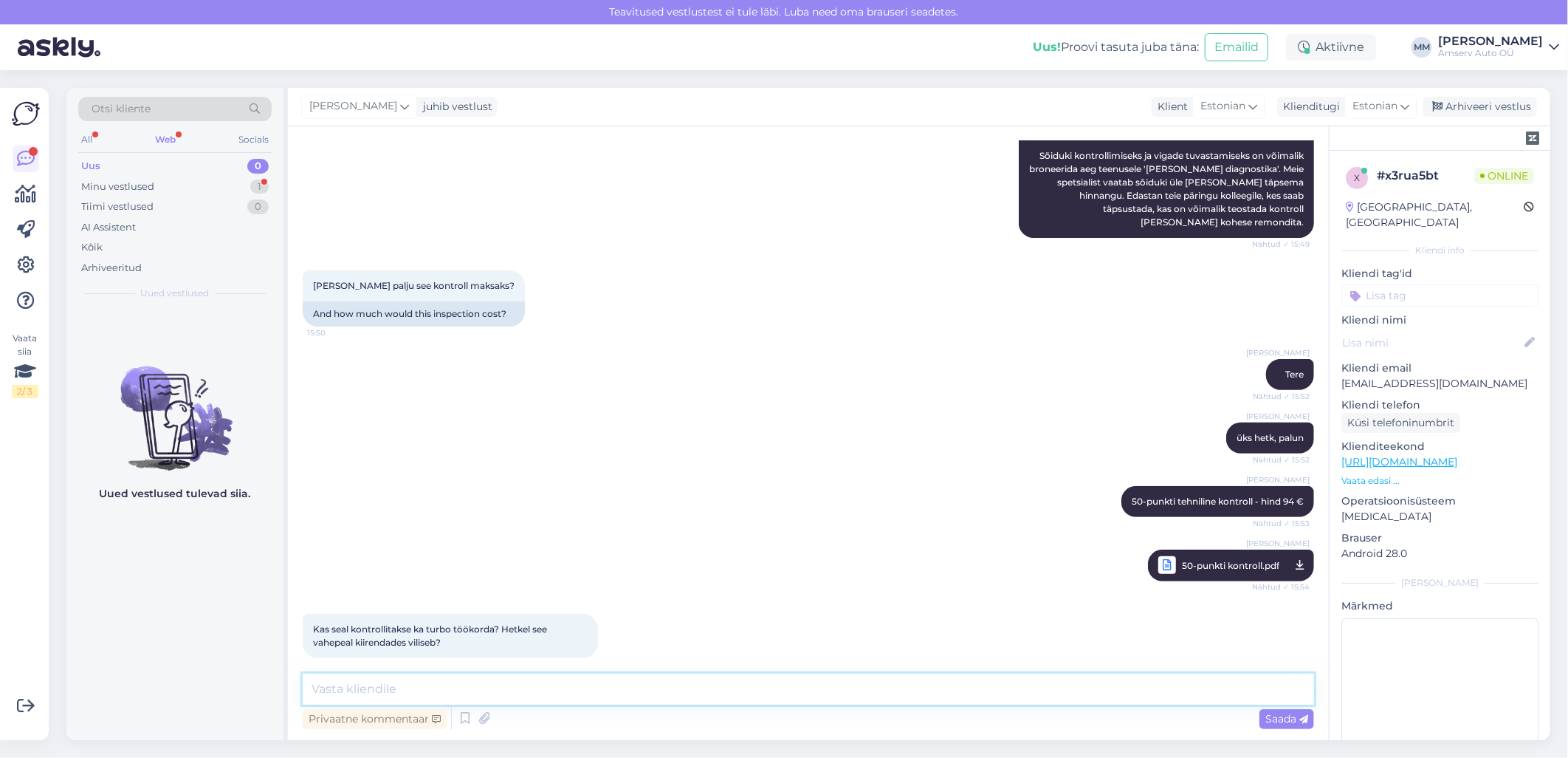
click at [424, 696] on textarea at bounding box center [808, 689] width 1012 height 31
type textarea "Palun võtke ühendust meie spetsialistiga 6502160"
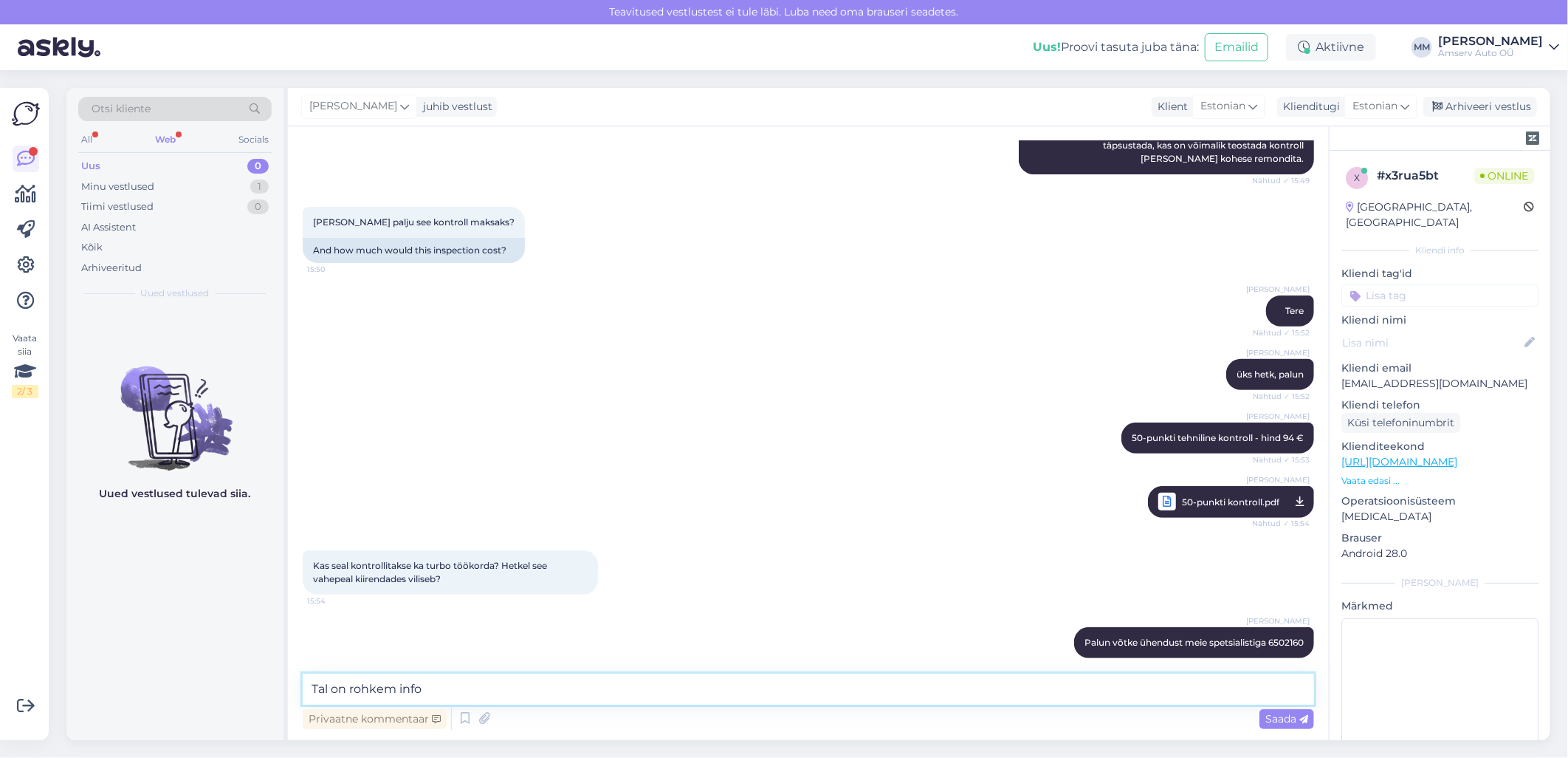
type textarea "Tal on rohkem infot"
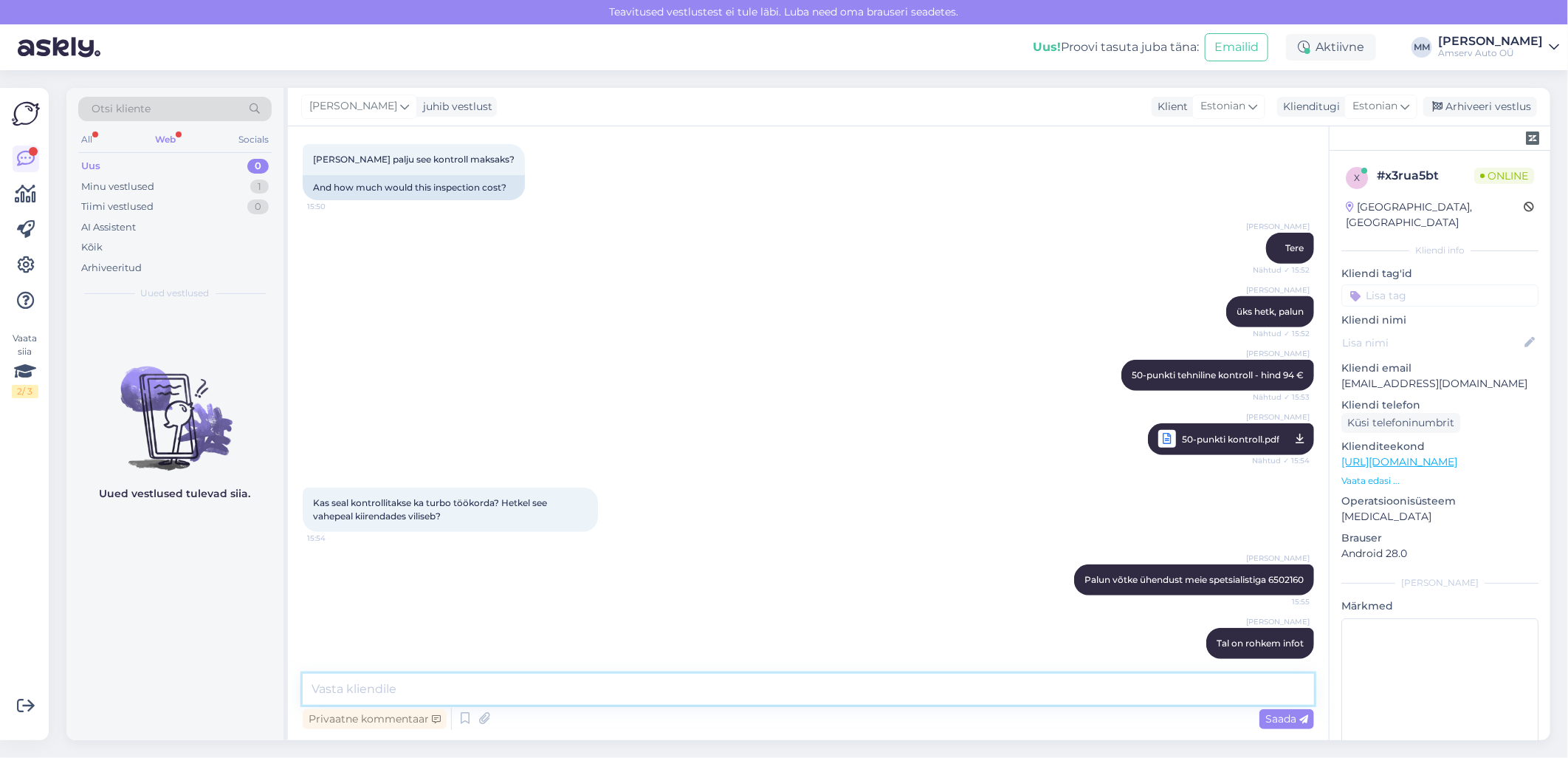
click at [503, 695] on textarea at bounding box center [808, 689] width 1012 height 31
paste textarea "Mootori elektroonika kontroll"
type textarea "Mootori elektroonika kontroll -104 eurot"
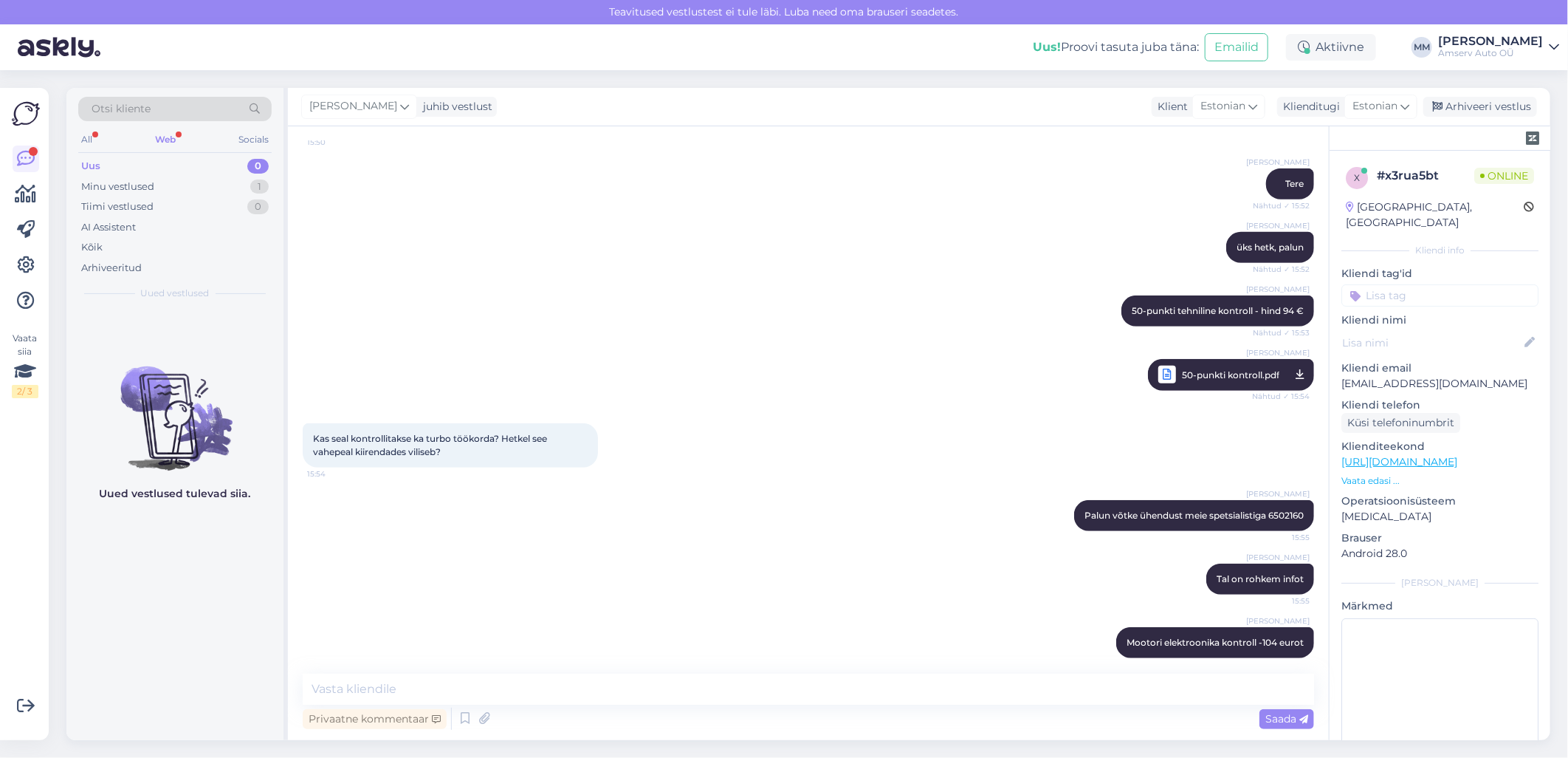
click at [170, 141] on div "Web" at bounding box center [165, 139] width 26 height 20
click at [175, 179] on div "Minu vestlused 1" at bounding box center [175, 187] width 193 height 21
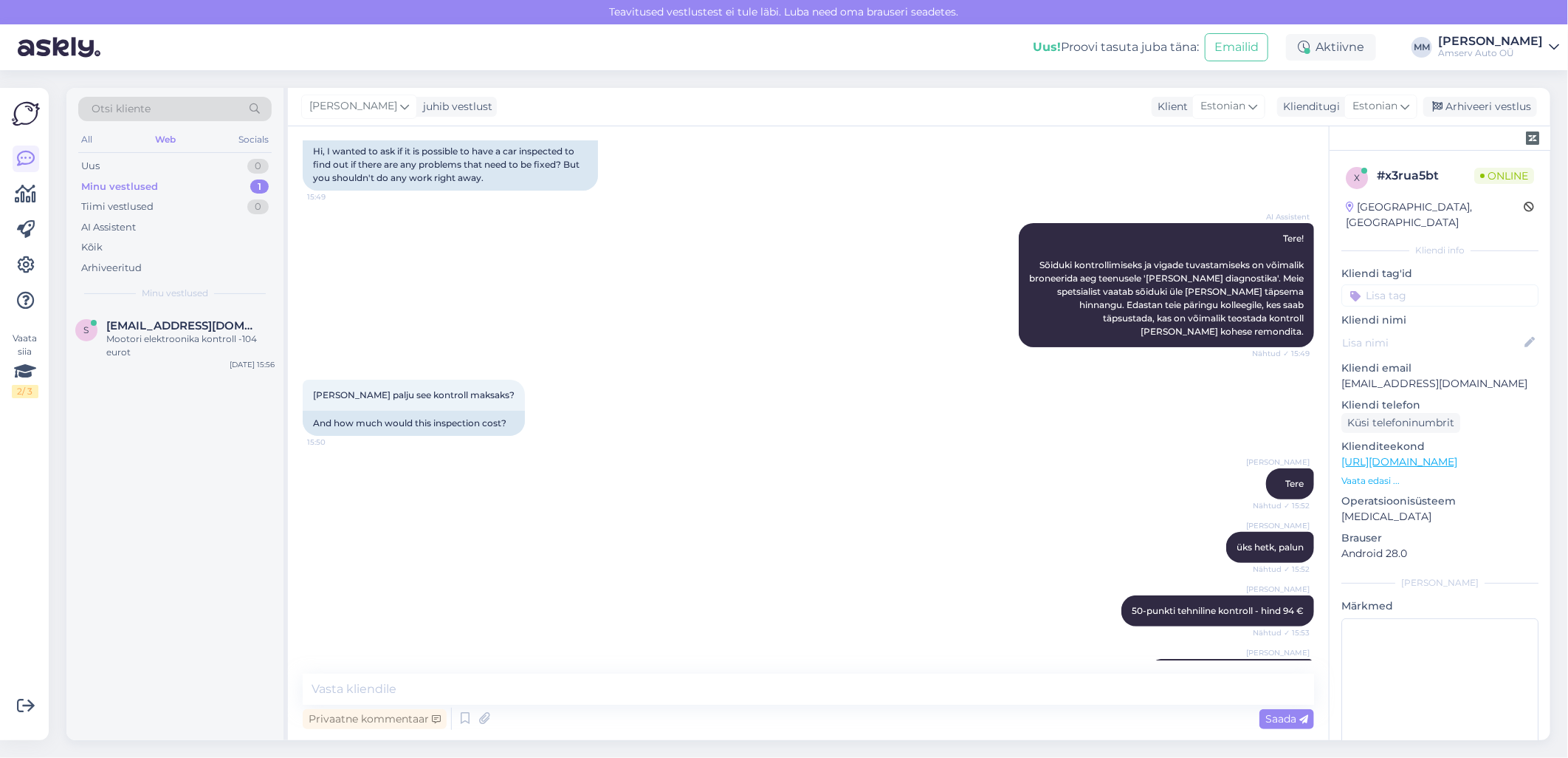
scroll to position [109, 0]
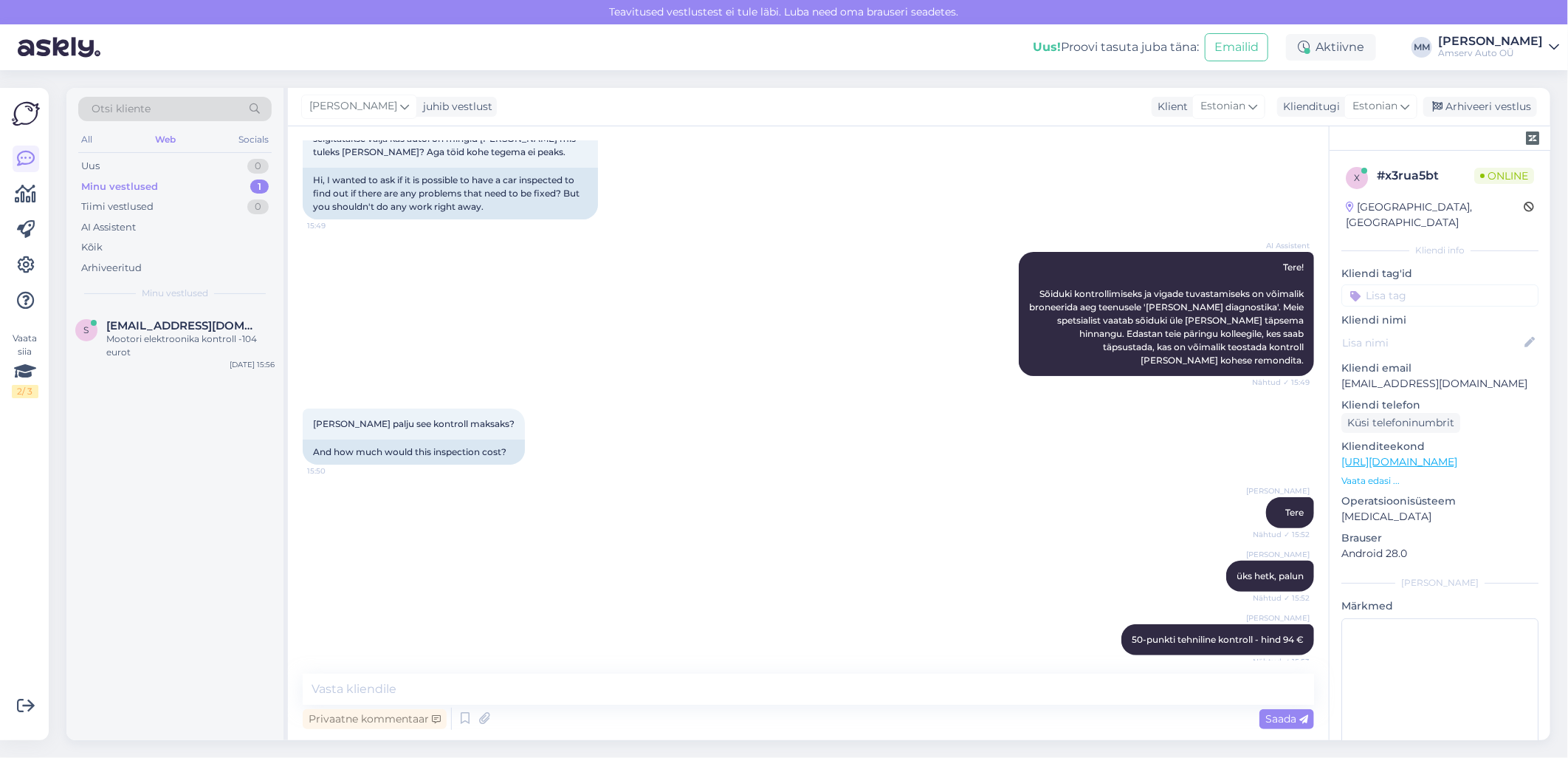
click at [166, 186] on div "Minu vestlused 1" at bounding box center [175, 187] width 193 height 21
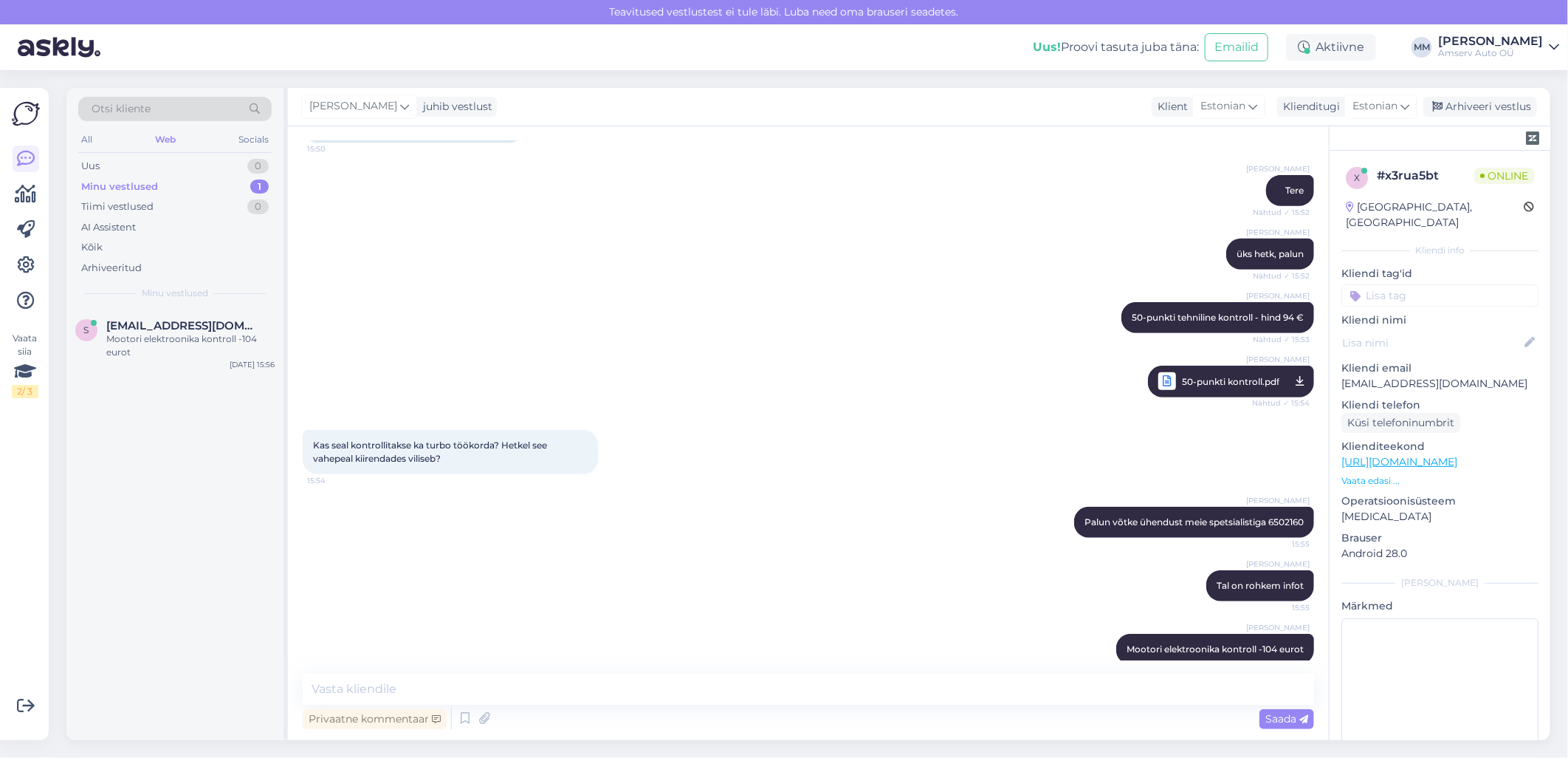
scroll to position [438, 0]
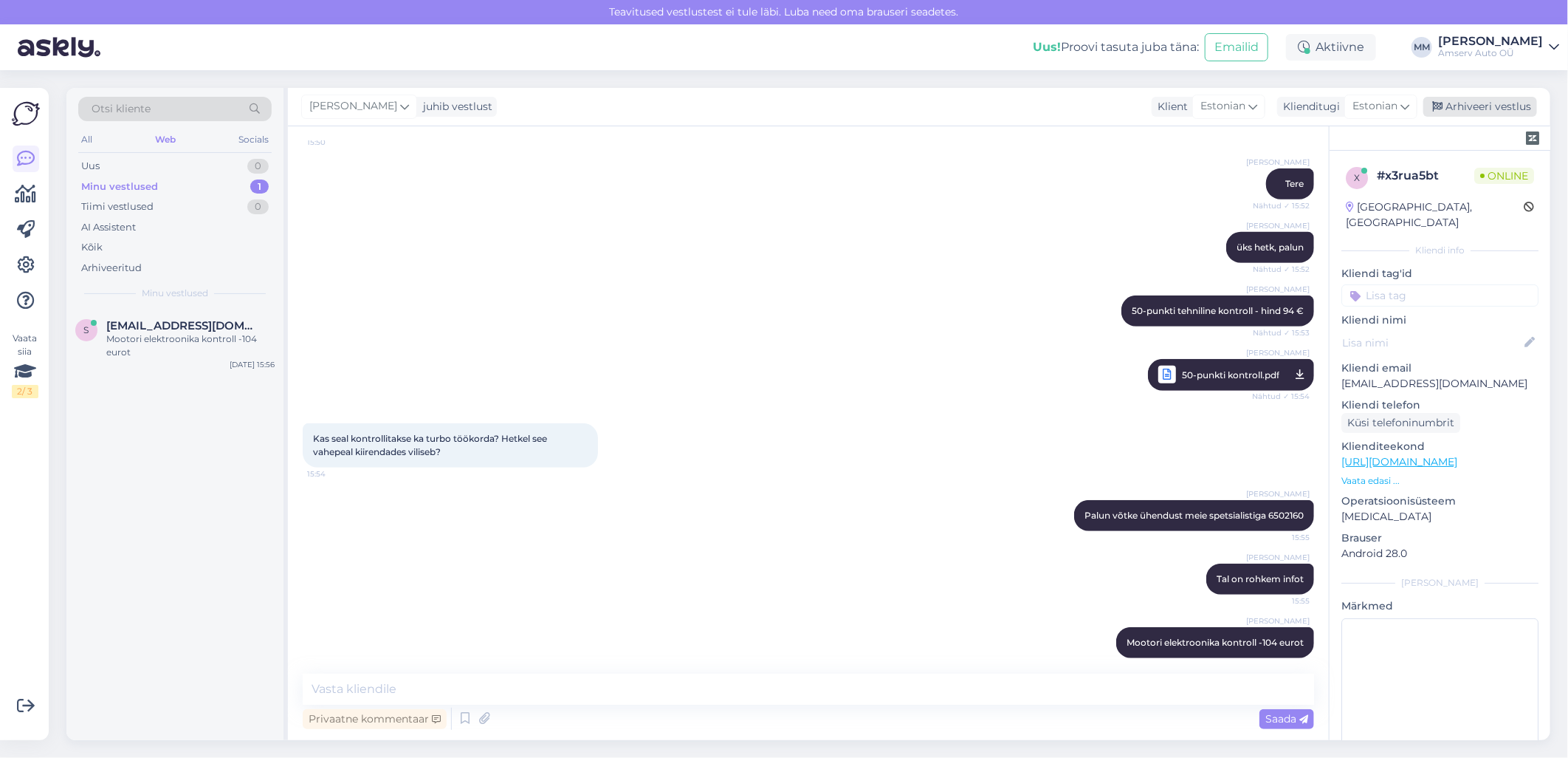
click at [1481, 106] on div "Arhiveeri vestlus" at bounding box center [1480, 106] width 114 height 20
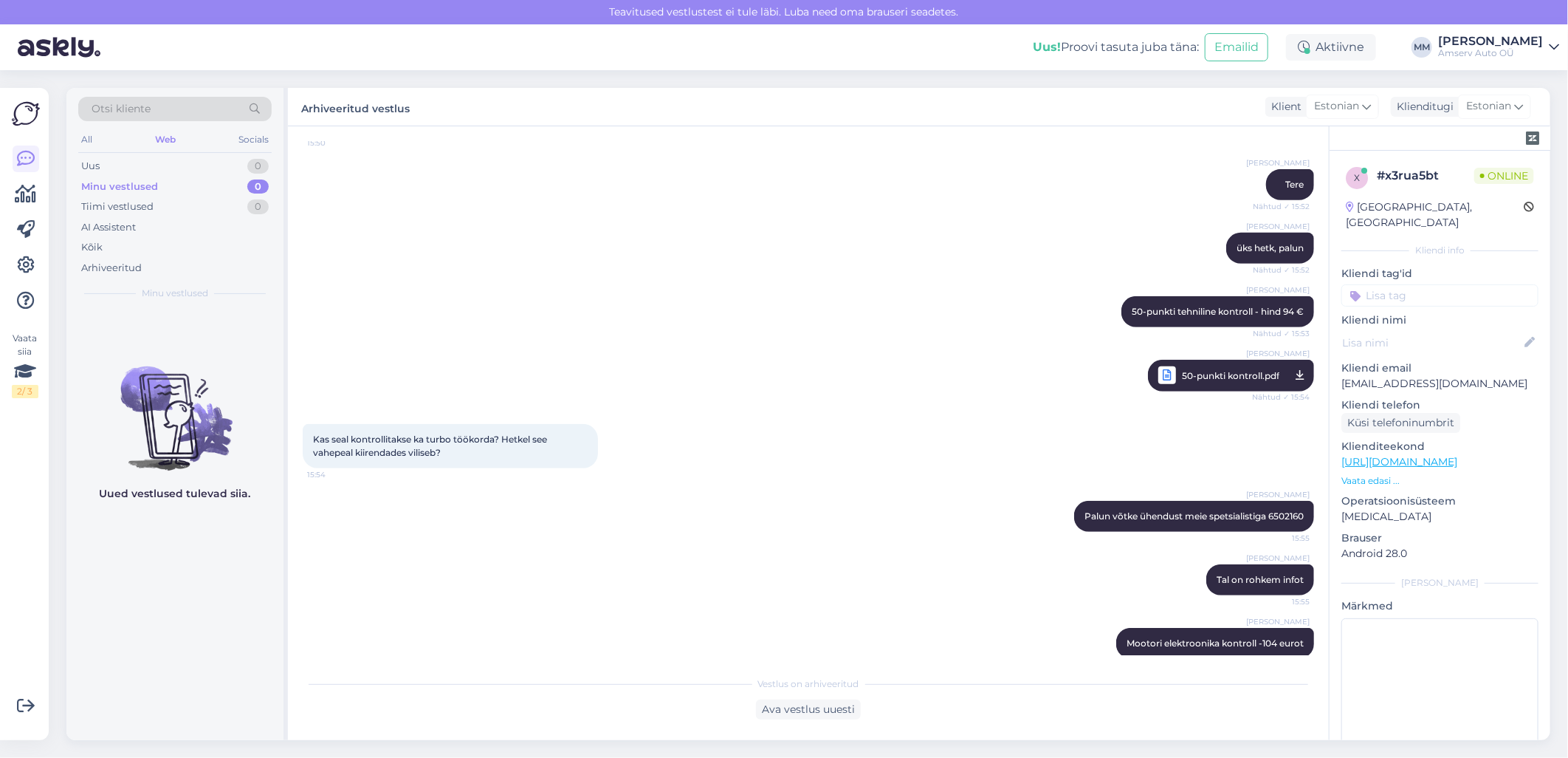
scroll to position [443, 0]
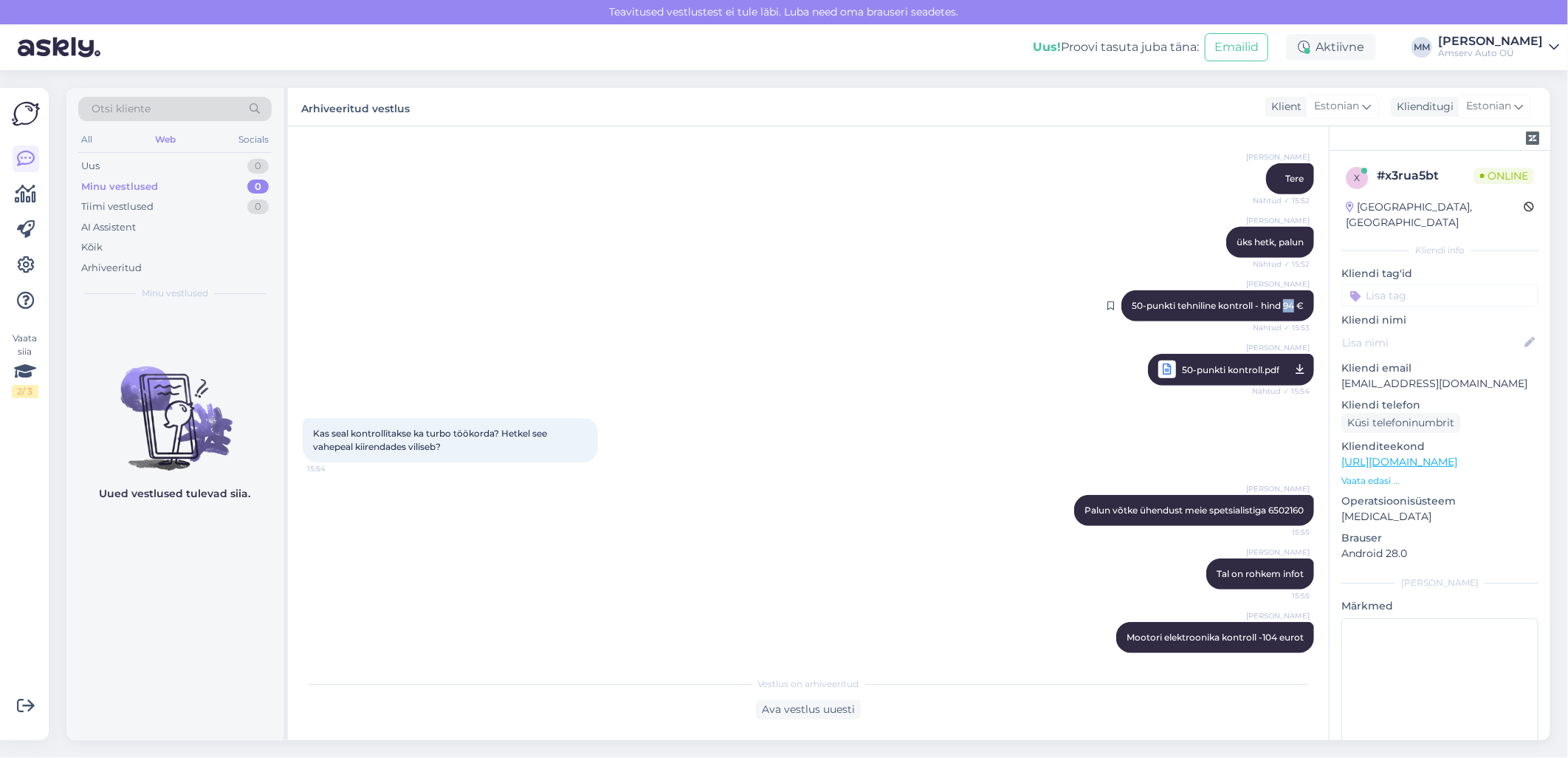
drag, startPoint x: 1271, startPoint y: 289, endPoint x: 1280, endPoint y: 291, distance: 9.2
click at [1280, 300] on span "50-punkti tehniline kontroll - hind 94 €" at bounding box center [1218, 305] width 172 height 11
click at [609, 518] on div "[PERSON_NAME] Mamutina [PERSON_NAME] ühendust meie spetsialistiga 6502160 15:55" at bounding box center [808, 511] width 1012 height 63
click at [1324, 48] on div "Aktiivne" at bounding box center [1331, 47] width 91 height 26
click at [1299, 117] on button "30 minutit" at bounding box center [1331, 115] width 66 height 16
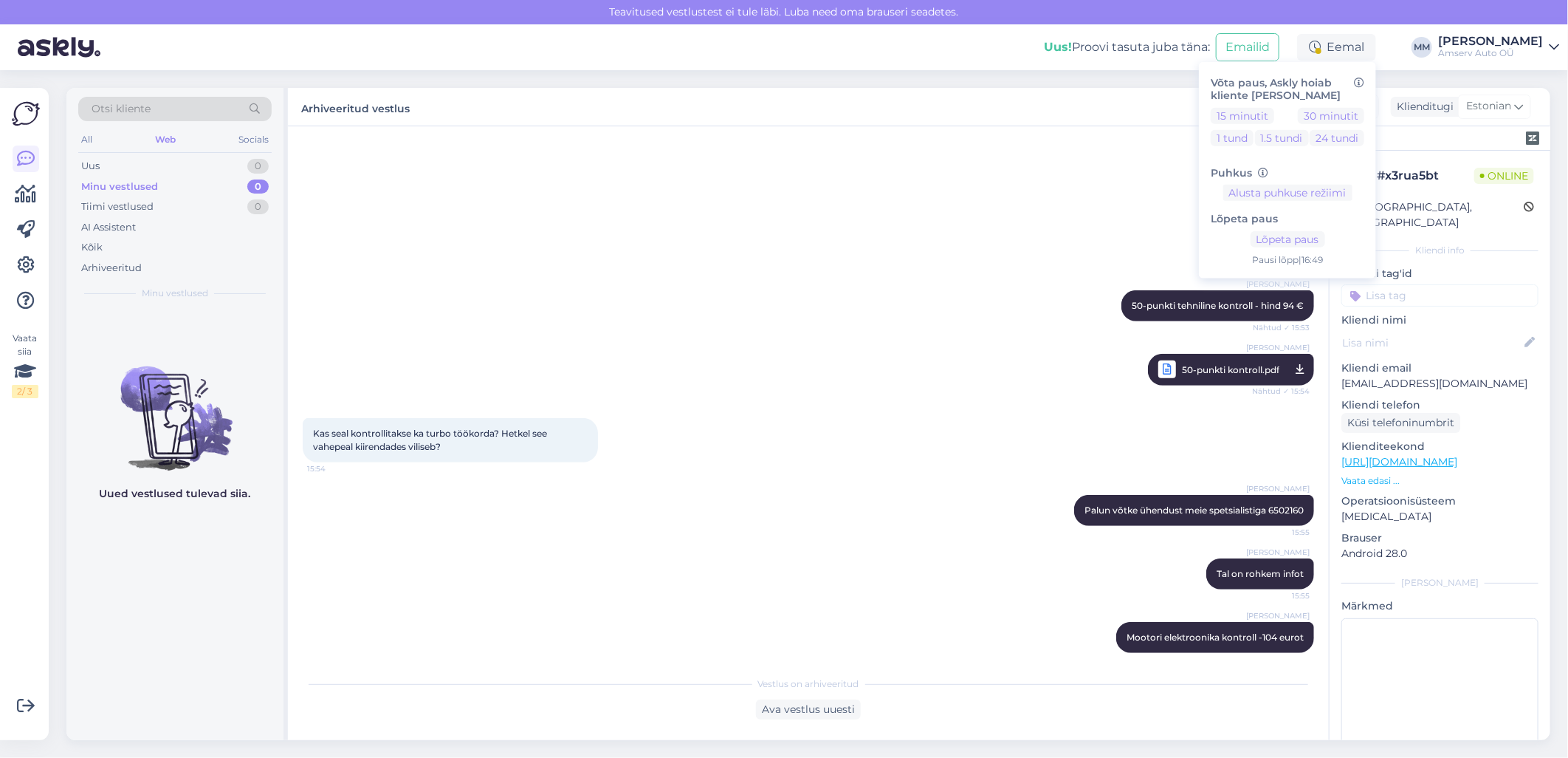
click at [850, 308] on div "[PERSON_NAME] 50-punkti tehniline kontroll - hind 94 € Nähtud ✓ 15:53" at bounding box center [808, 306] width 1012 height 63
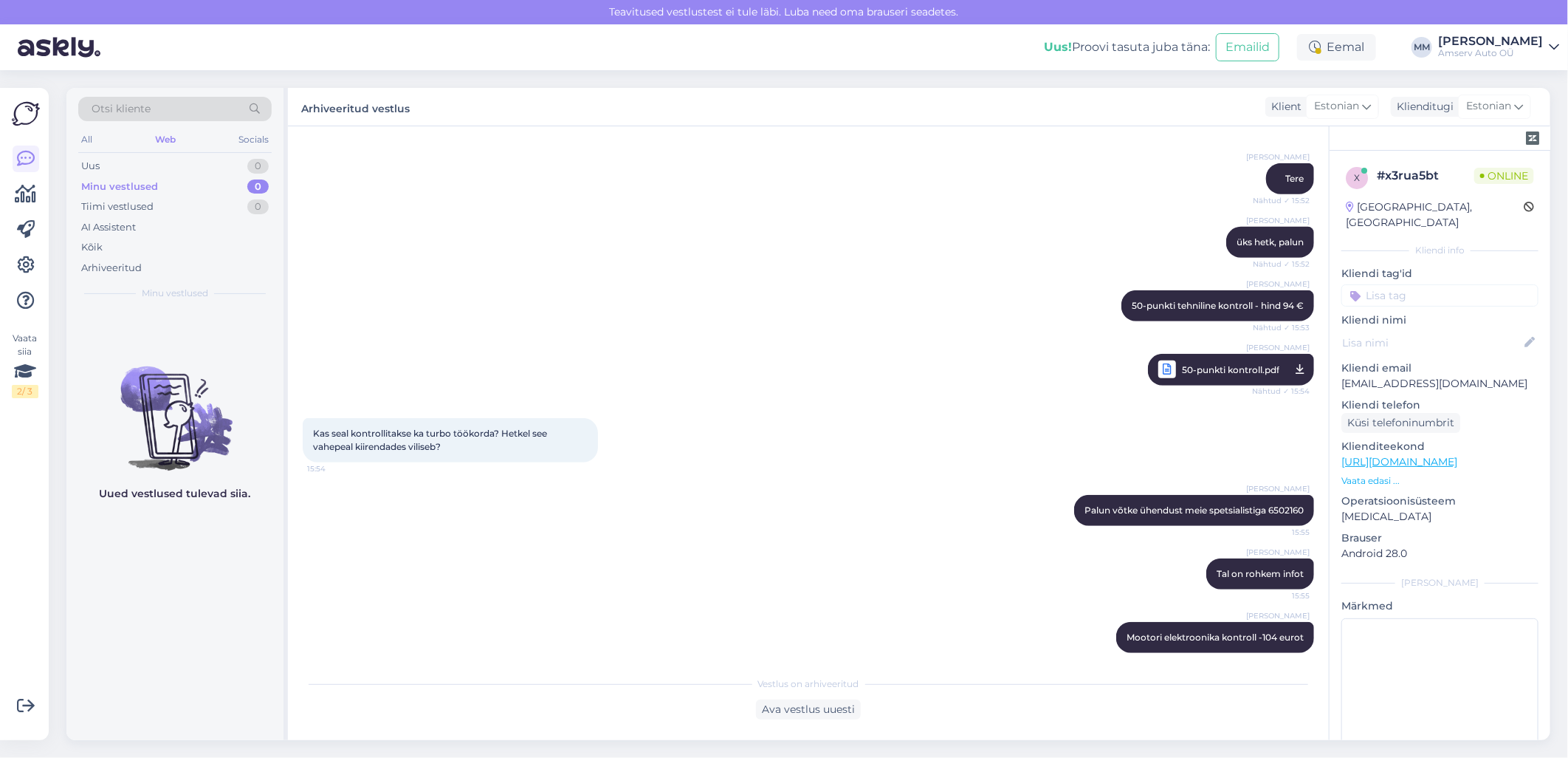
click at [1547, 46] on link "[PERSON_NAME] Auto OÜ" at bounding box center [1499, 47] width 121 height 23
click at [1485, 149] on div "Logi välja" at bounding box center [1428, 150] width 263 height 26
